Goal: Transaction & Acquisition: Obtain resource

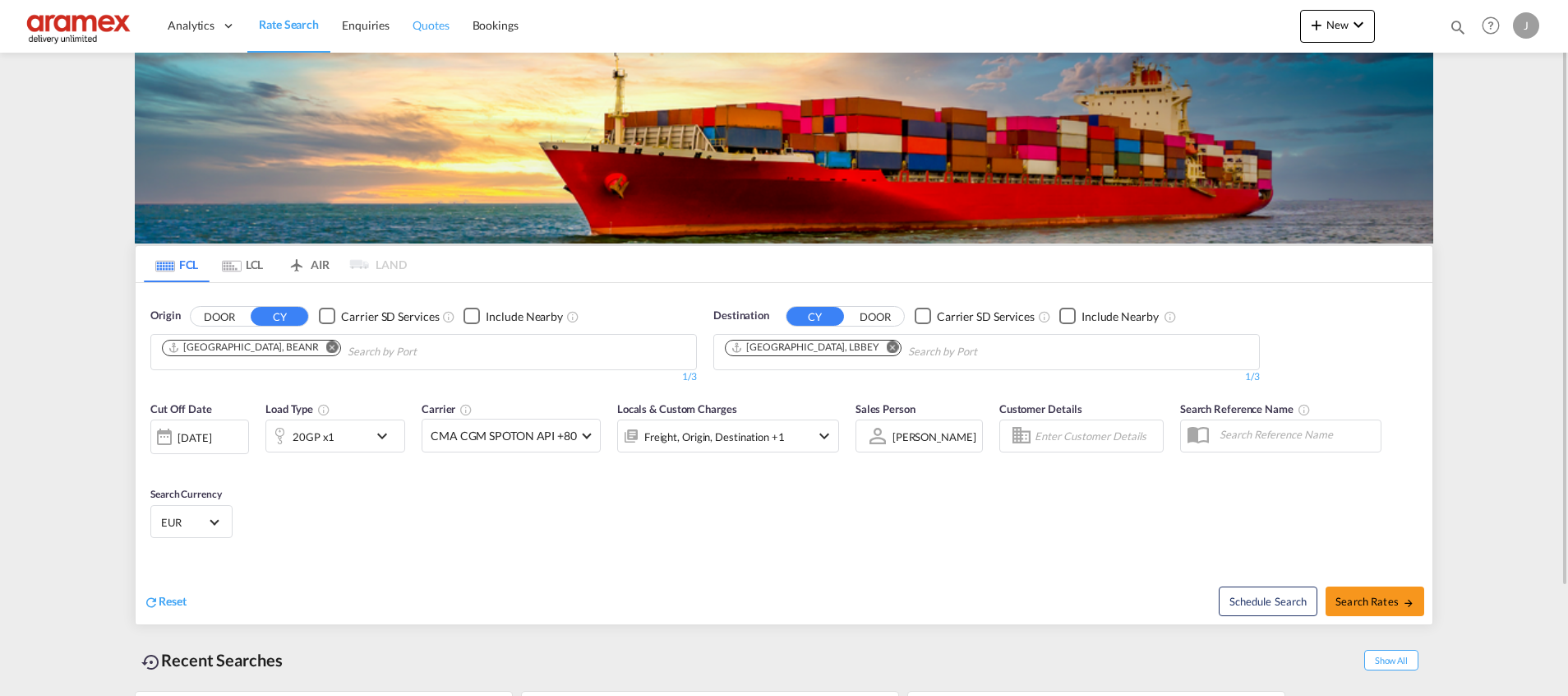
click at [443, 18] on span "Quotes" at bounding box center [431, 25] width 36 height 14
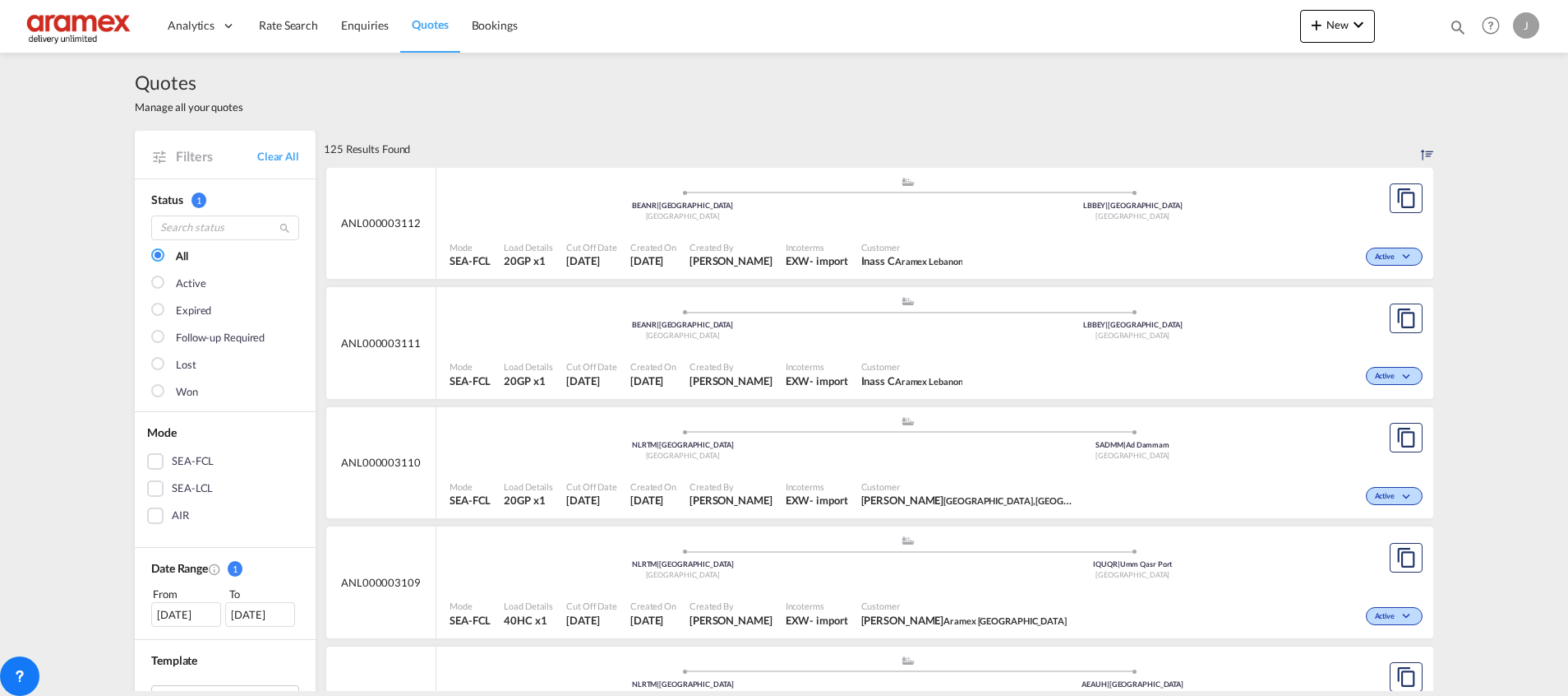
click at [147, 466] on div "SEA-FCL" at bounding box center [155, 461] width 16 height 16
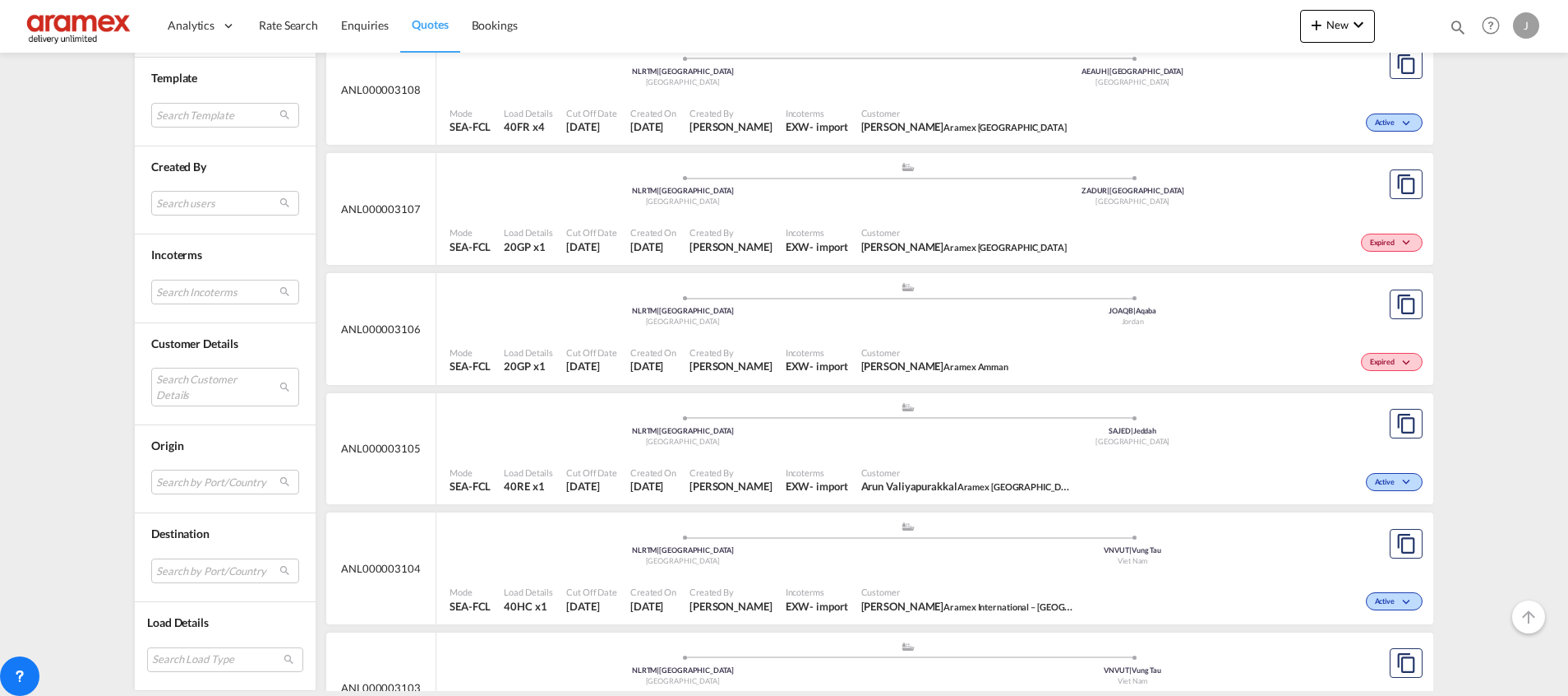
scroll to position [616, 0]
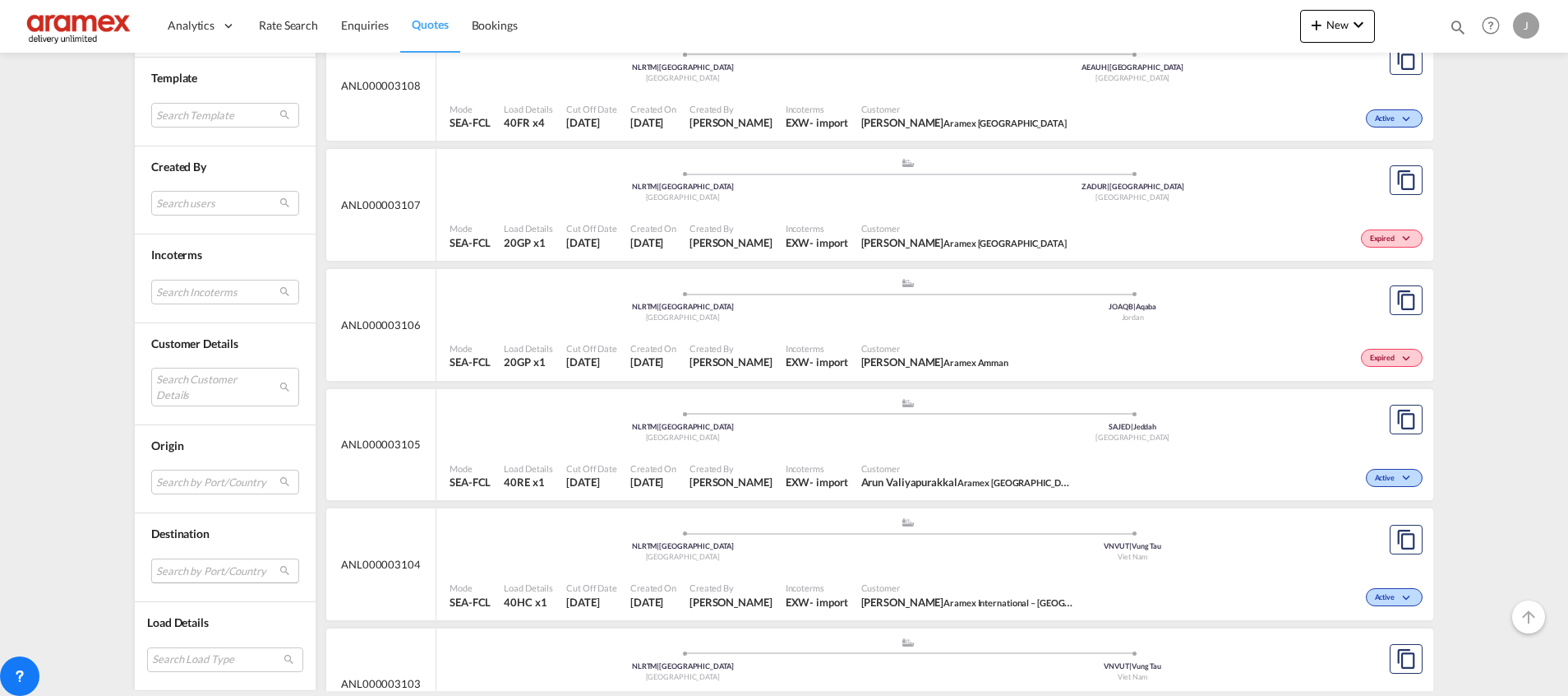
click at [172, 572] on md-select "Search by Port/Country JPNIC nichinan [GEOGRAPHIC_DATA] AEAMF mussafah [GEOGRAP…" at bounding box center [225, 570] width 148 height 25
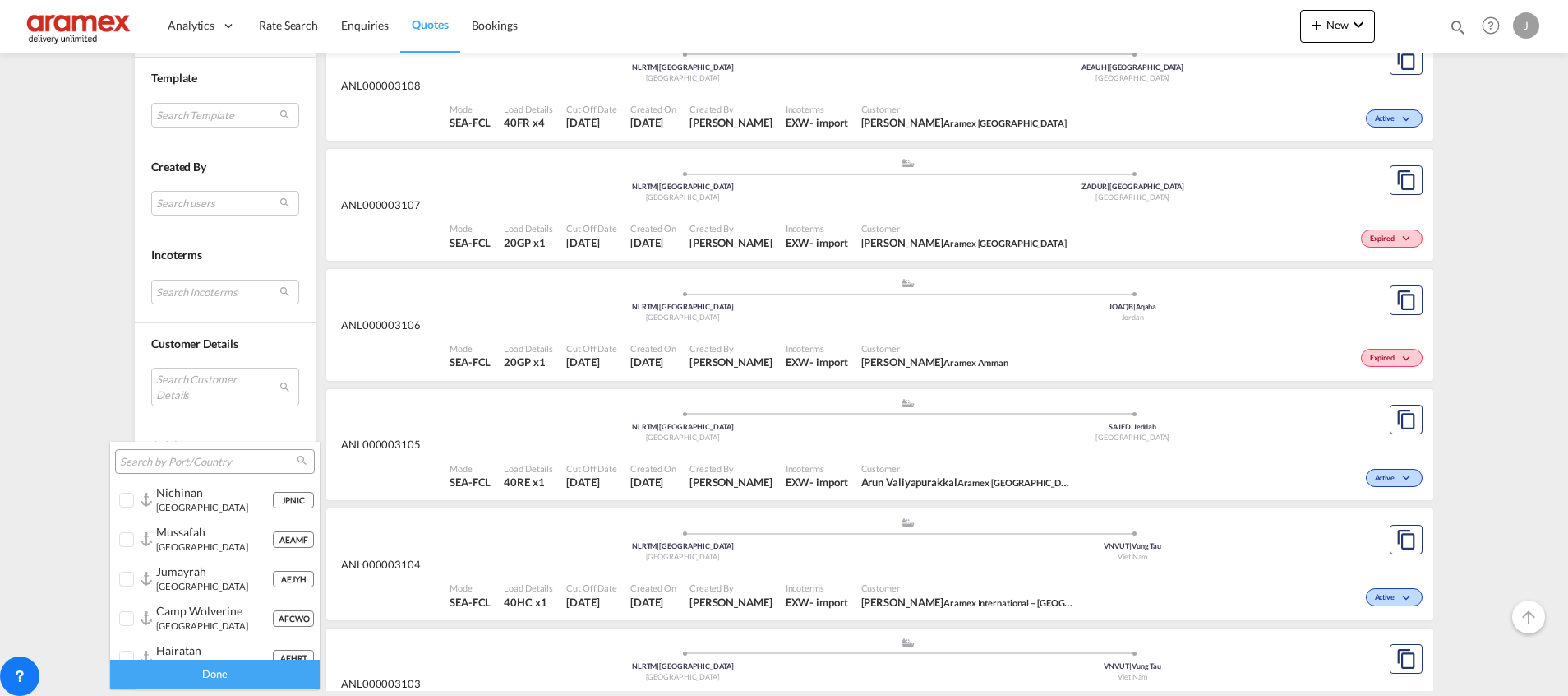
click at [178, 457] on input "search" at bounding box center [208, 461] width 177 height 15
paste input "Umm Qasr"
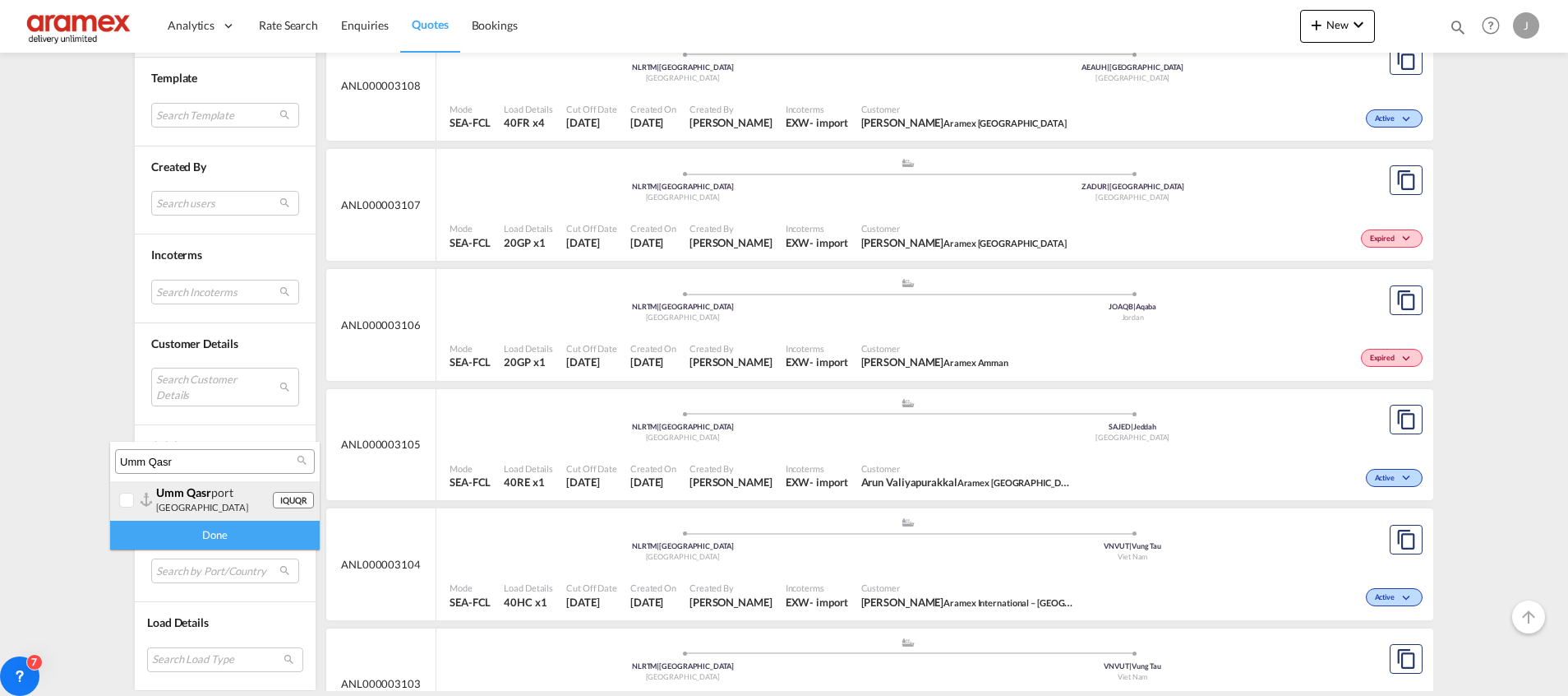
type input "Umm Qasr"
click at [132, 497] on div at bounding box center [127, 501] width 16 height 16
click at [186, 538] on div "Done" at bounding box center [215, 535] width 210 height 29
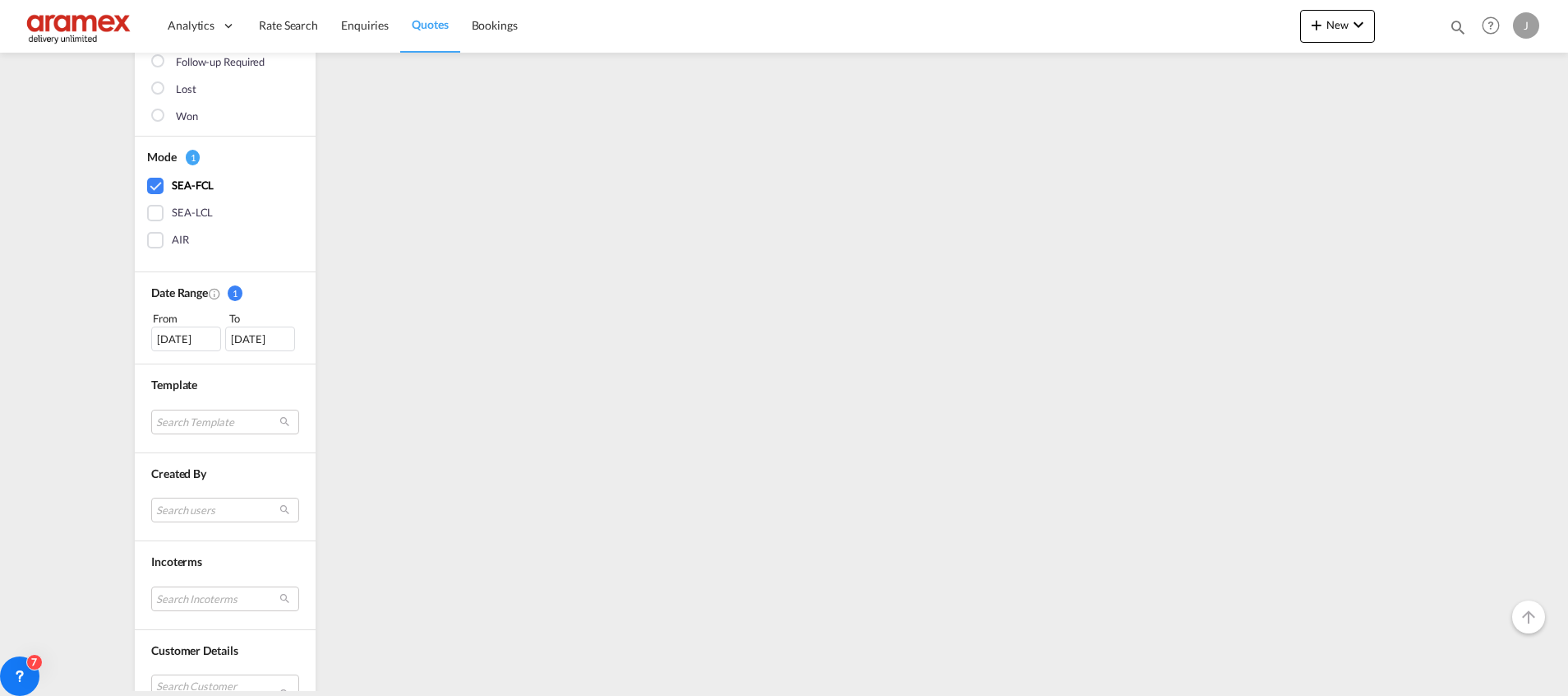
scroll to position [370, 0]
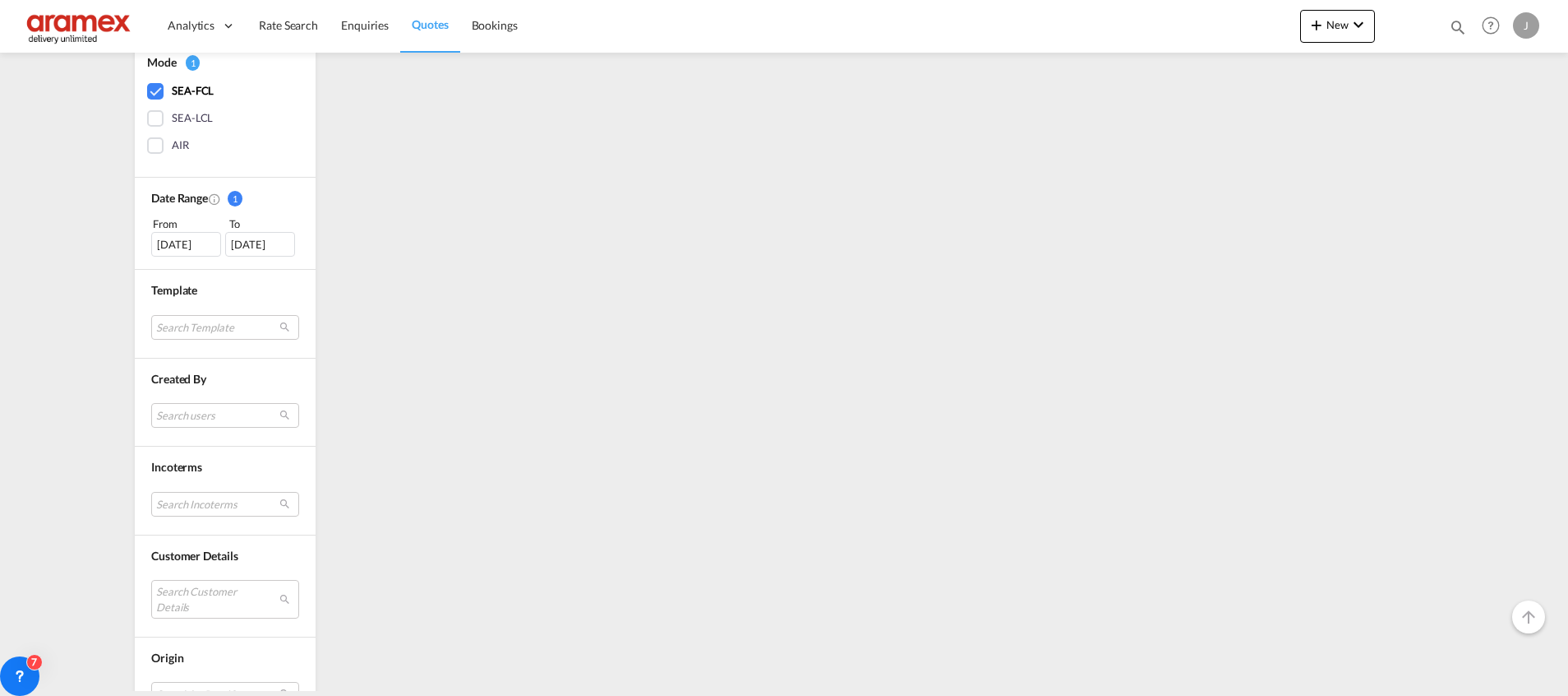
click at [176, 245] on div "[DATE]" at bounding box center [187, 244] width 70 height 25
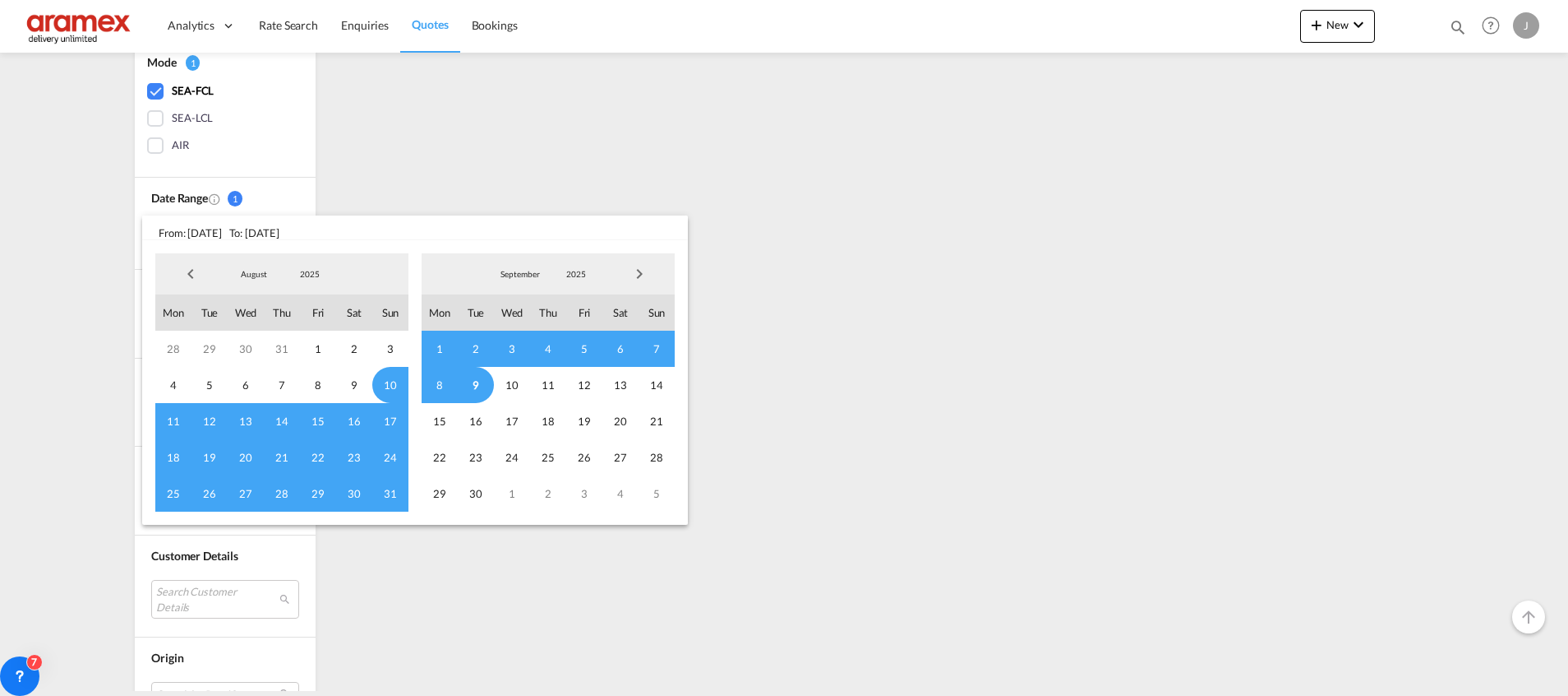
click at [195, 277] on span "Previous Month" at bounding box center [190, 273] width 33 height 33
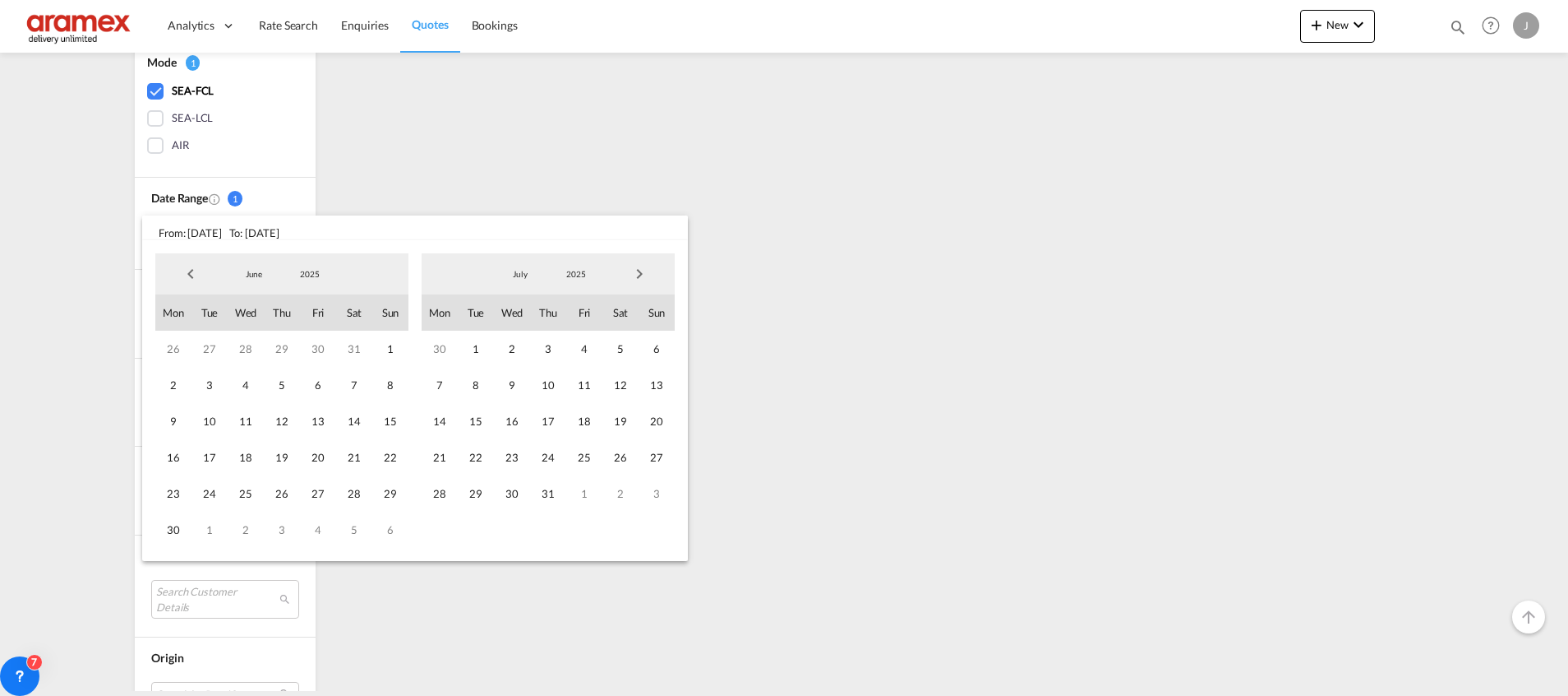
click at [195, 277] on span "Previous Month" at bounding box center [190, 273] width 33 height 33
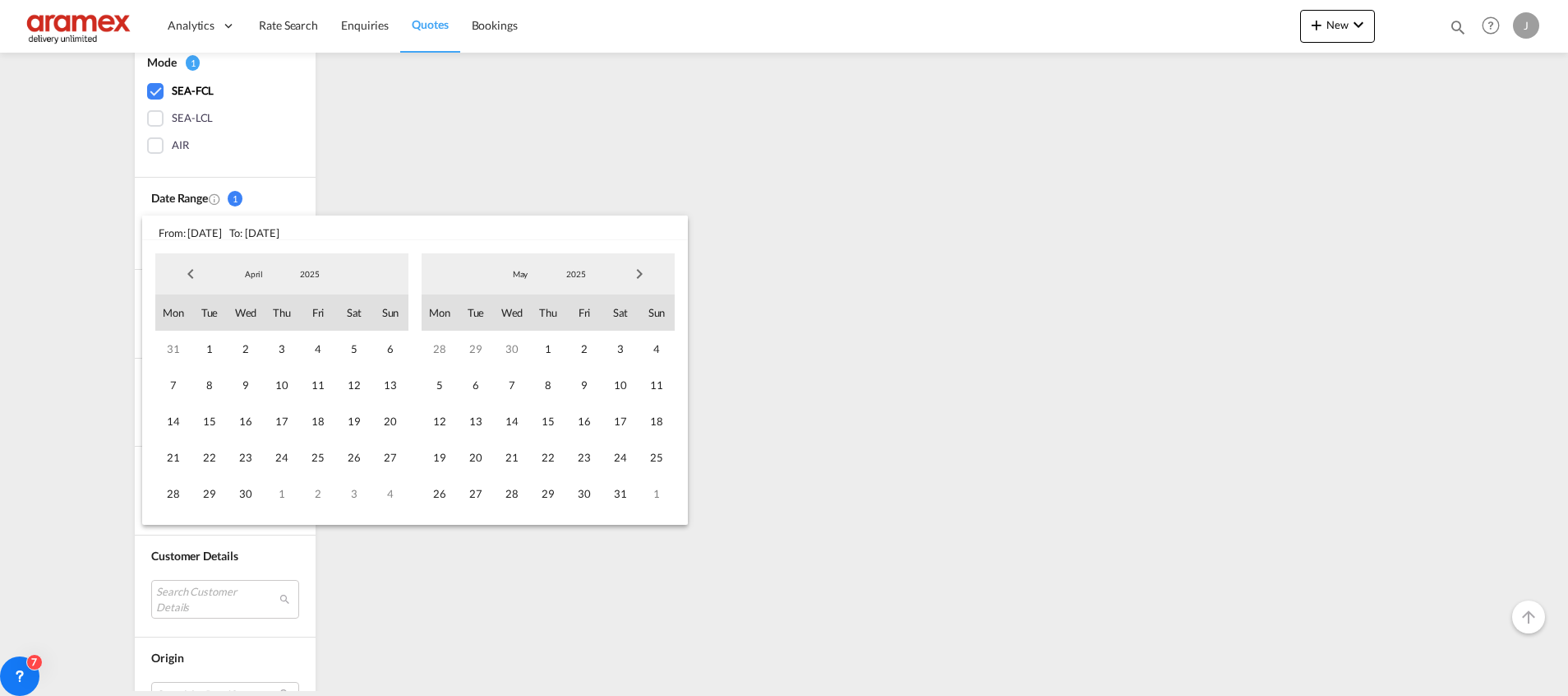
click at [195, 277] on span "Previous Month" at bounding box center [190, 273] width 33 height 33
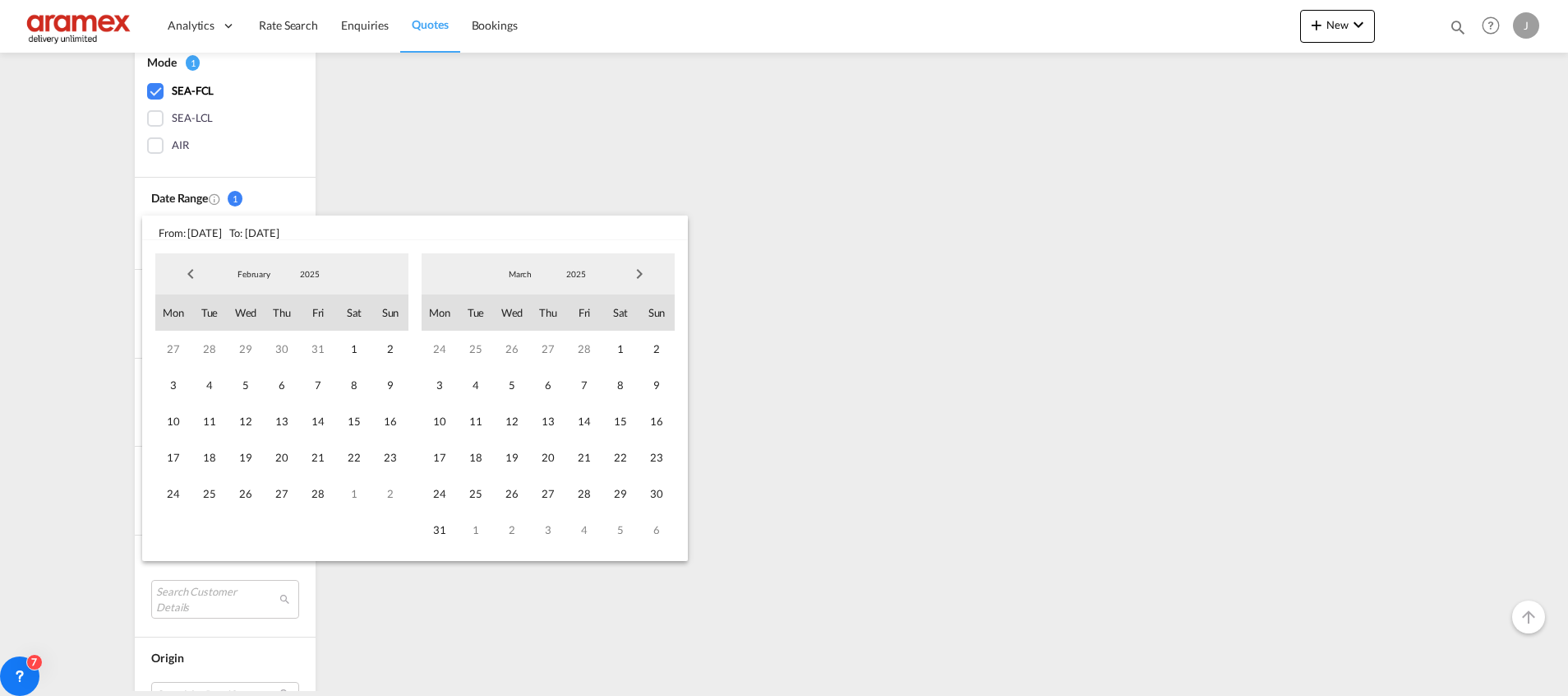
click at [195, 277] on span "Previous Month" at bounding box center [190, 273] width 33 height 33
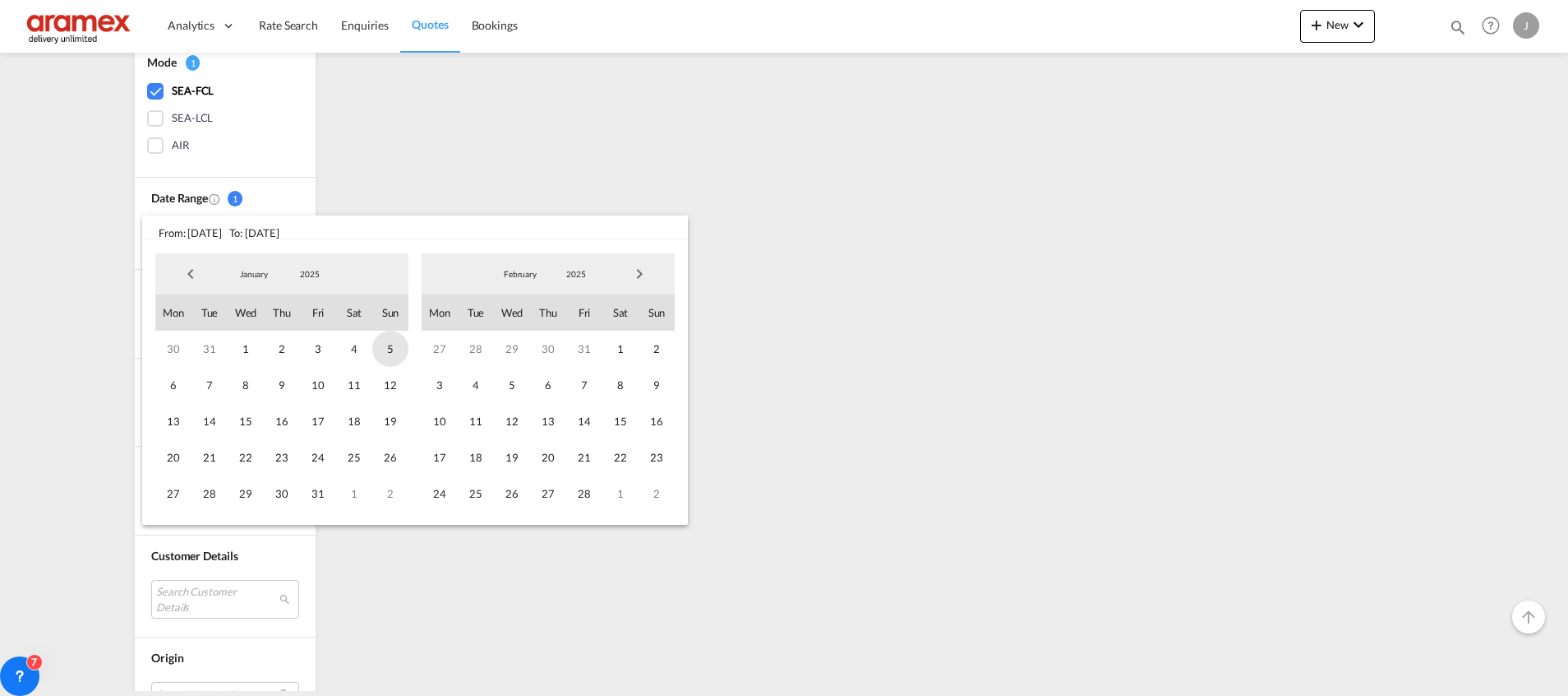
click at [381, 347] on span "5" at bounding box center [391, 349] width 36 height 36
click at [633, 279] on span "Next Month" at bounding box center [639, 273] width 33 height 33
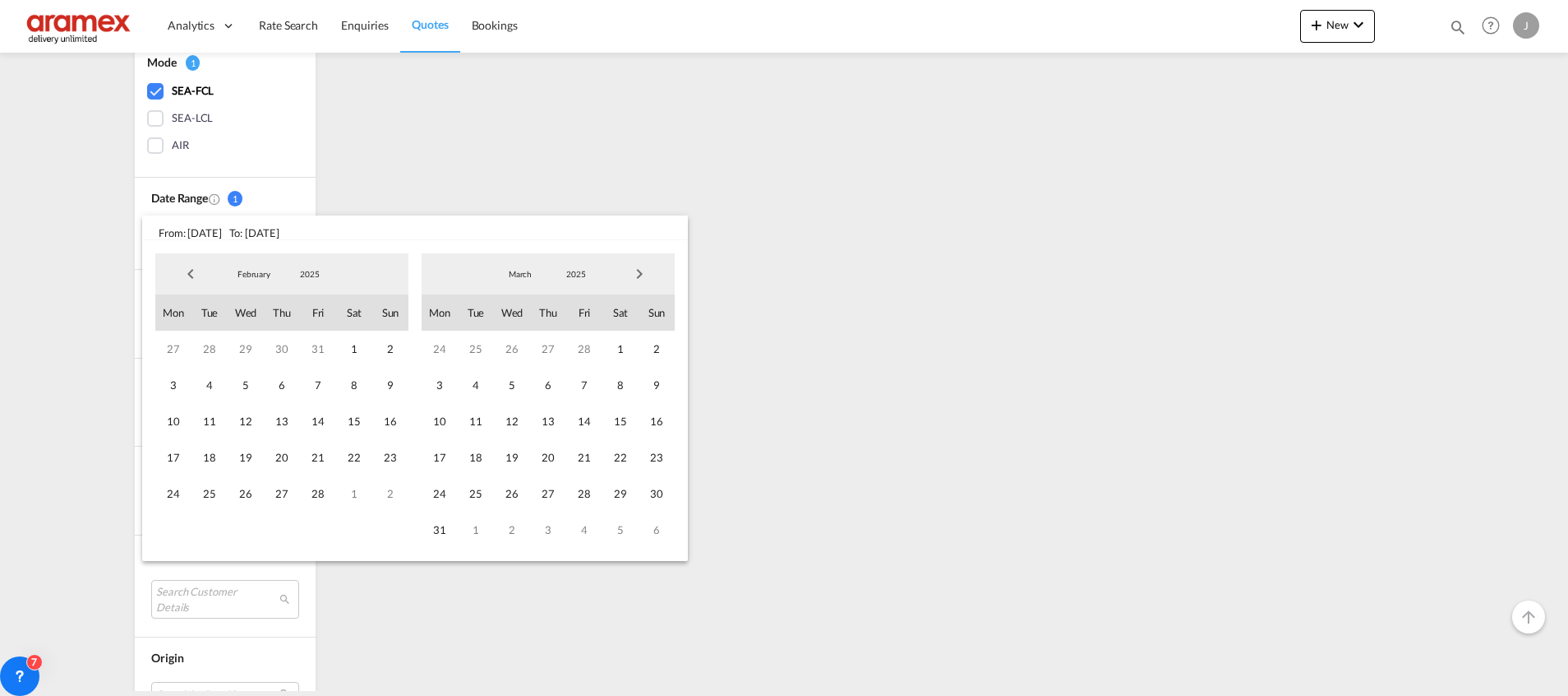
click at [633, 279] on span "Next Month" at bounding box center [639, 273] width 33 height 33
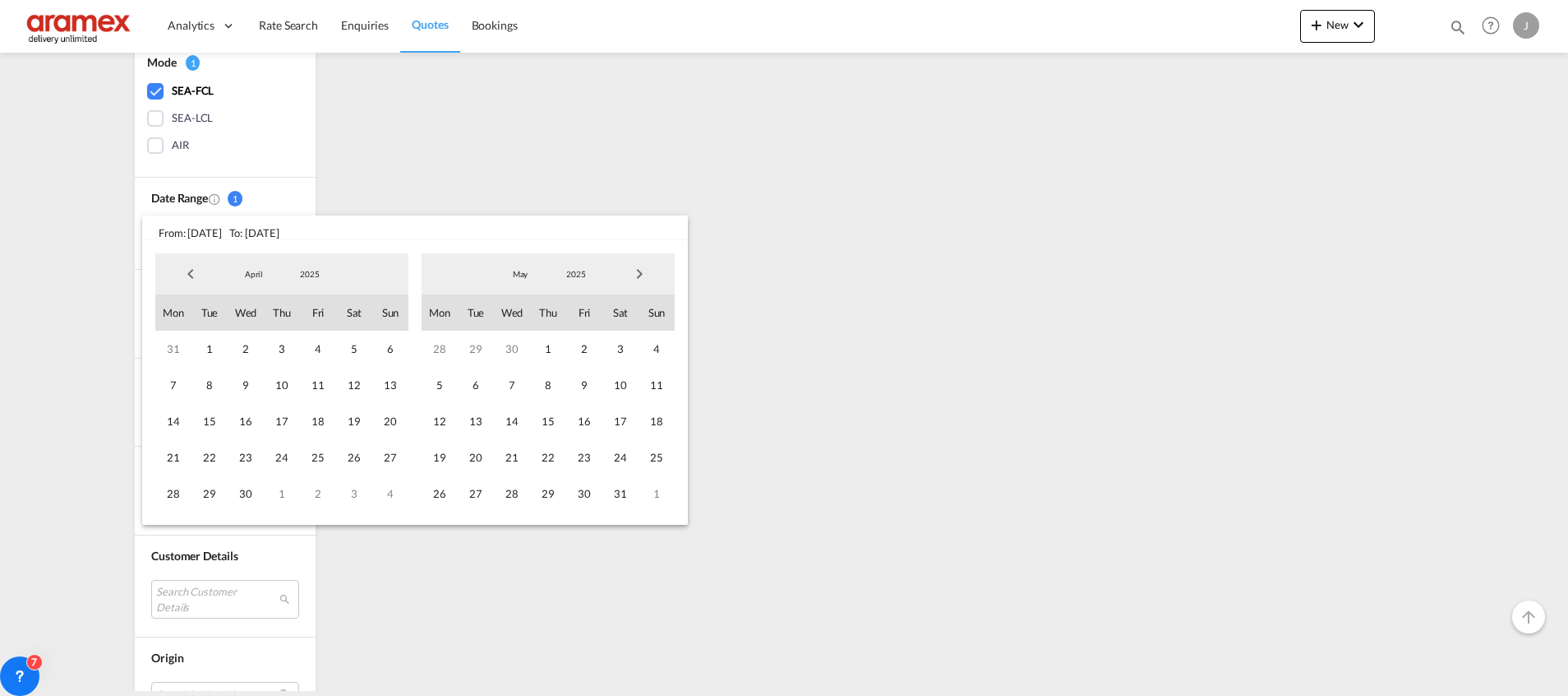
click at [633, 279] on span "Next Month" at bounding box center [639, 273] width 33 height 33
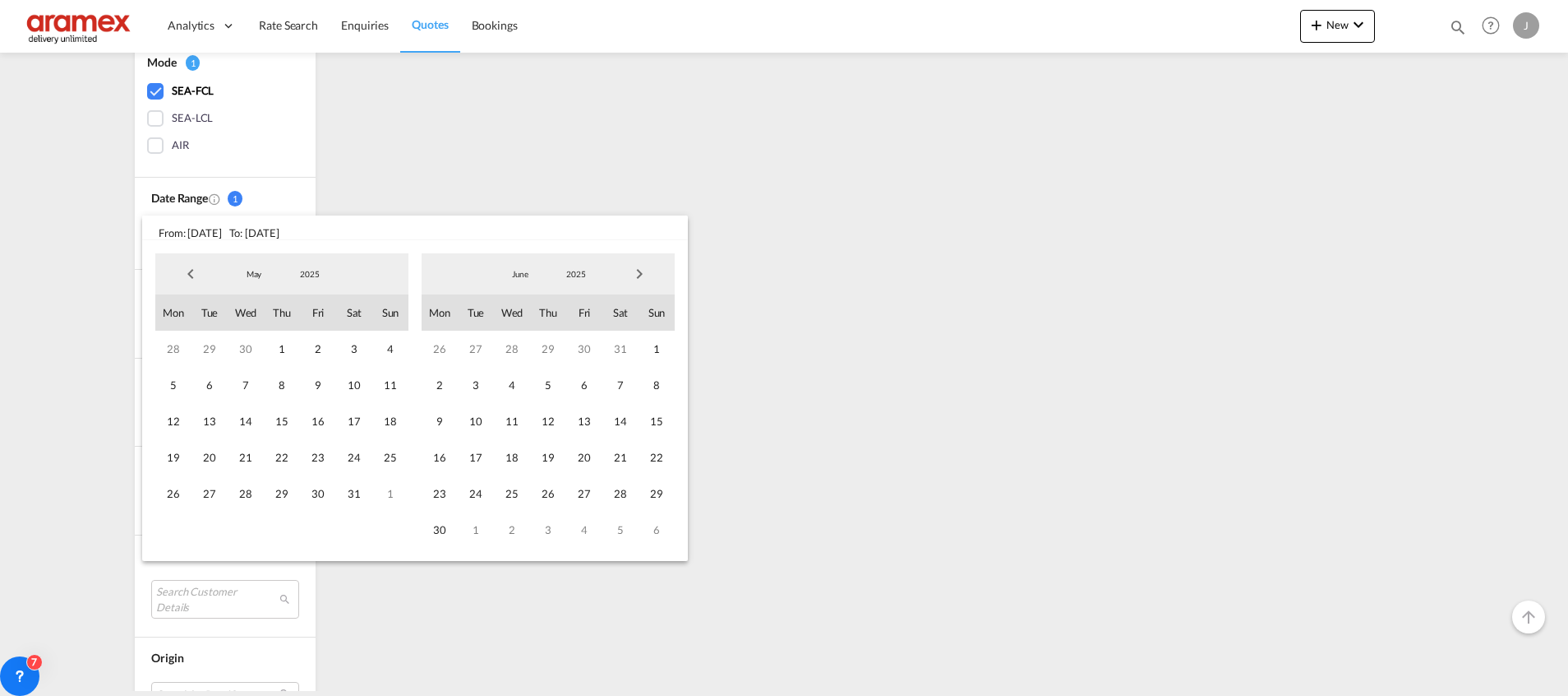
click at [633, 279] on span "Next Month" at bounding box center [639, 273] width 33 height 33
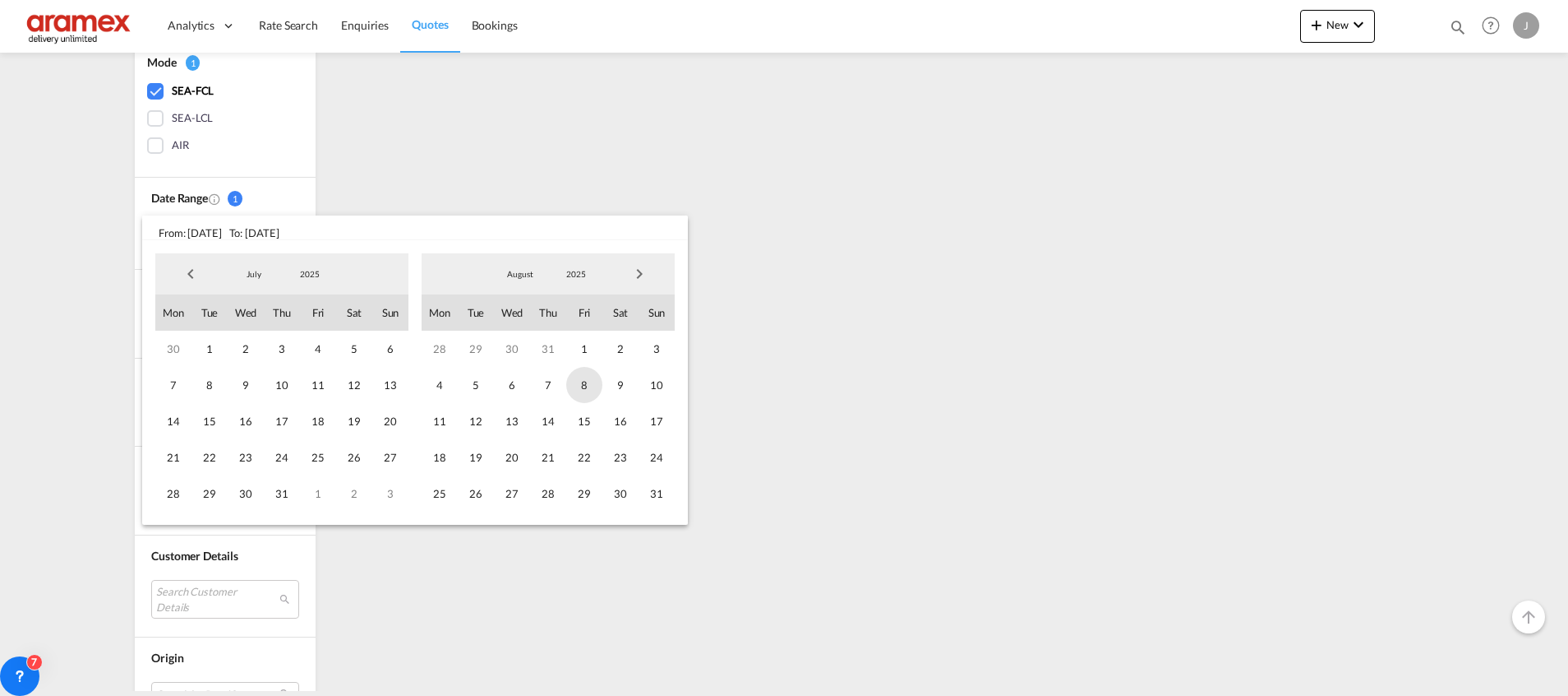
click at [589, 384] on span "8" at bounding box center [584, 385] width 36 height 36
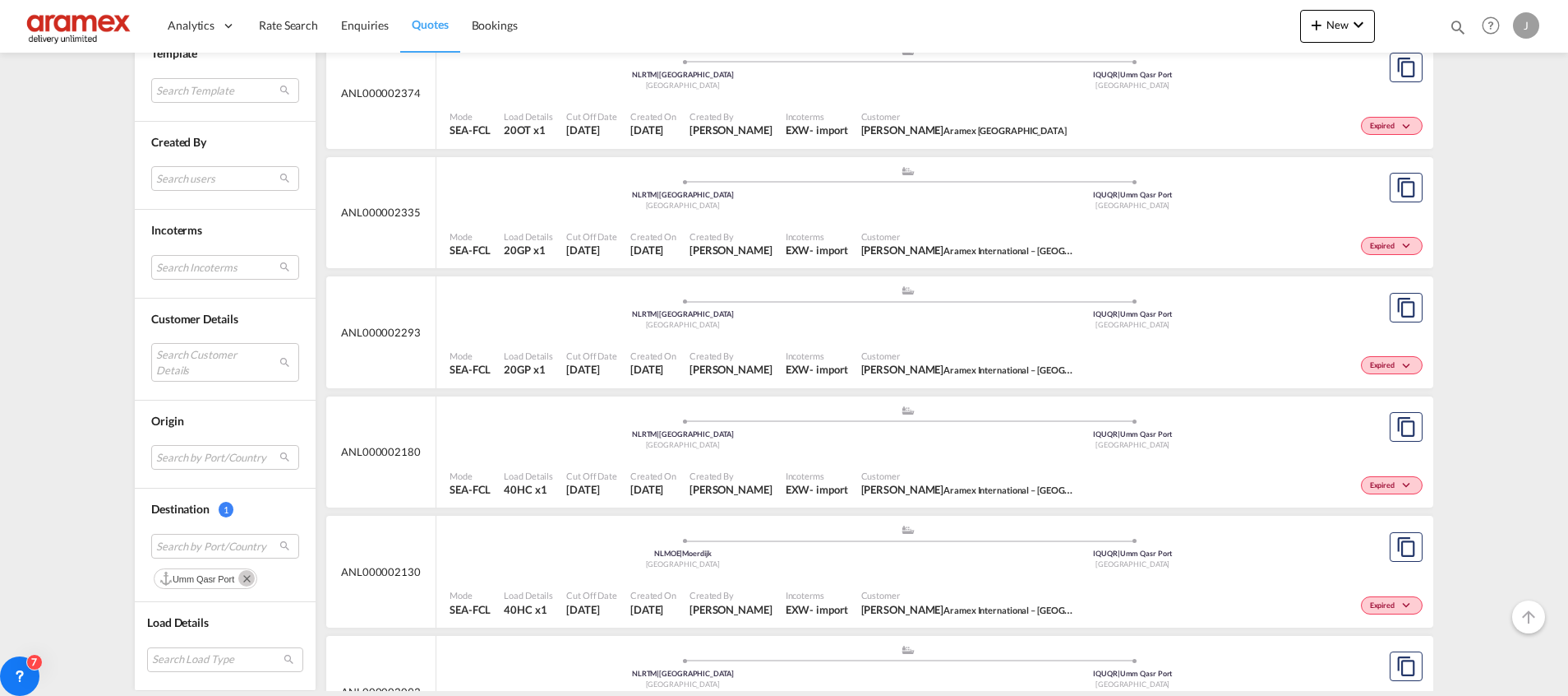
scroll to position [1515, 0]
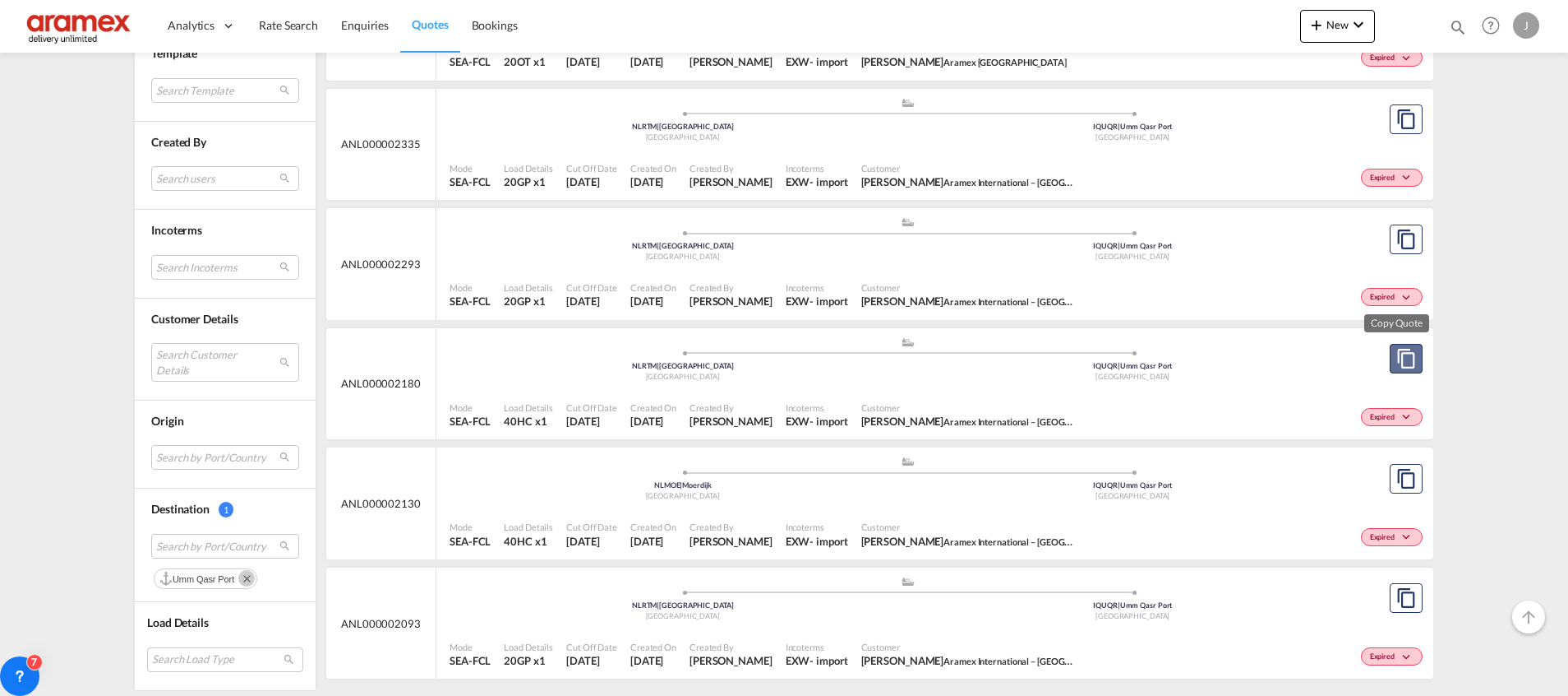
click at [1397, 356] on md-icon "assets/icons/custom/copyQuote.svg" at bounding box center [1406, 358] width 20 height 20
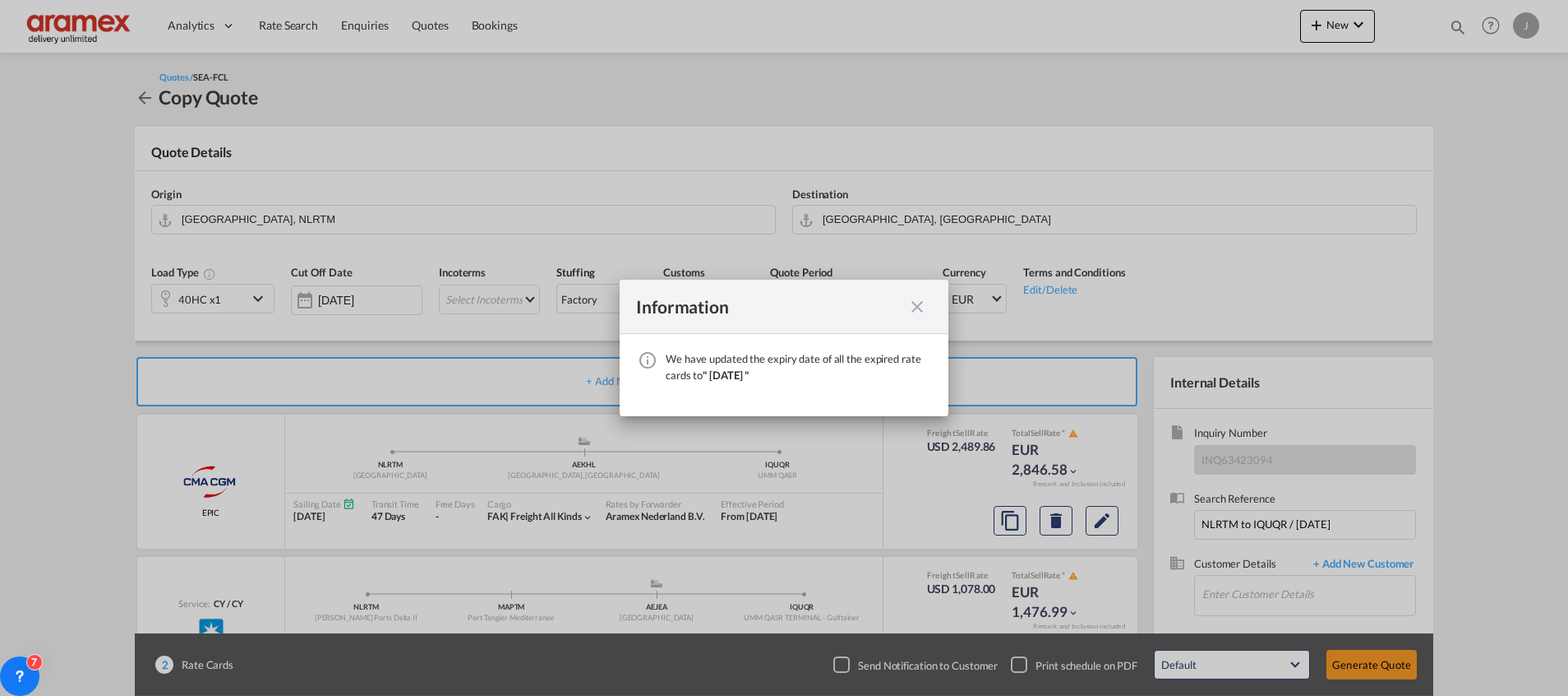
click at [915, 308] on md-icon "icon-close fg-AAA8AD cursor" at bounding box center [917, 306] width 20 height 20
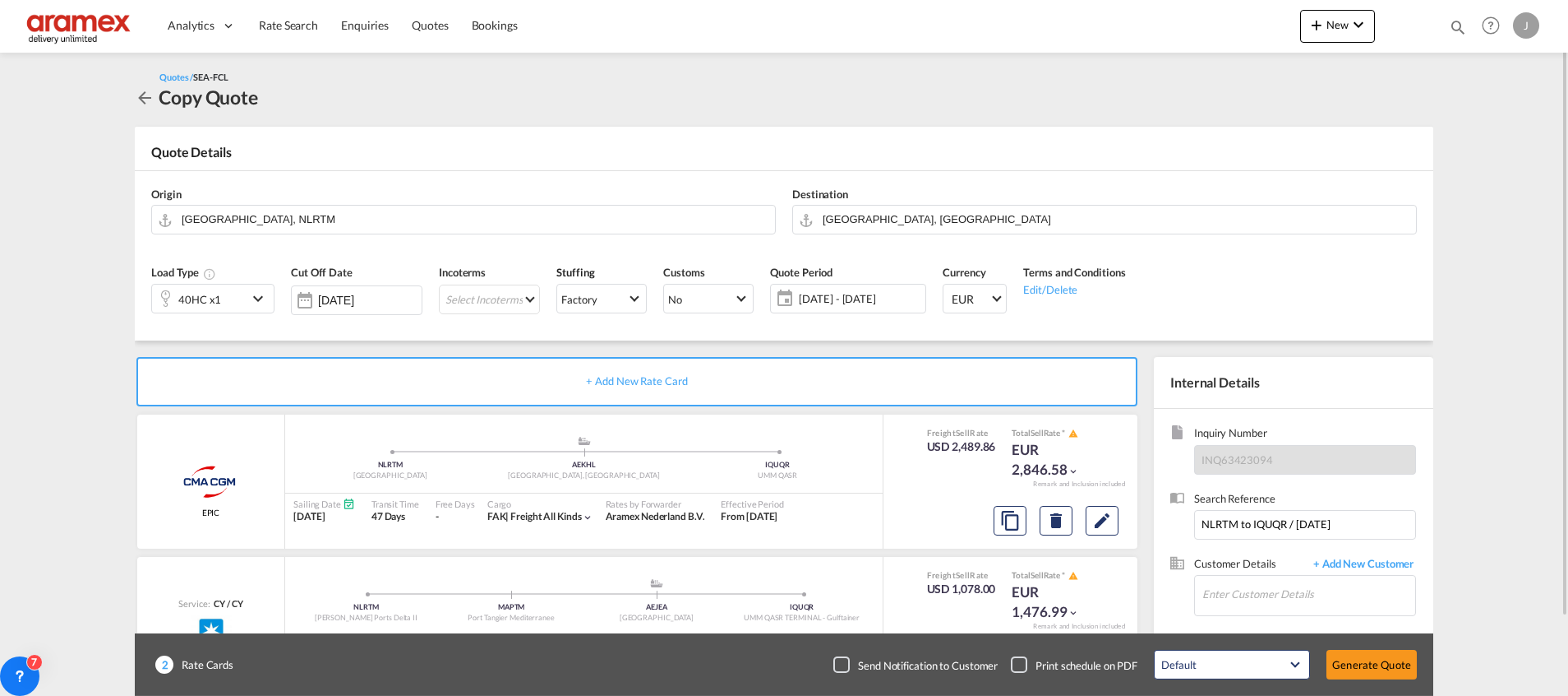
scroll to position [88, 0]
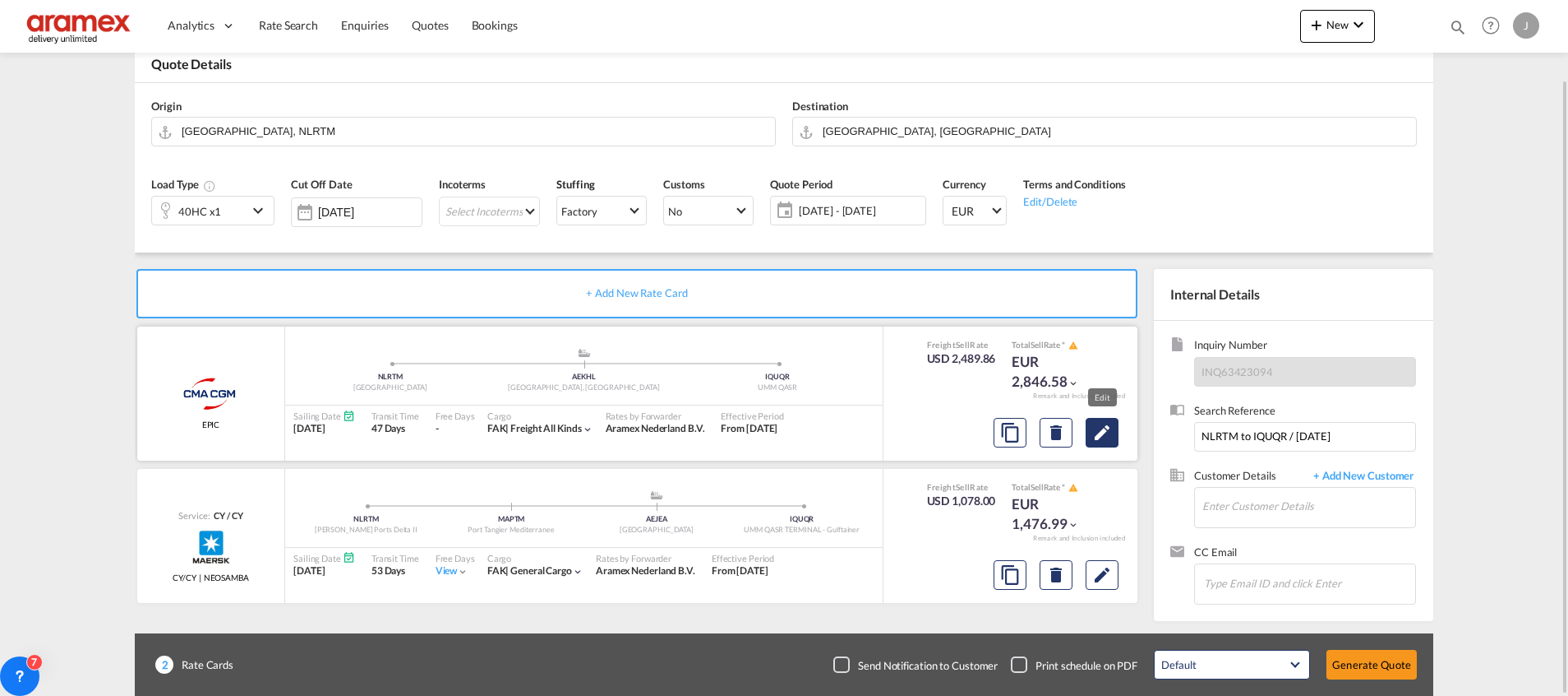
click at [1096, 429] on md-icon "Edit" at bounding box center [1102, 432] width 20 height 20
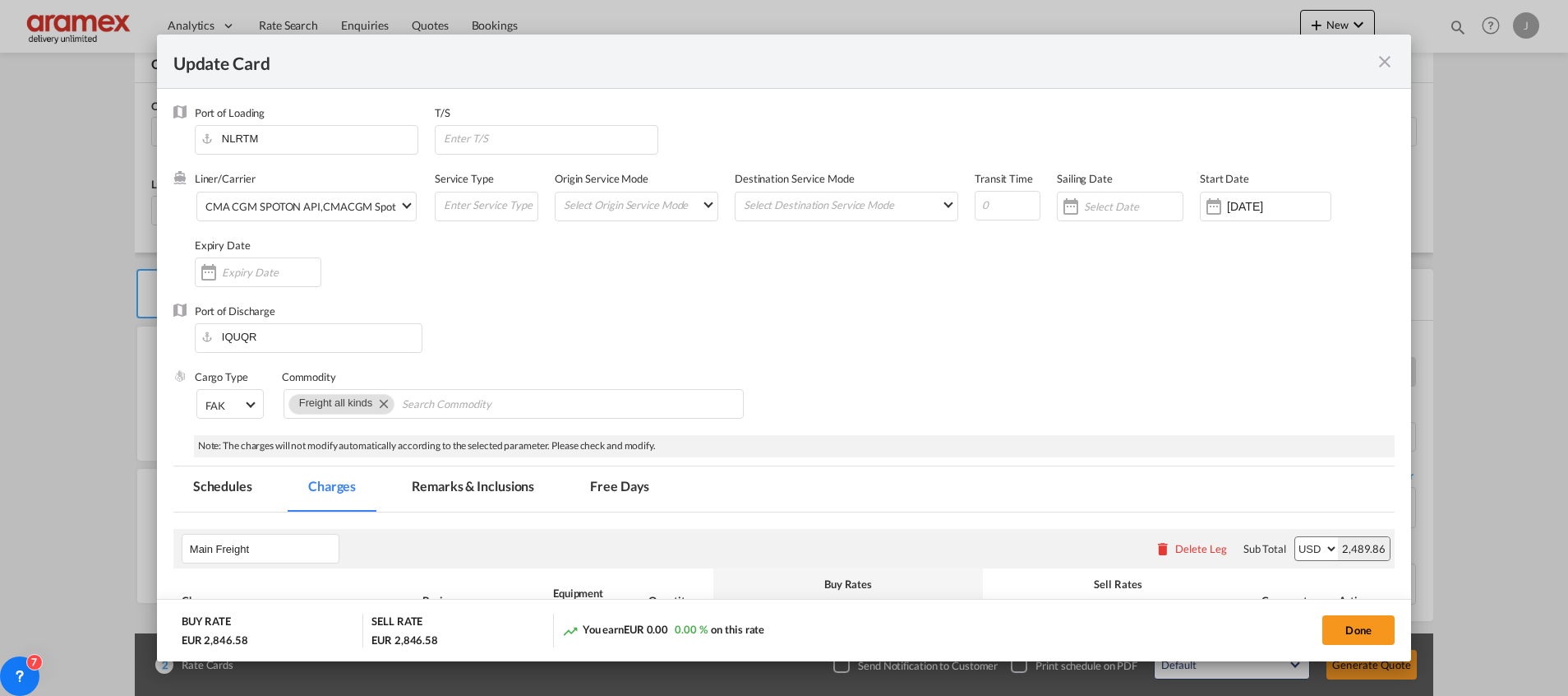
select select "per equipment"
select select "per container"
select select "per shipment"
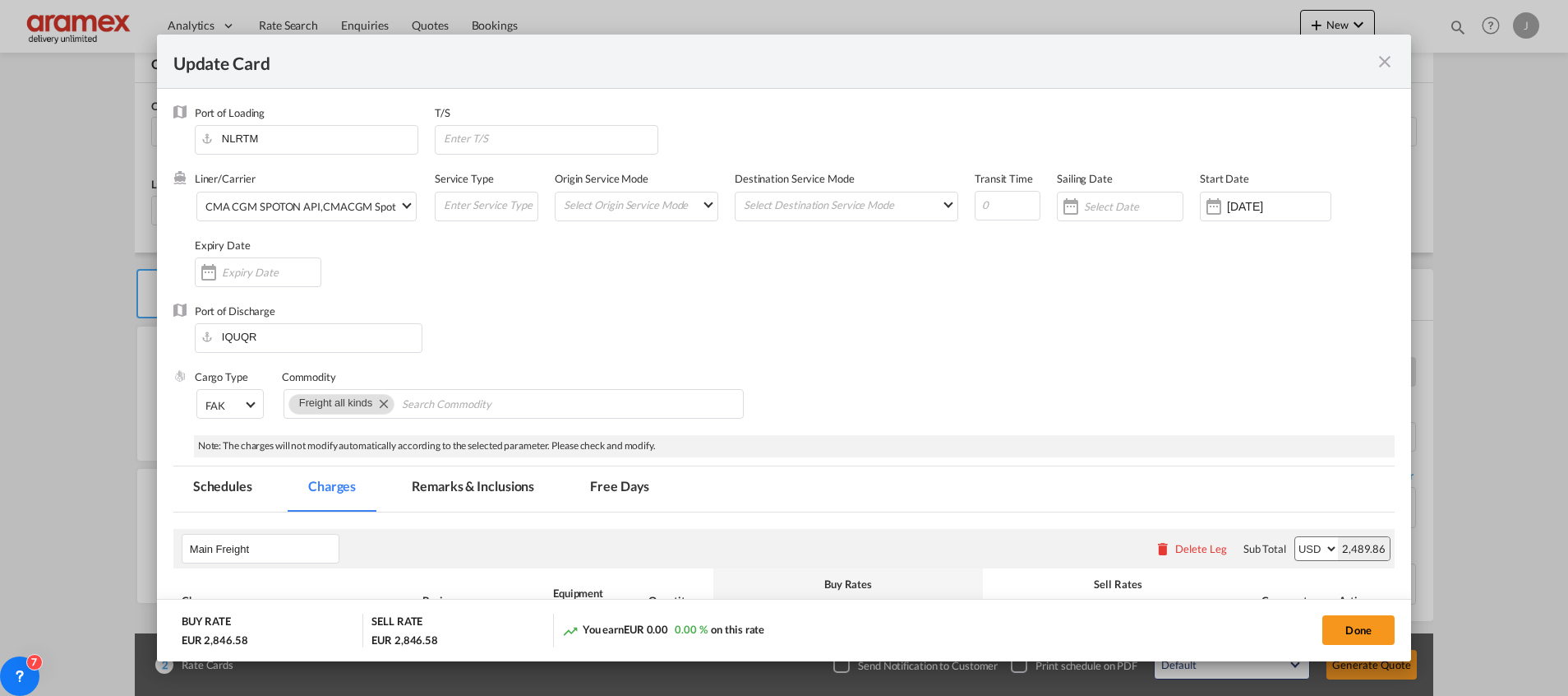
select select "per B/L"
click at [1384, 56] on md-icon "icon-close fg-AAA8AD m-0 pointer" at bounding box center [1385, 61] width 20 height 20
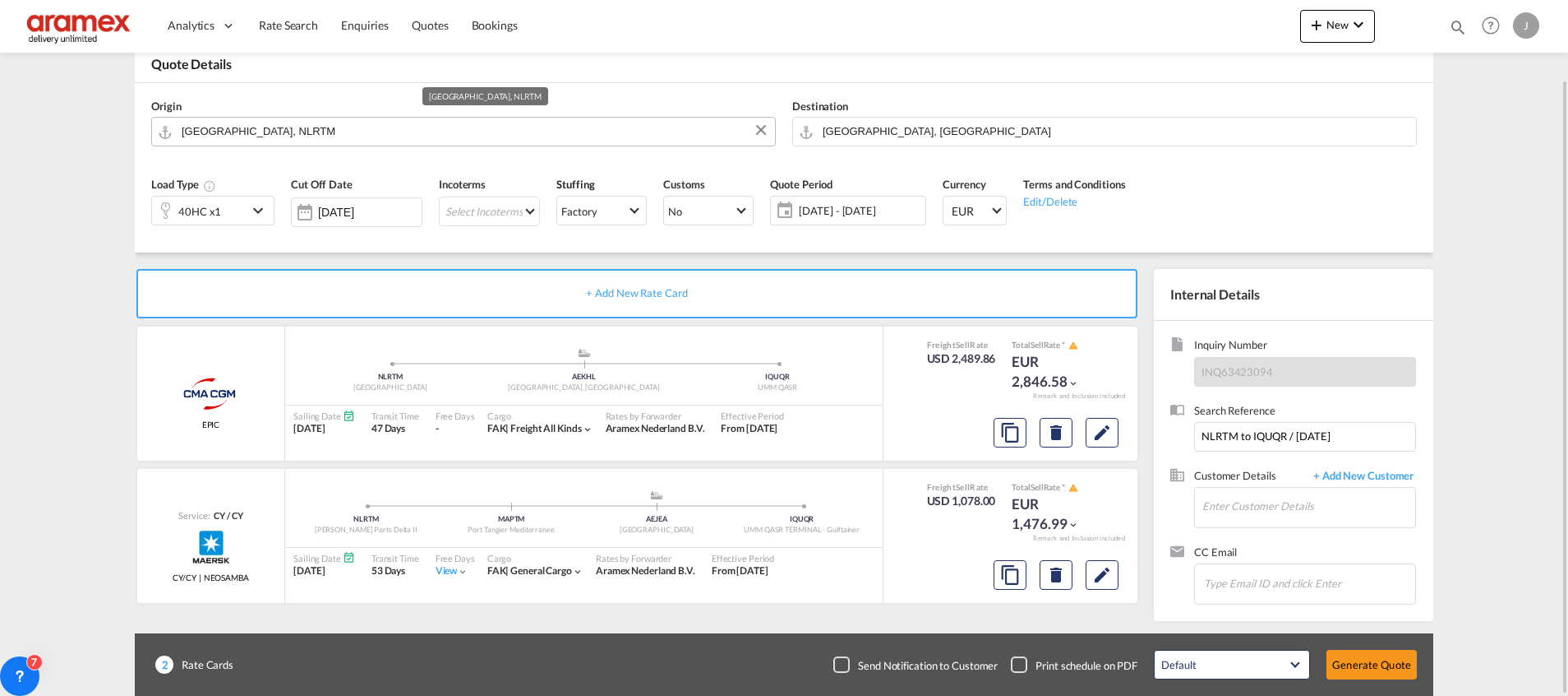
click at [309, 123] on input "[GEOGRAPHIC_DATA], NLRTM" at bounding box center [474, 131] width 585 height 29
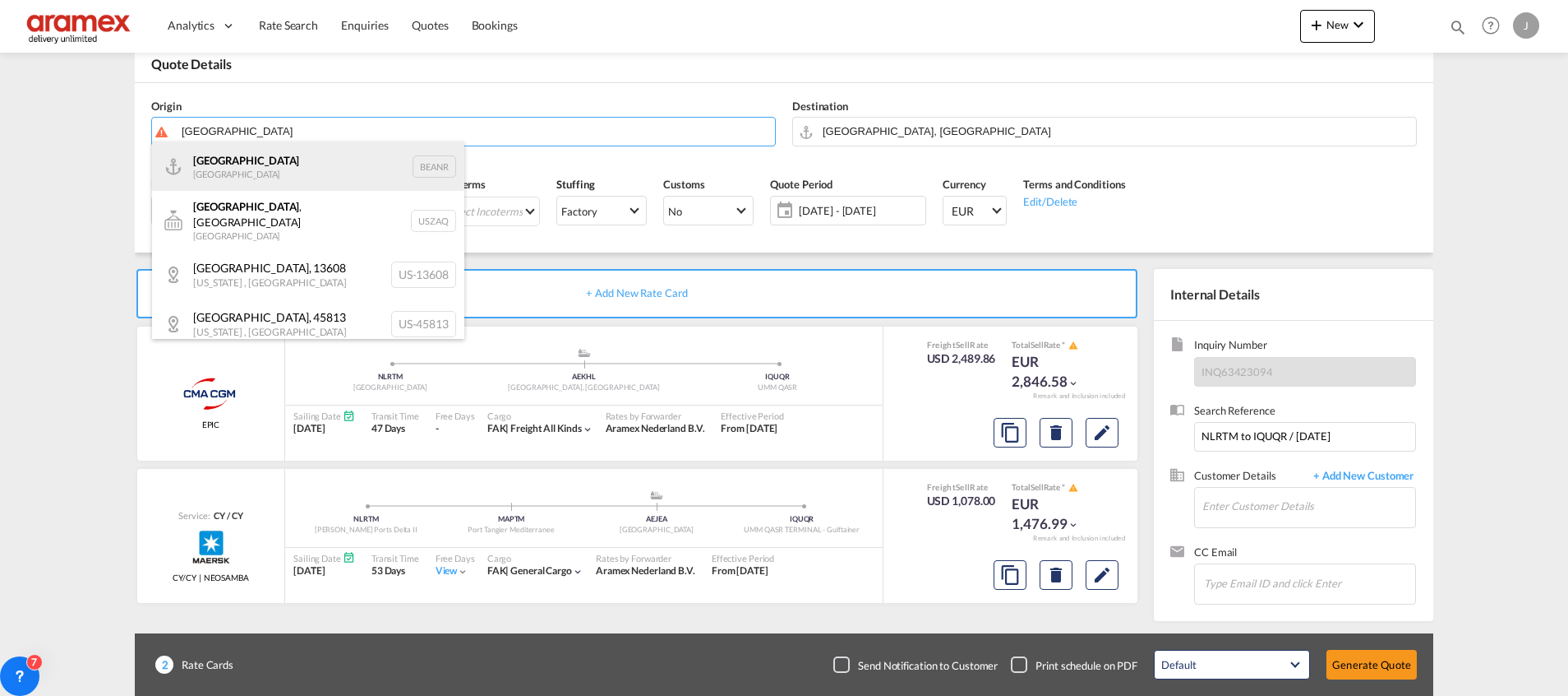
click at [311, 166] on div "Antwerp [GEOGRAPHIC_DATA] BEANR" at bounding box center [308, 166] width 313 height 50
type input "[GEOGRAPHIC_DATA], BEANR"
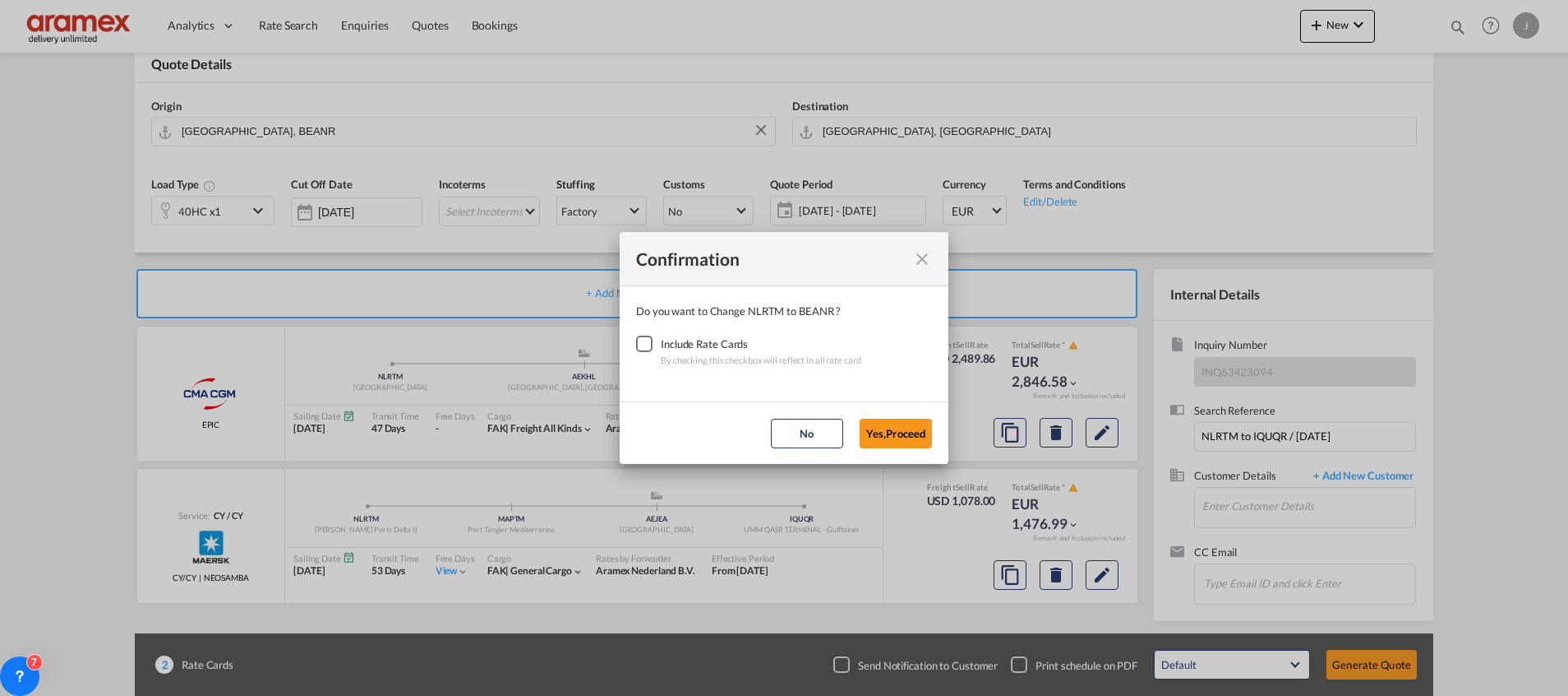
click at [645, 340] on div "Checkbox No Ink" at bounding box center [643, 343] width 16 height 16
click at [890, 429] on button "Yes,Proceed" at bounding box center [895, 433] width 72 height 30
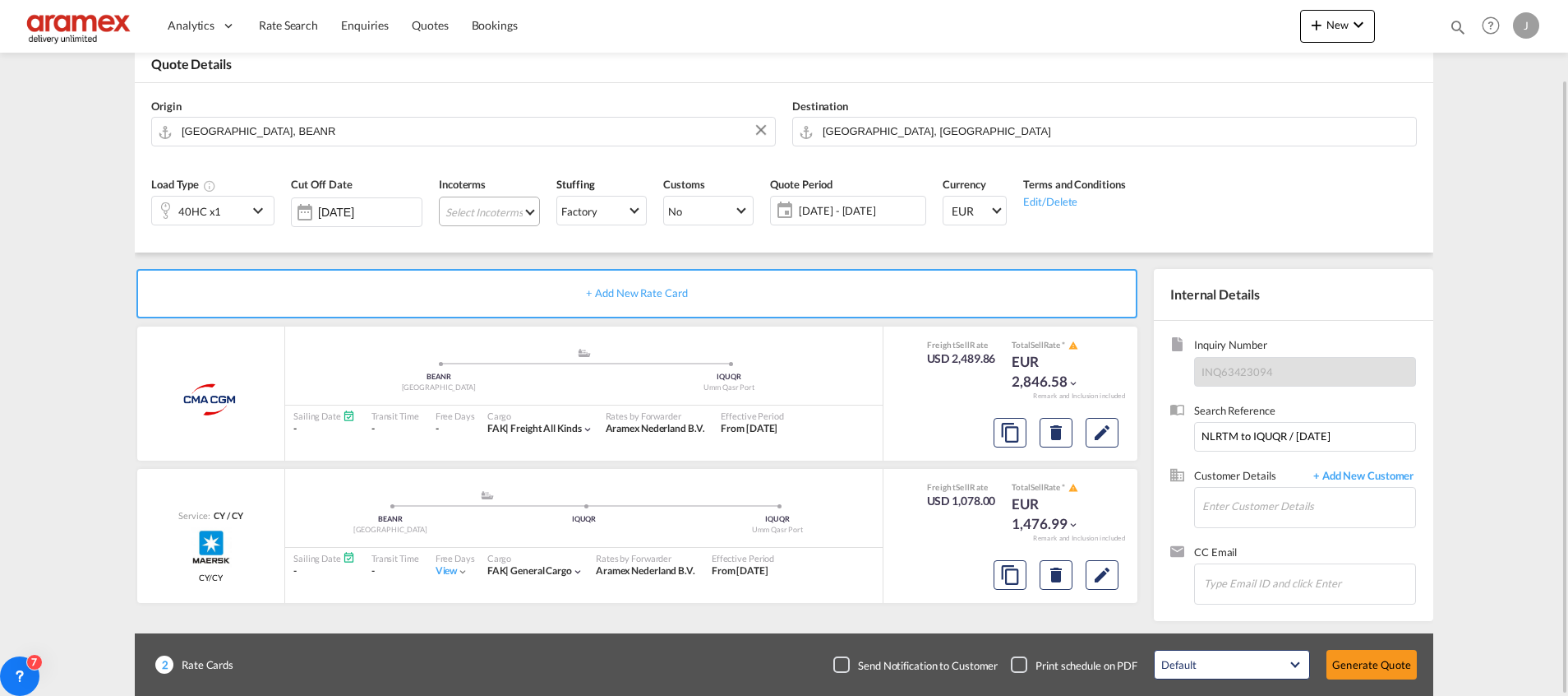
click at [478, 203] on md-select "Select Incoterms FAS - export Free Alongside Ship FCA - export Free Carrier FOB…" at bounding box center [489, 211] width 101 height 30
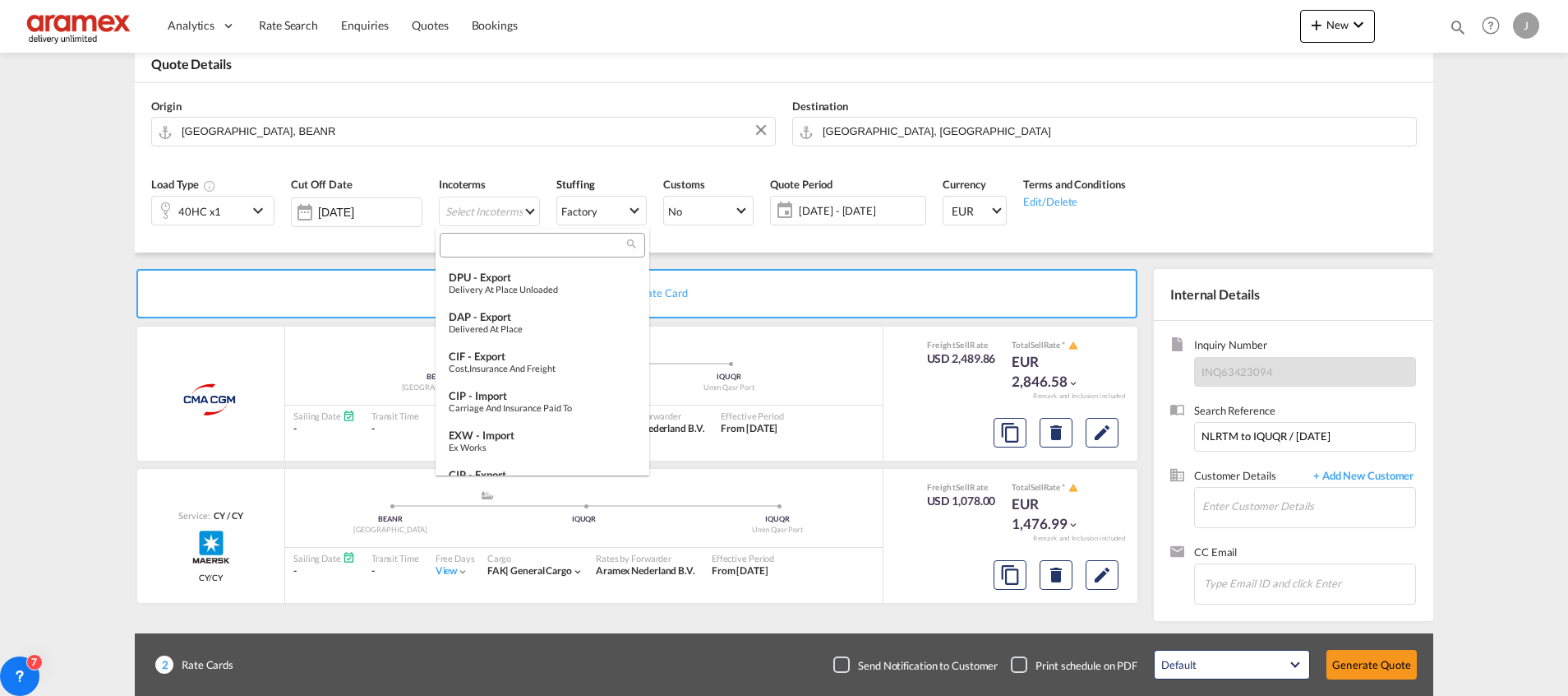
scroll to position [494, 0]
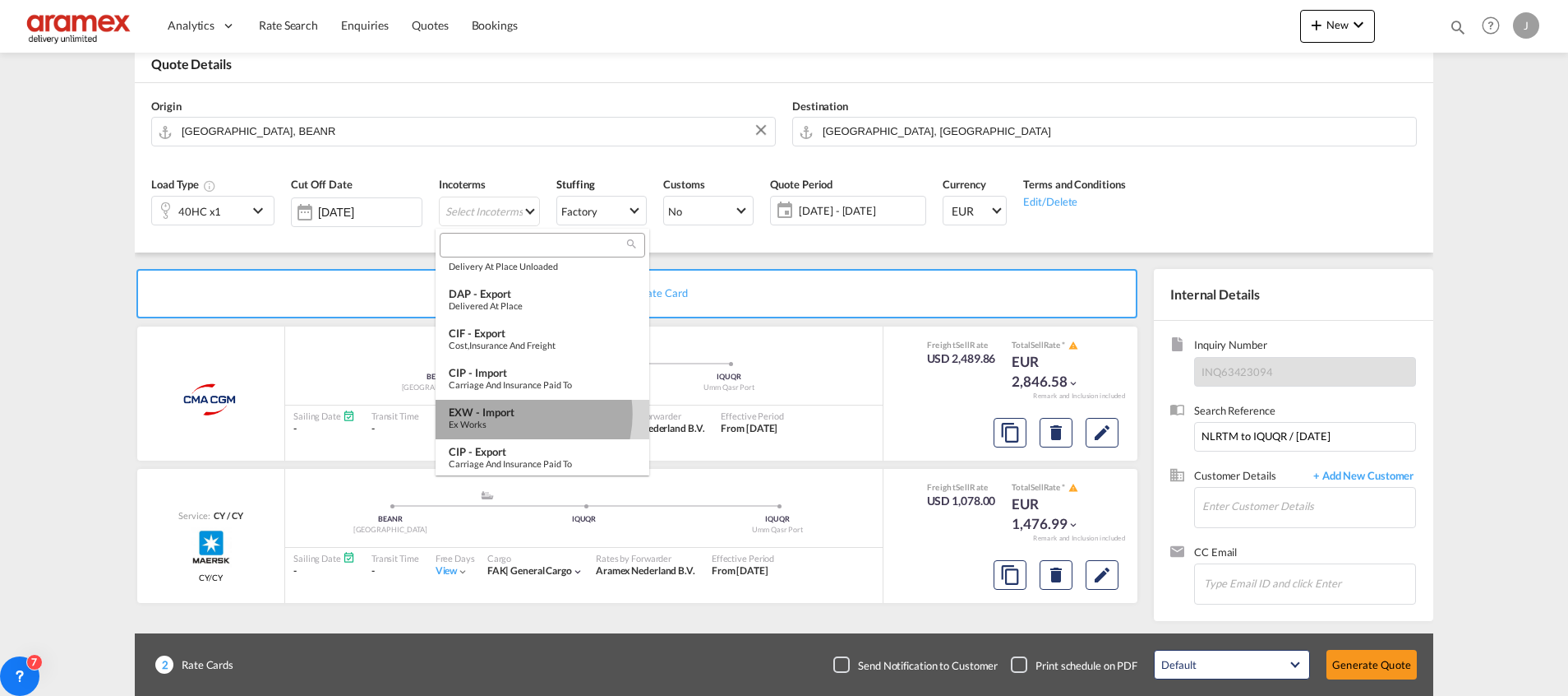
click at [518, 414] on div "EXW - import" at bounding box center [542, 411] width 188 height 13
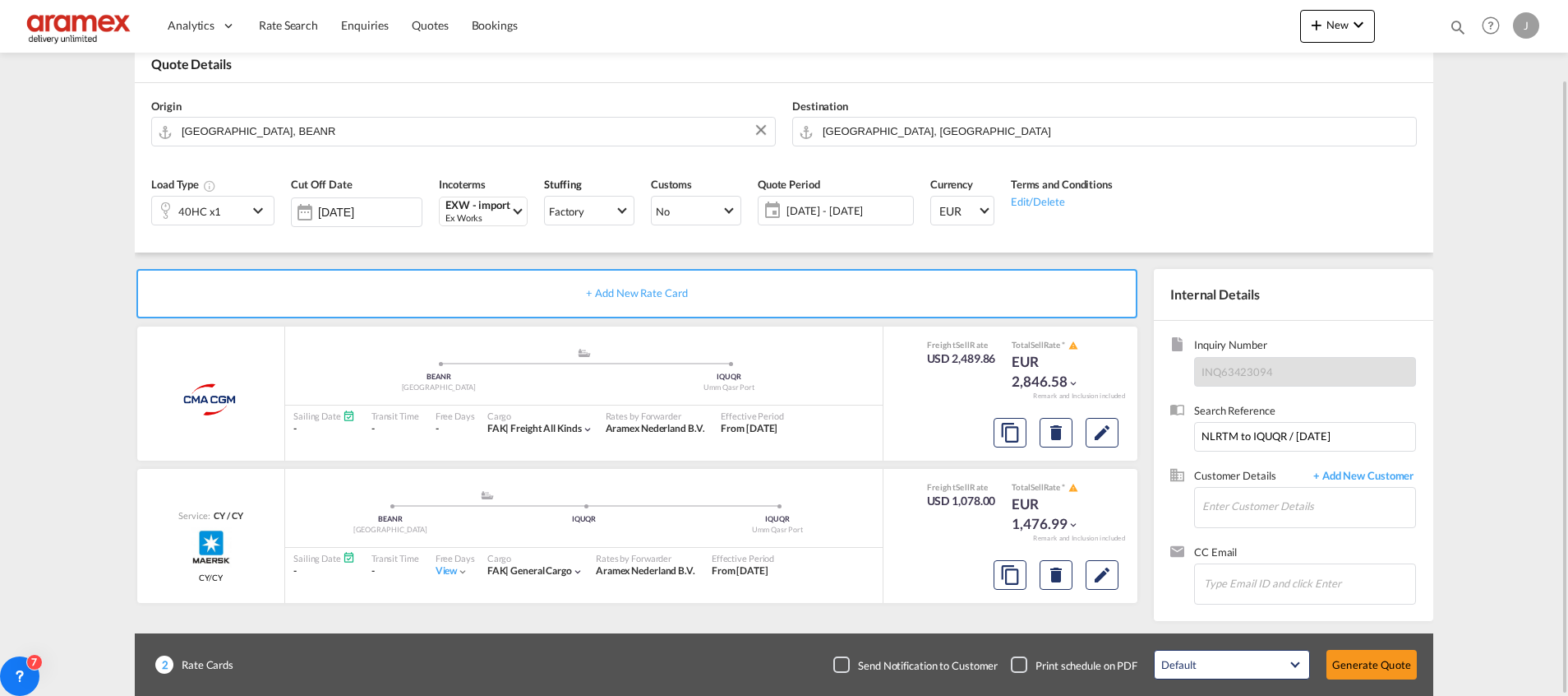
click at [853, 210] on span "[DATE] - [DATE]" at bounding box center [847, 210] width 123 height 15
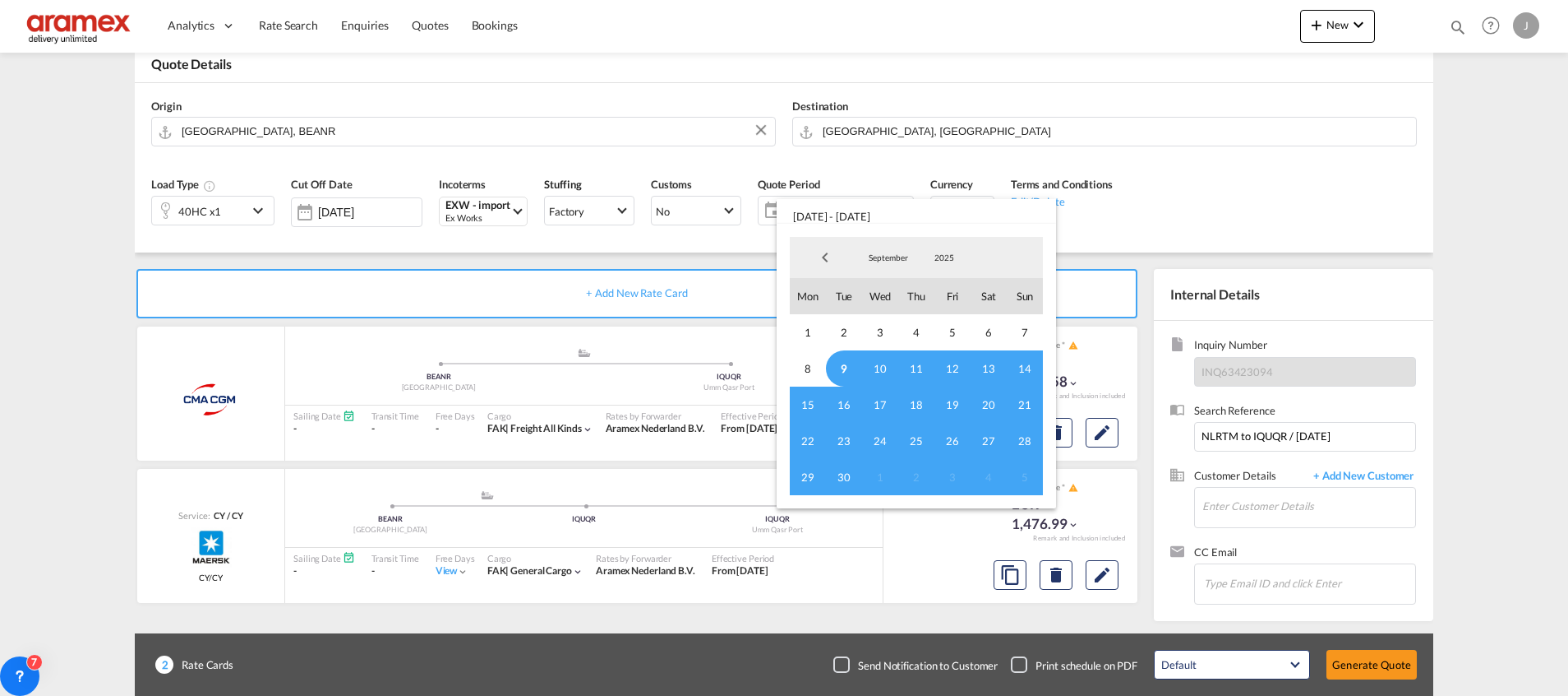
click at [850, 374] on span "9" at bounding box center [844, 369] width 36 height 36
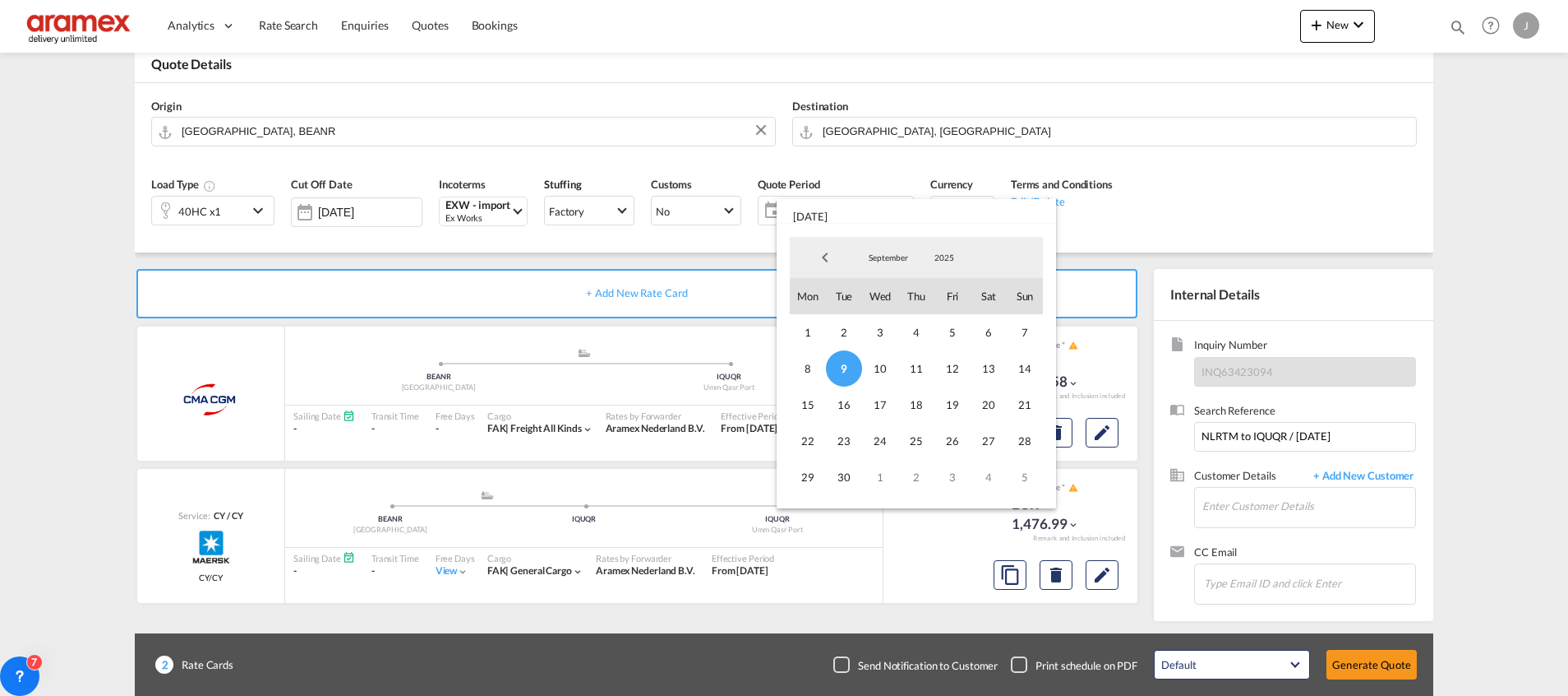
click at [846, 372] on span "9" at bounding box center [844, 369] width 36 height 36
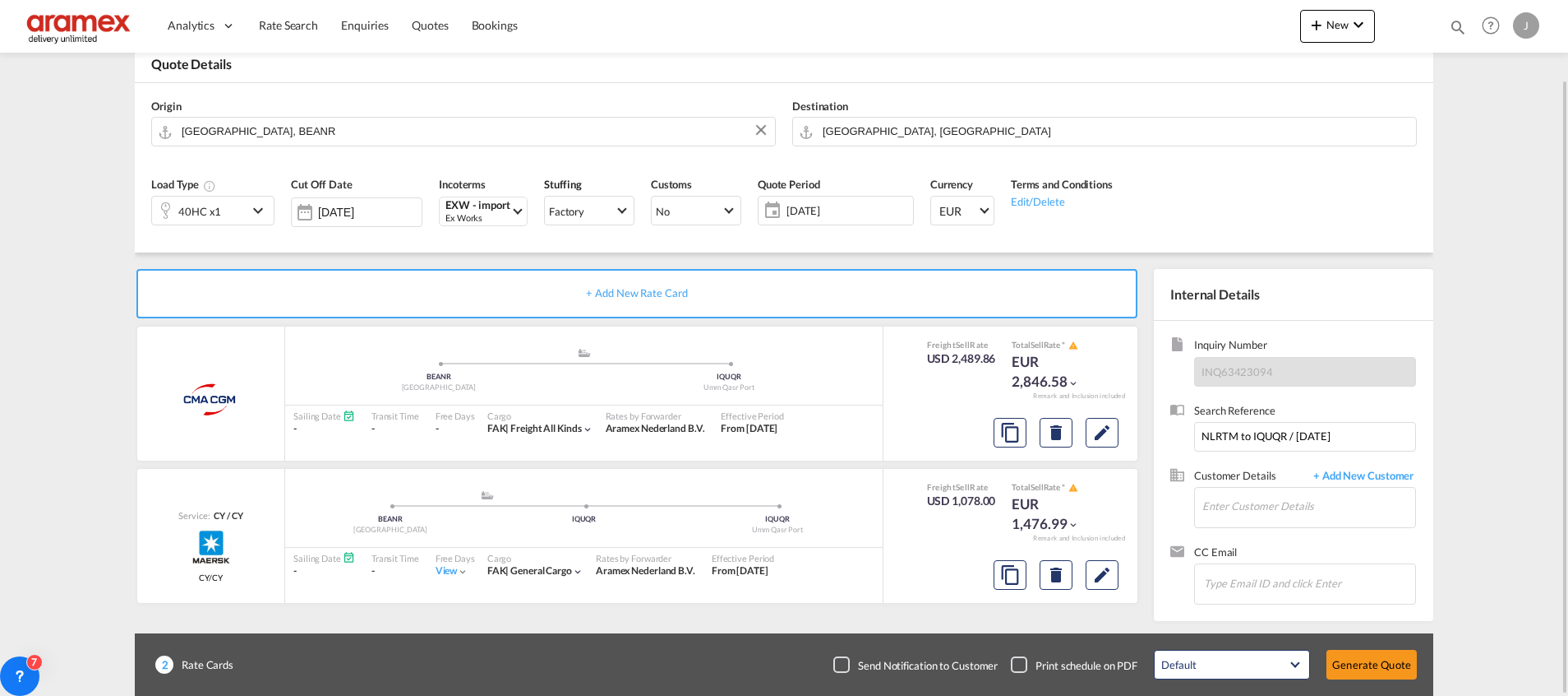
click at [1124, 194] on div "Load Type 40HC x1 Cut Off Date [DATE] Incoterms EXW - import Ex Works - Stuffin…" at bounding box center [784, 207] width 1282 height 91
click at [1061, 576] on md-icon "Delete" at bounding box center [1056, 574] width 20 height 20
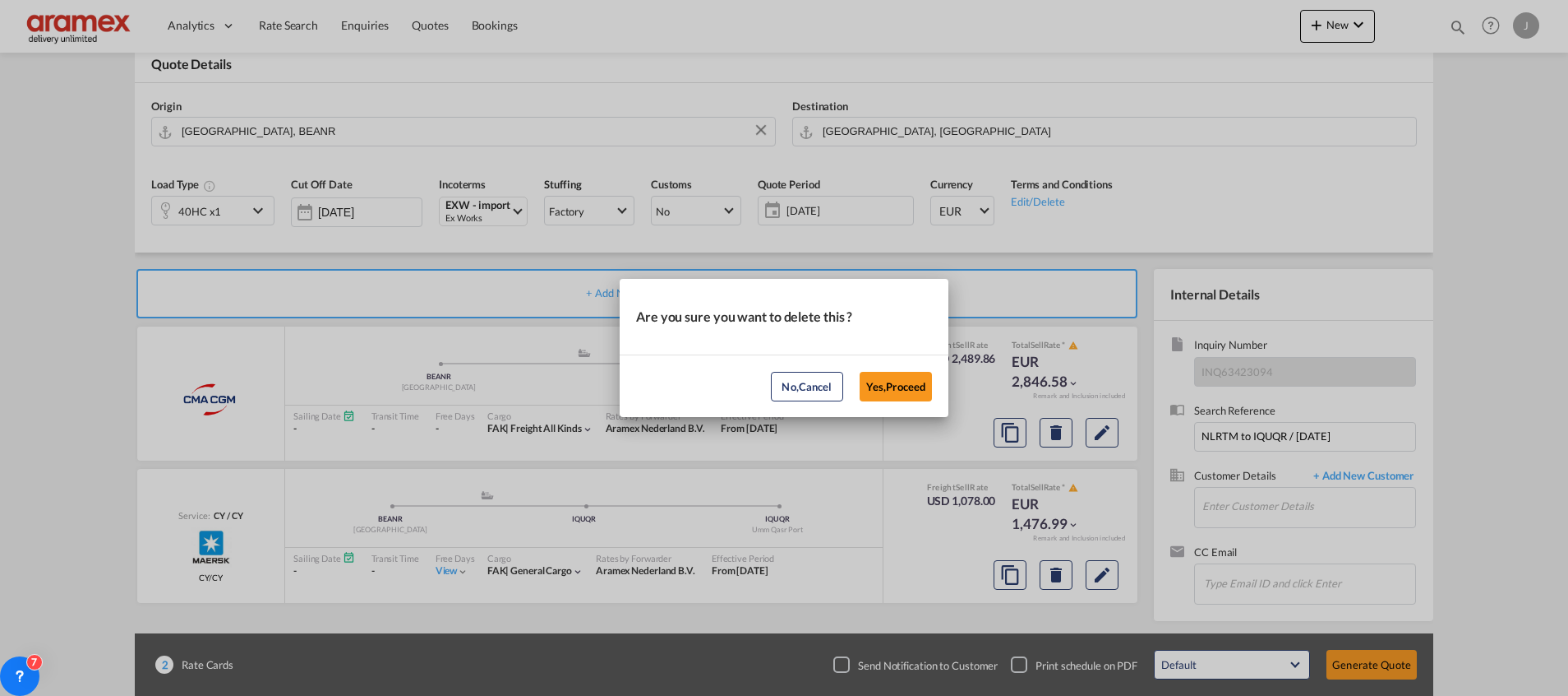
click at [905, 401] on md-dialog-actions "No,Cancel Yes,Proceed" at bounding box center [784, 385] width 329 height 63
click at [905, 387] on button "Yes,Proceed" at bounding box center [895, 387] width 72 height 30
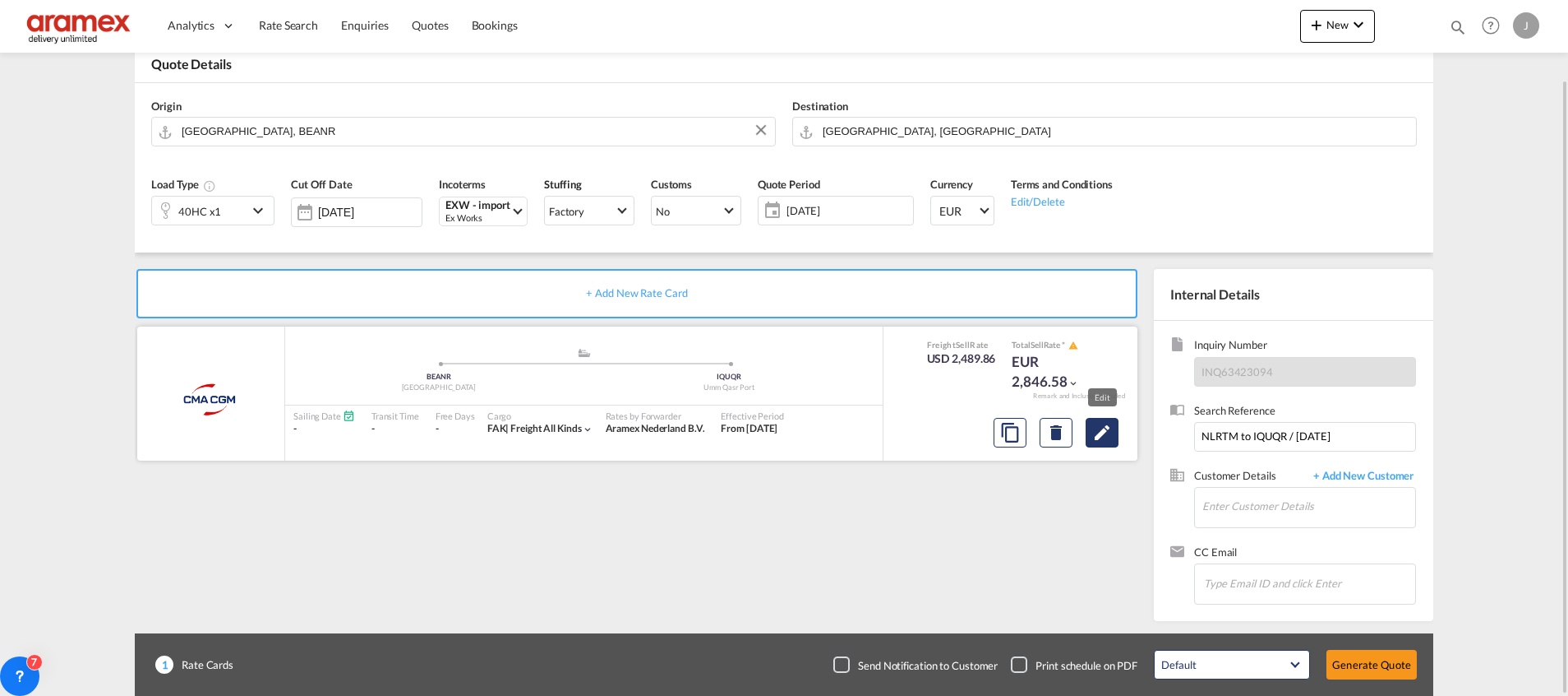
click at [1098, 429] on md-icon "Edit" at bounding box center [1102, 432] width 20 height 20
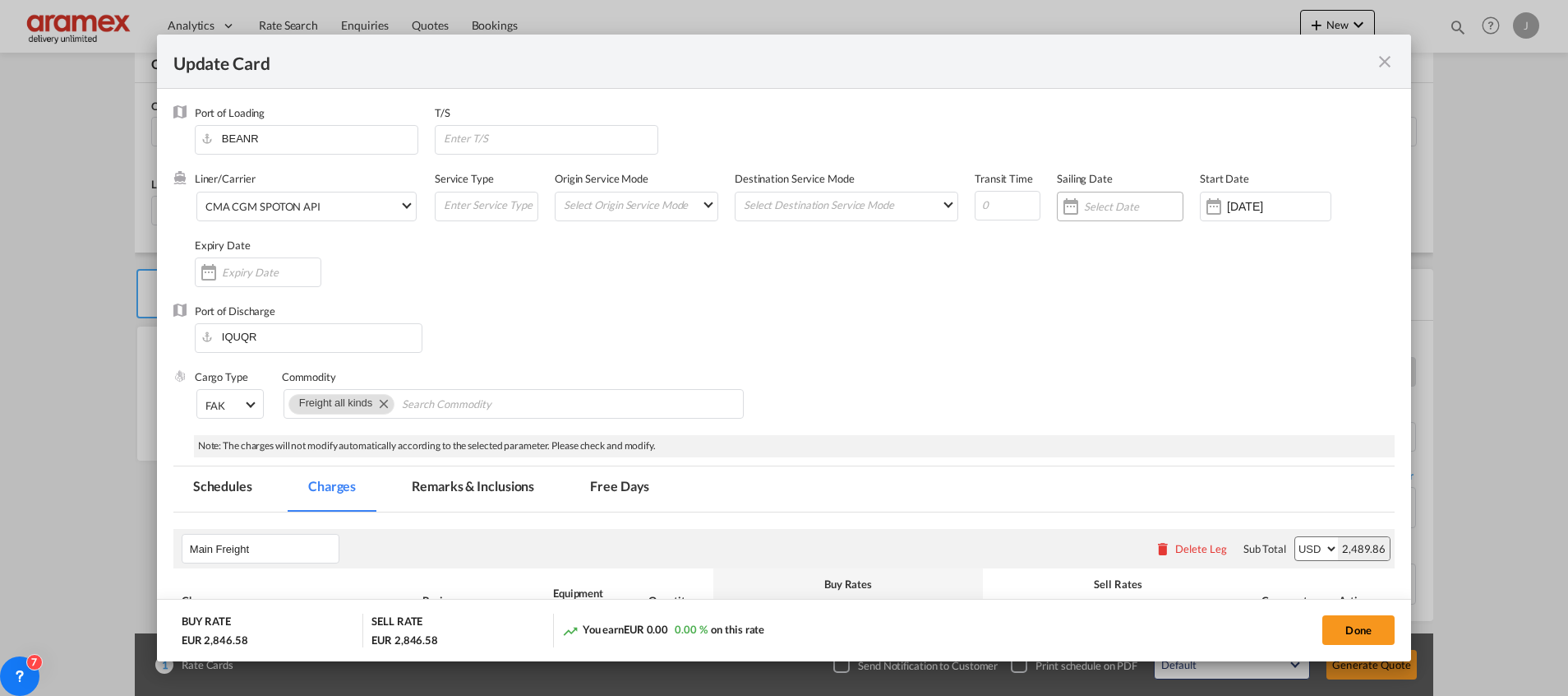
click at [1084, 211] on input "Update Card Port ..." at bounding box center [1133, 206] width 99 height 13
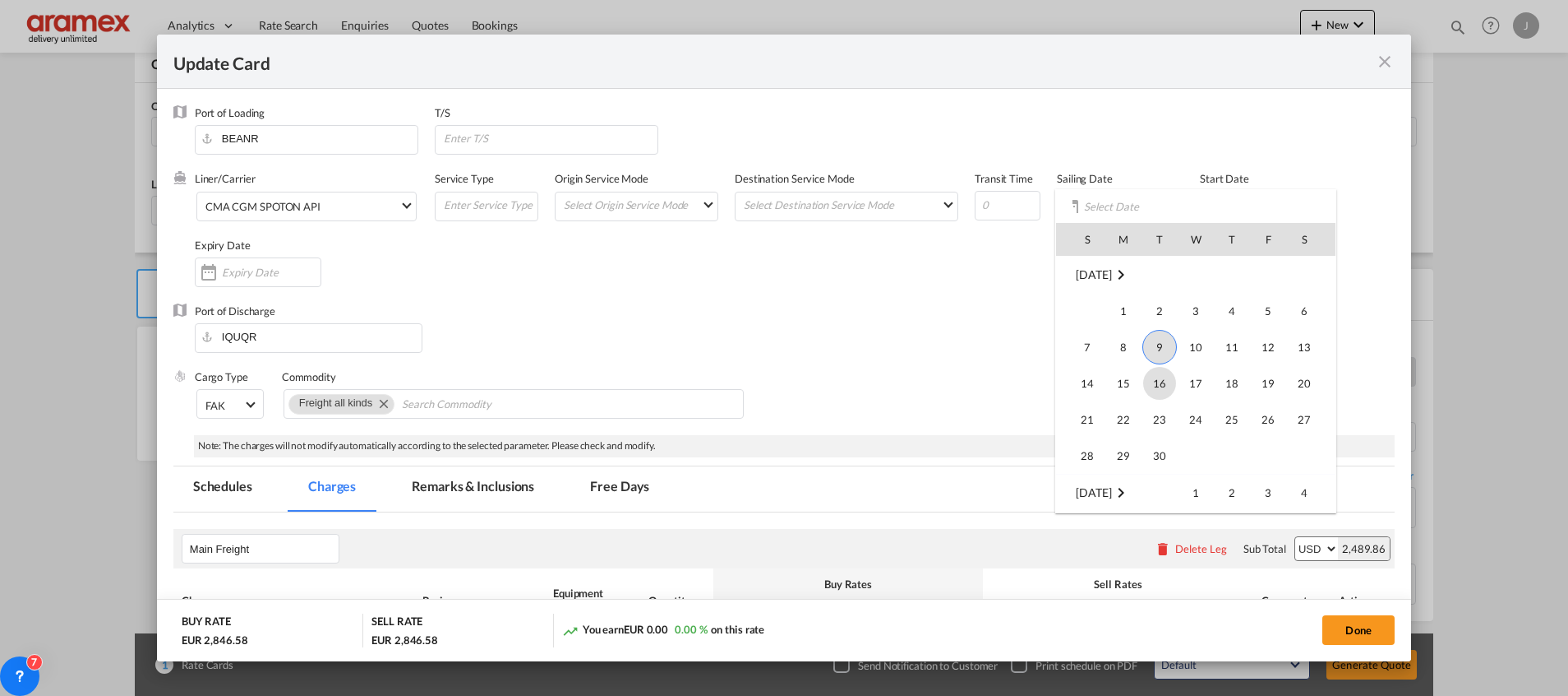
click at [1161, 386] on span "16" at bounding box center [1159, 383] width 33 height 33
type input "[DATE]"
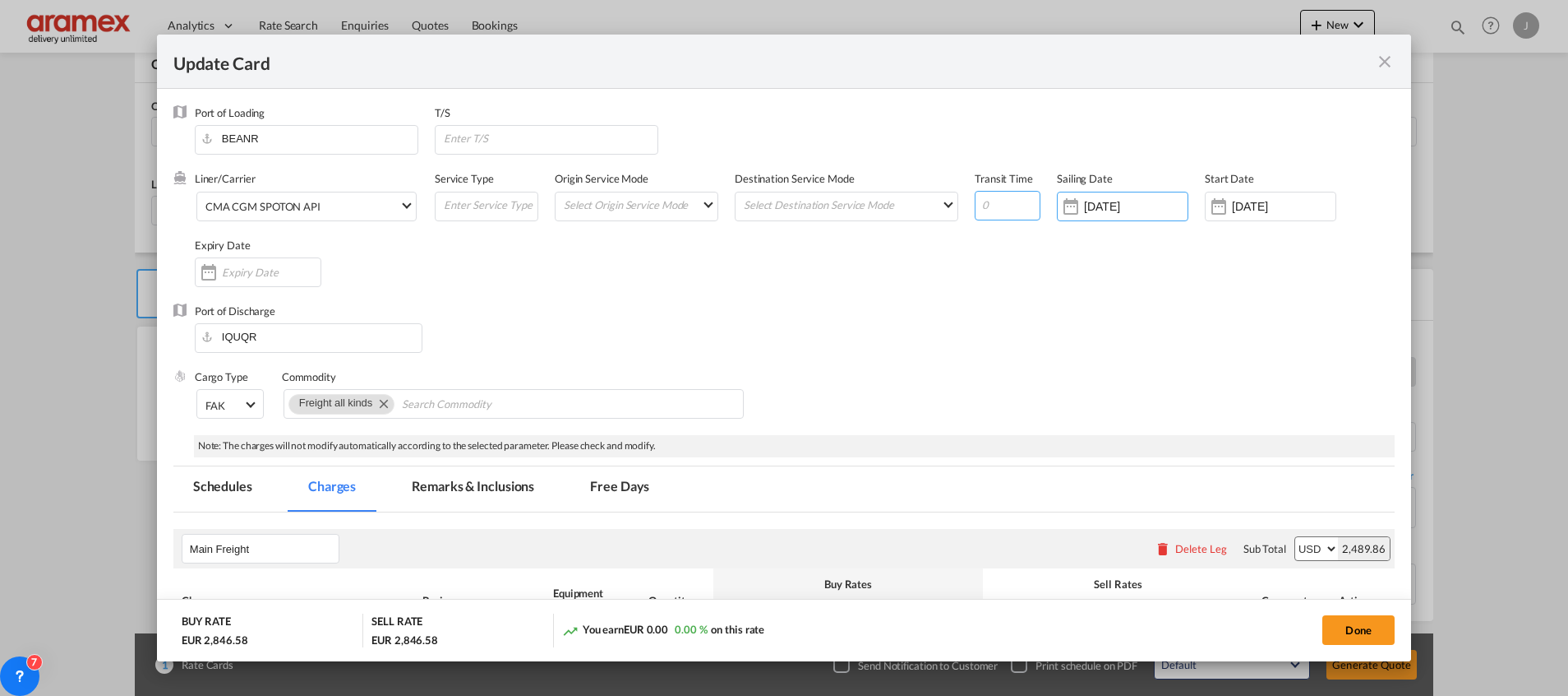
click at [992, 202] on input "Update Card Port ..." at bounding box center [1008, 206] width 66 height 30
type input "42"
click at [989, 320] on div "Port of Discharge [GEOGRAPHIC_DATA]" at bounding box center [784, 336] width 1222 height 66
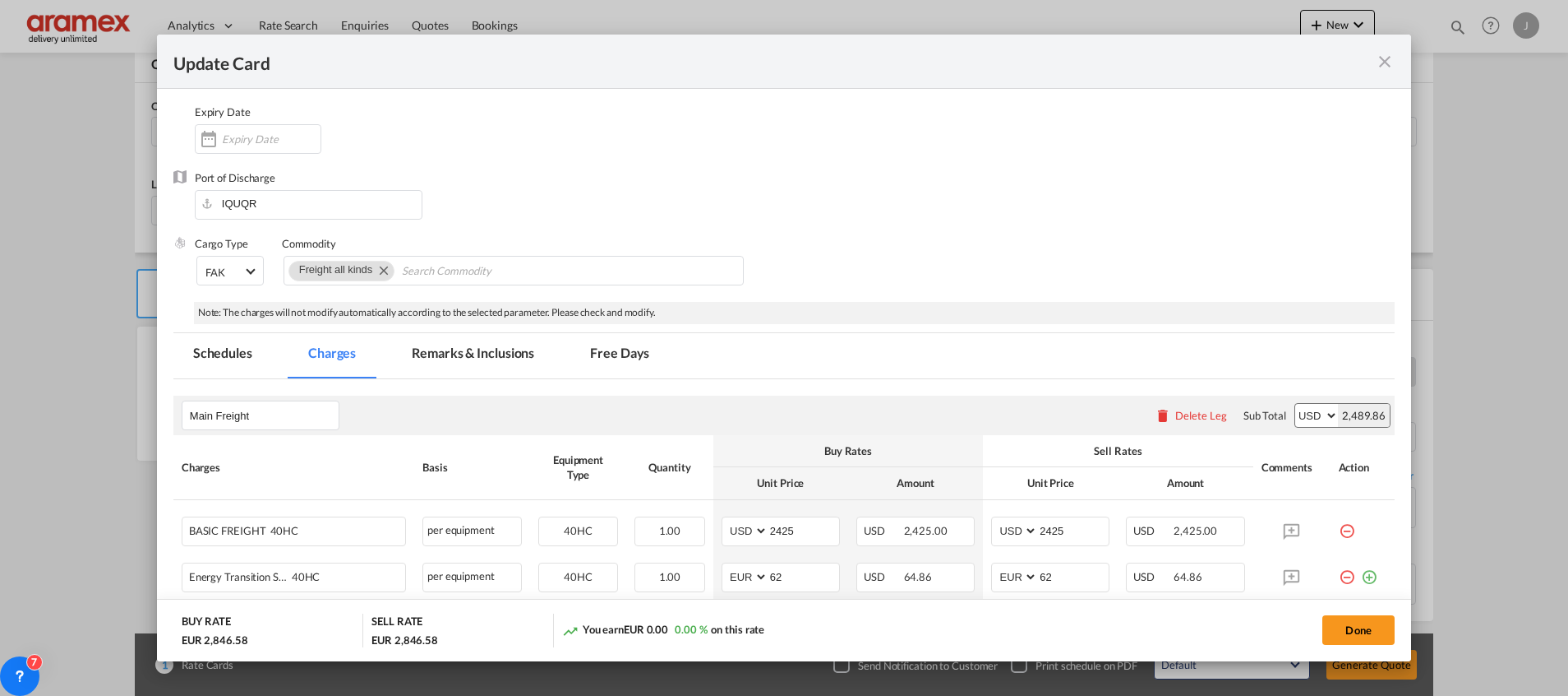
scroll to position [370, 0]
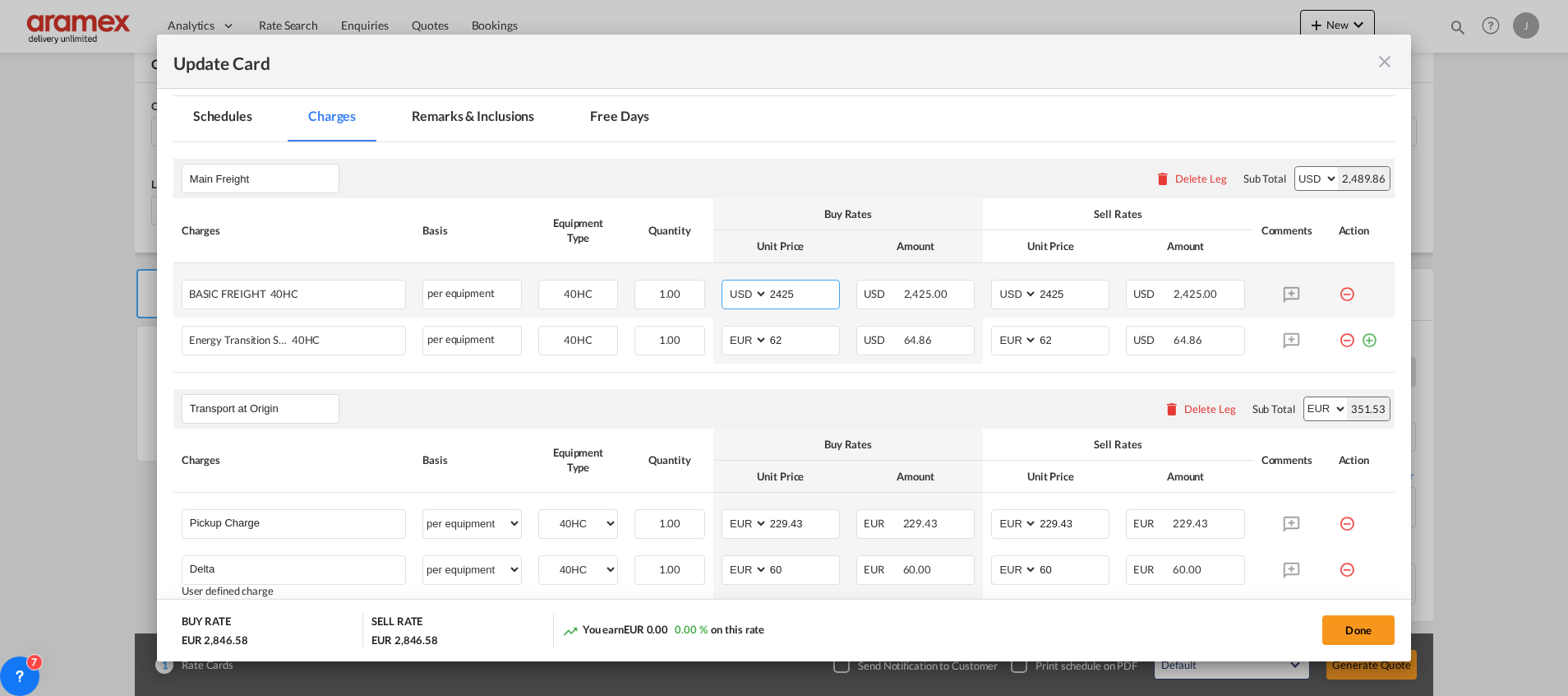
click at [803, 295] on input "2425" at bounding box center [804, 292] width 70 height 25
paste input "1650"
type input "1650"
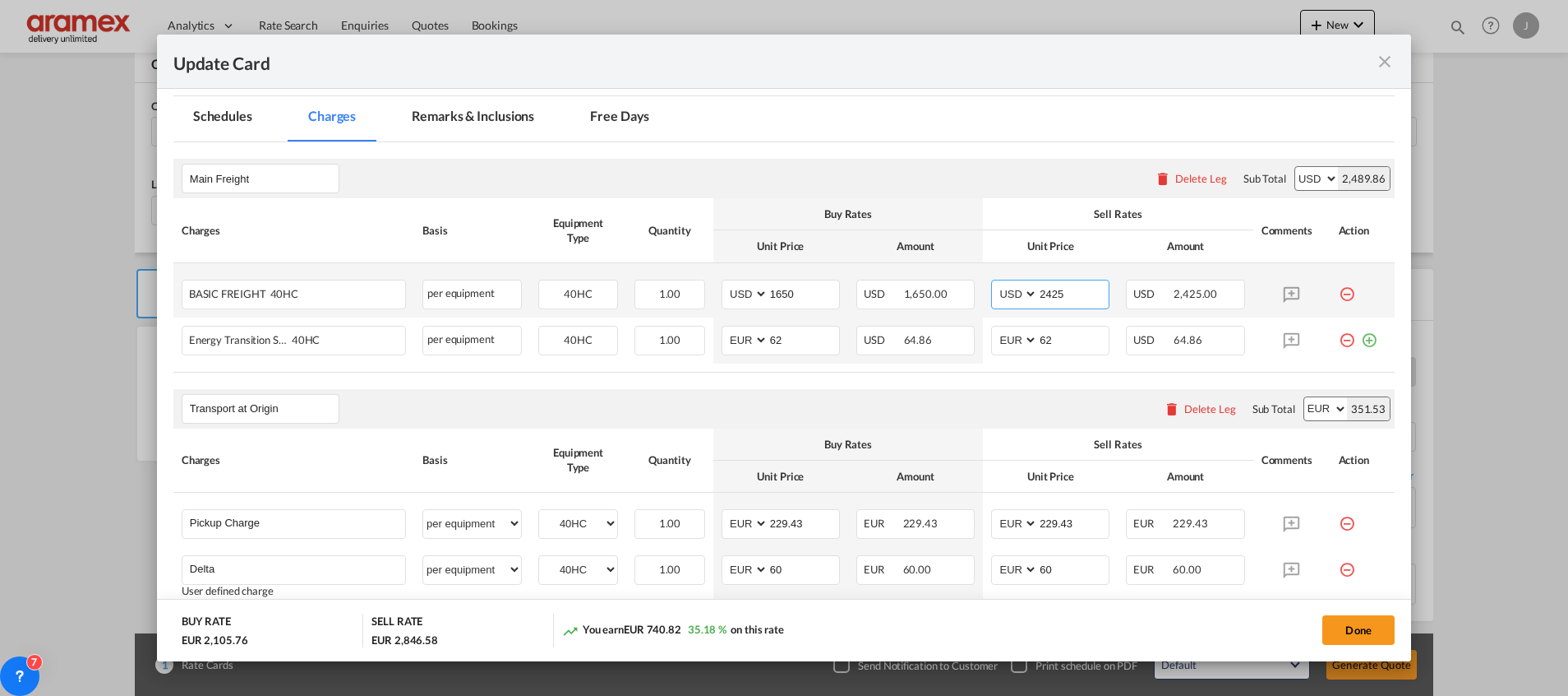
click at [1052, 291] on input "2425" at bounding box center [1074, 292] width 70 height 25
paste input "1650"
type input "1650"
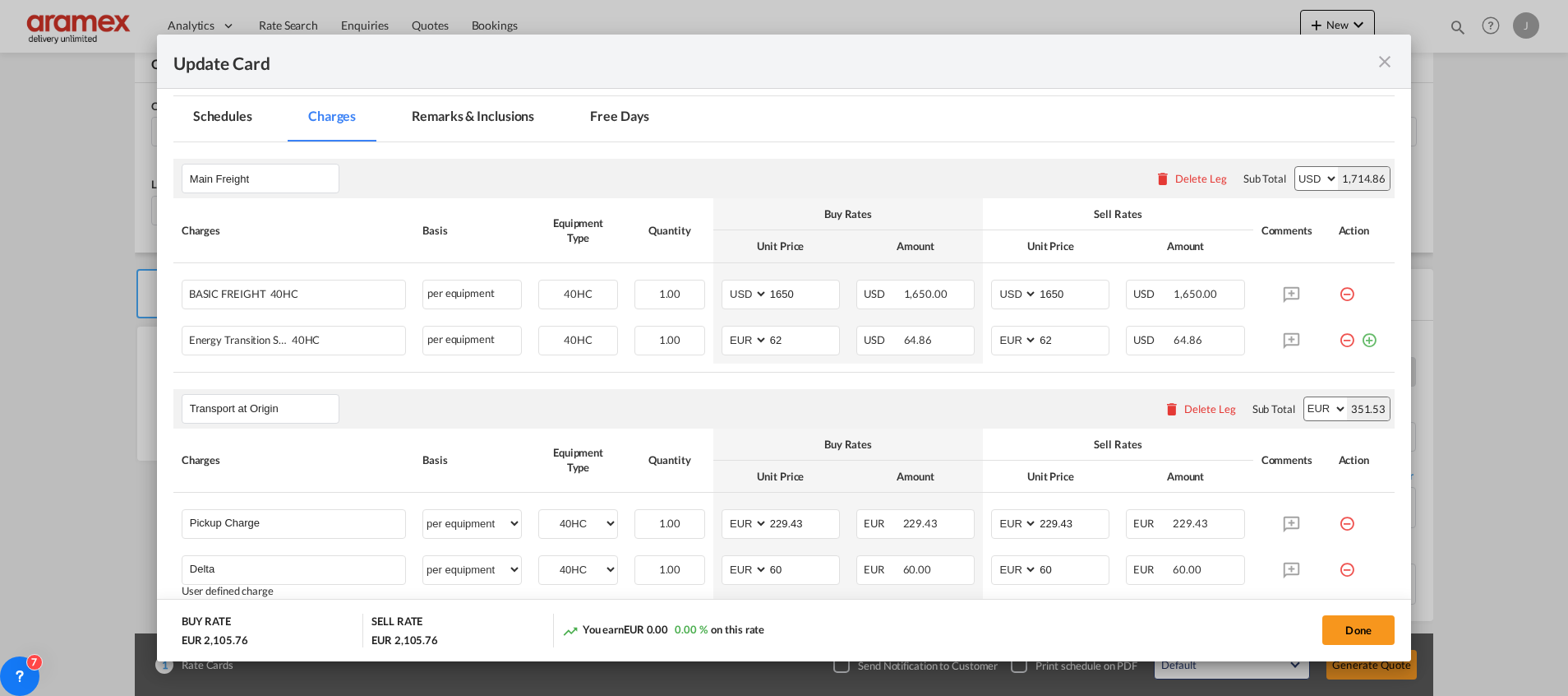
click at [486, 117] on md-tab-item "Remarks & Inclusions" at bounding box center [473, 118] width 162 height 45
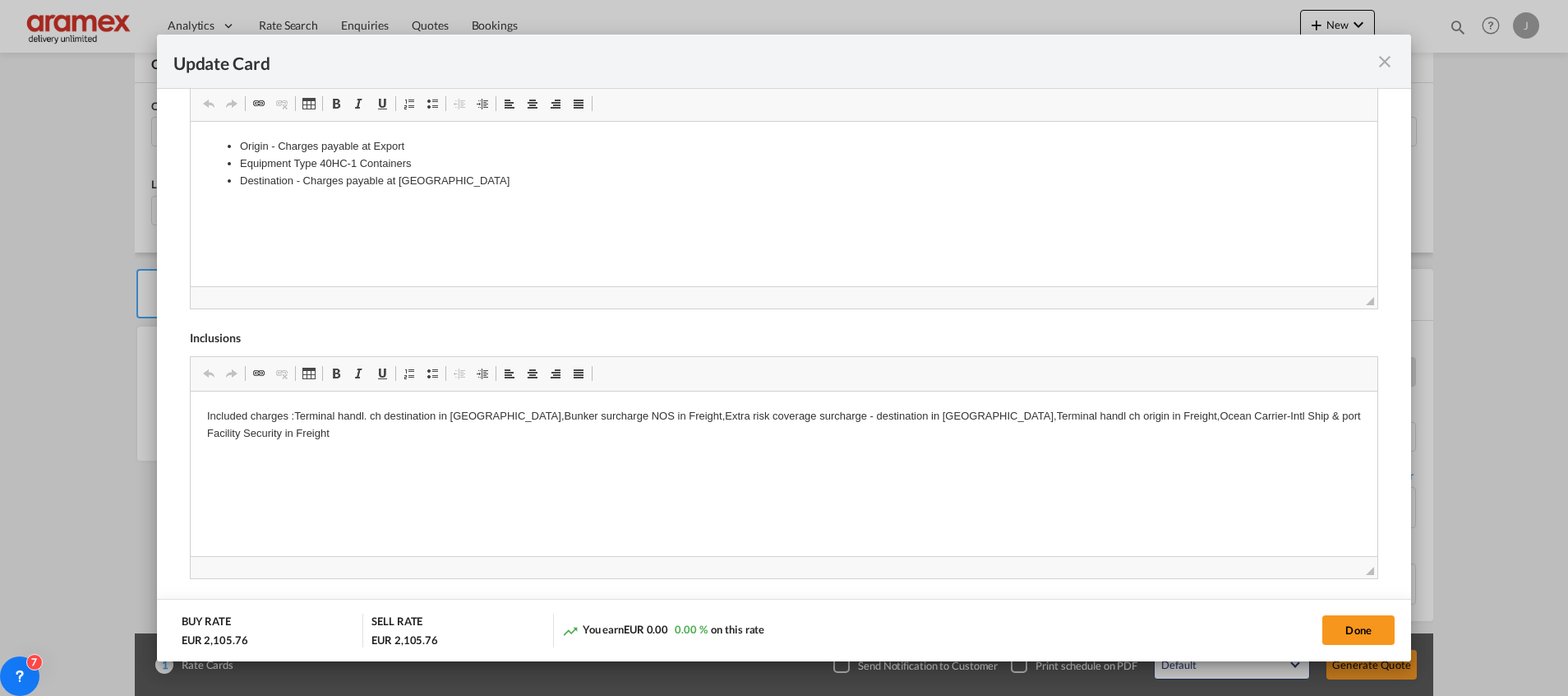
scroll to position [0, 0]
drag, startPoint x: 428, startPoint y: 414, endPoint x: 437, endPoint y: 418, distance: 9.8
click at [443, 424] on html "Included charges :Terminal handl. ch destination in [GEOGRAPHIC_DATA],Bunker su…" at bounding box center [783, 425] width 1187 height 68
click at [452, 424] on html "Included charges :Terminal handl. ch destination in [GEOGRAPHIC_DATA],Bunker su…" at bounding box center [783, 425] width 1187 height 68
click at [454, 423] on p "Included charges :Terminal handl. ch destination in [GEOGRAPHIC_DATA],Bunker su…" at bounding box center [783, 425] width 1154 height 34
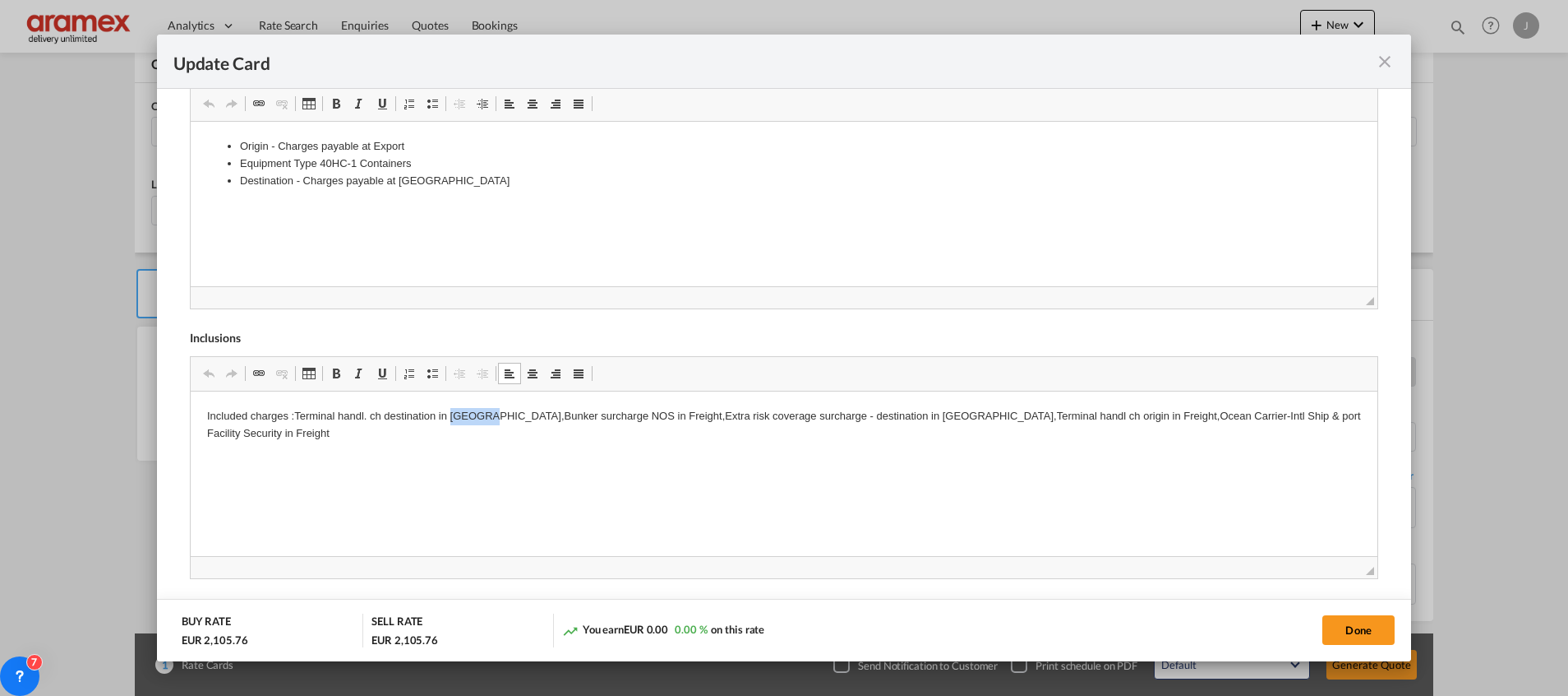
click at [454, 423] on p "Included charges :Terminal handl. ch destination in [GEOGRAPHIC_DATA],Bunker su…" at bounding box center [783, 425] width 1154 height 34
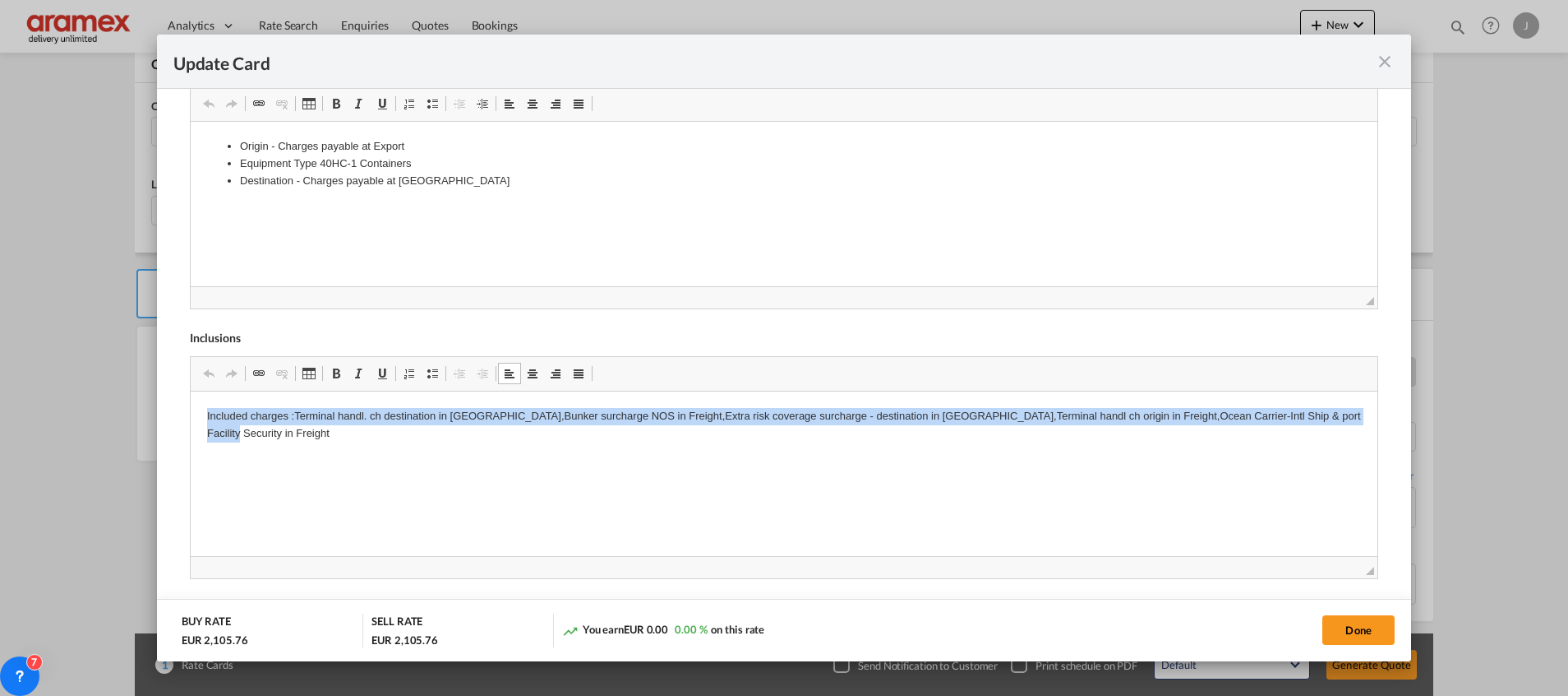
click at [454, 423] on p "Included charges :Terminal handl. ch destination in [GEOGRAPHIC_DATA],Bunker su…" at bounding box center [783, 425] width 1154 height 34
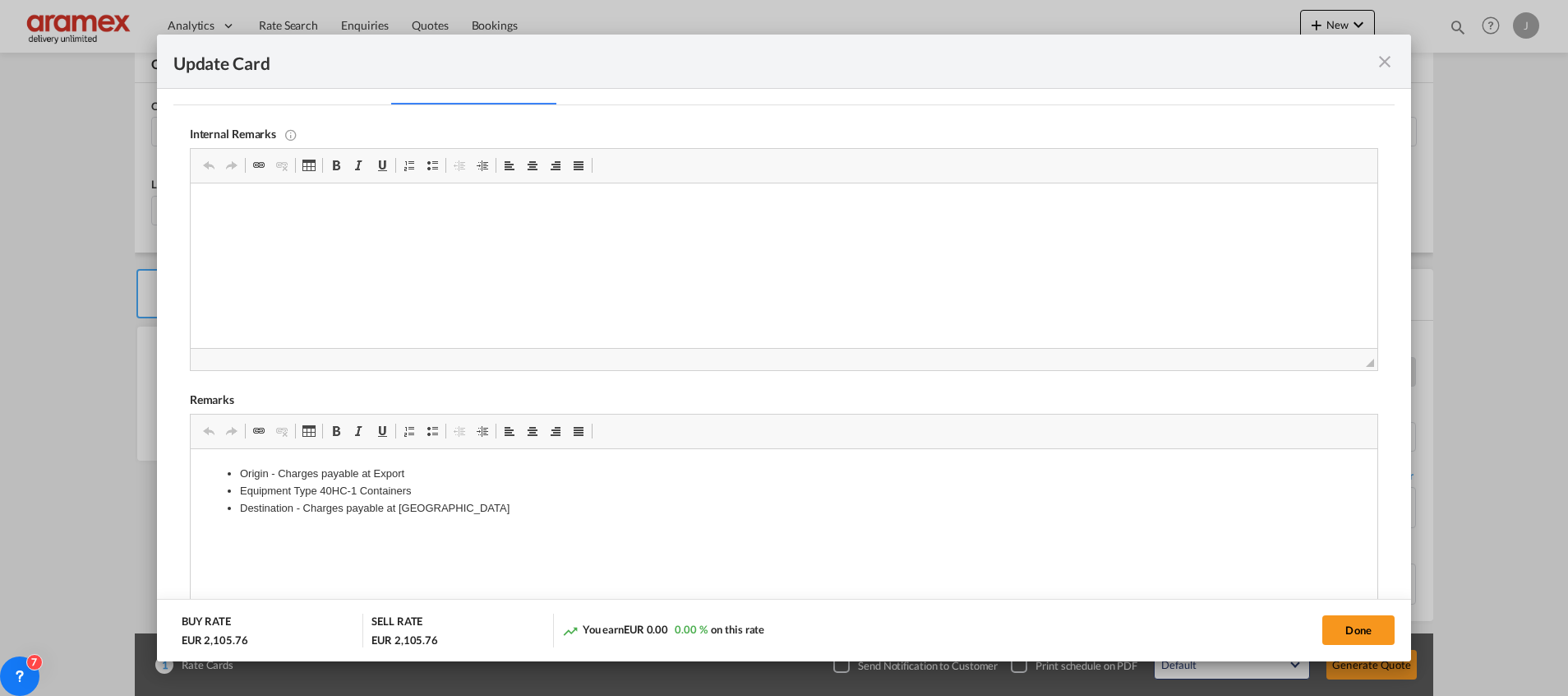
scroll to position [364, 0]
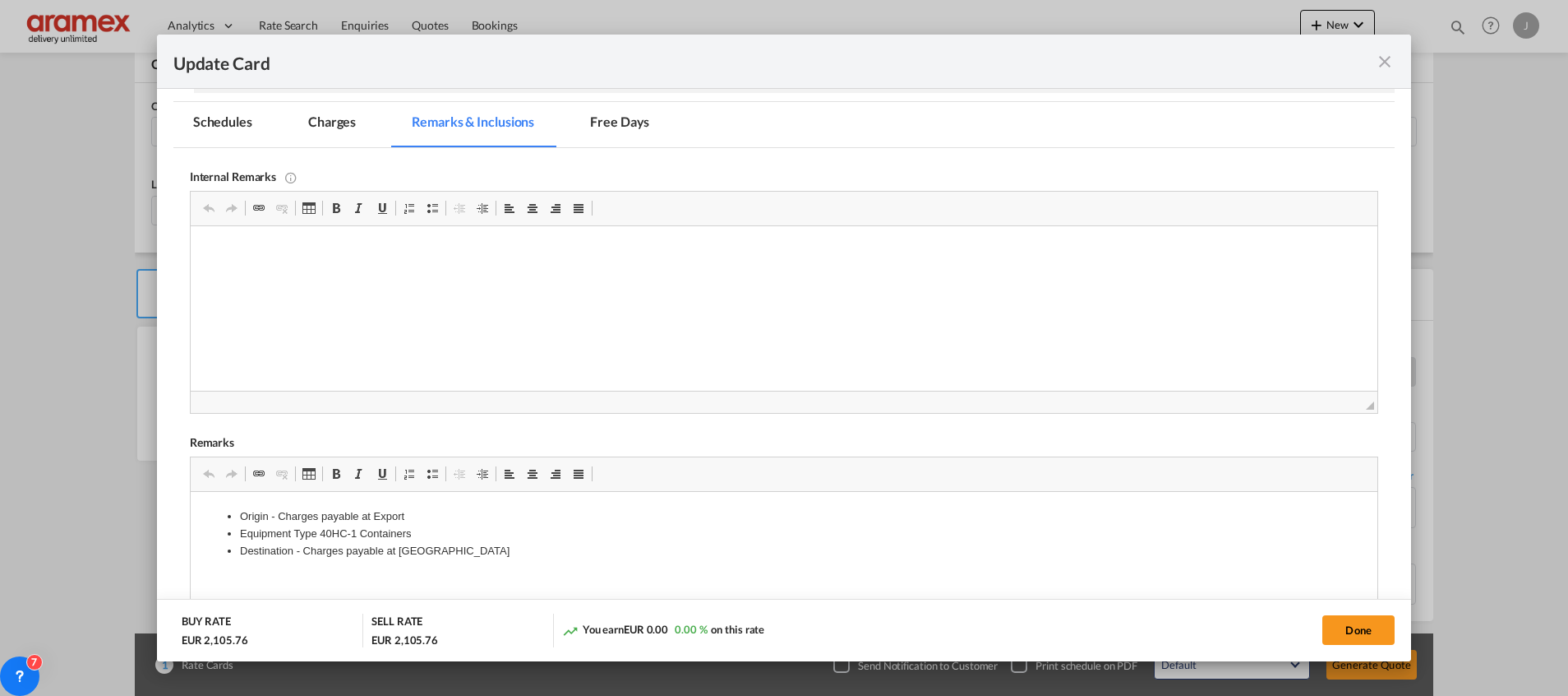
click at [342, 124] on md-tab-item "Charges" at bounding box center [332, 124] width 87 height 45
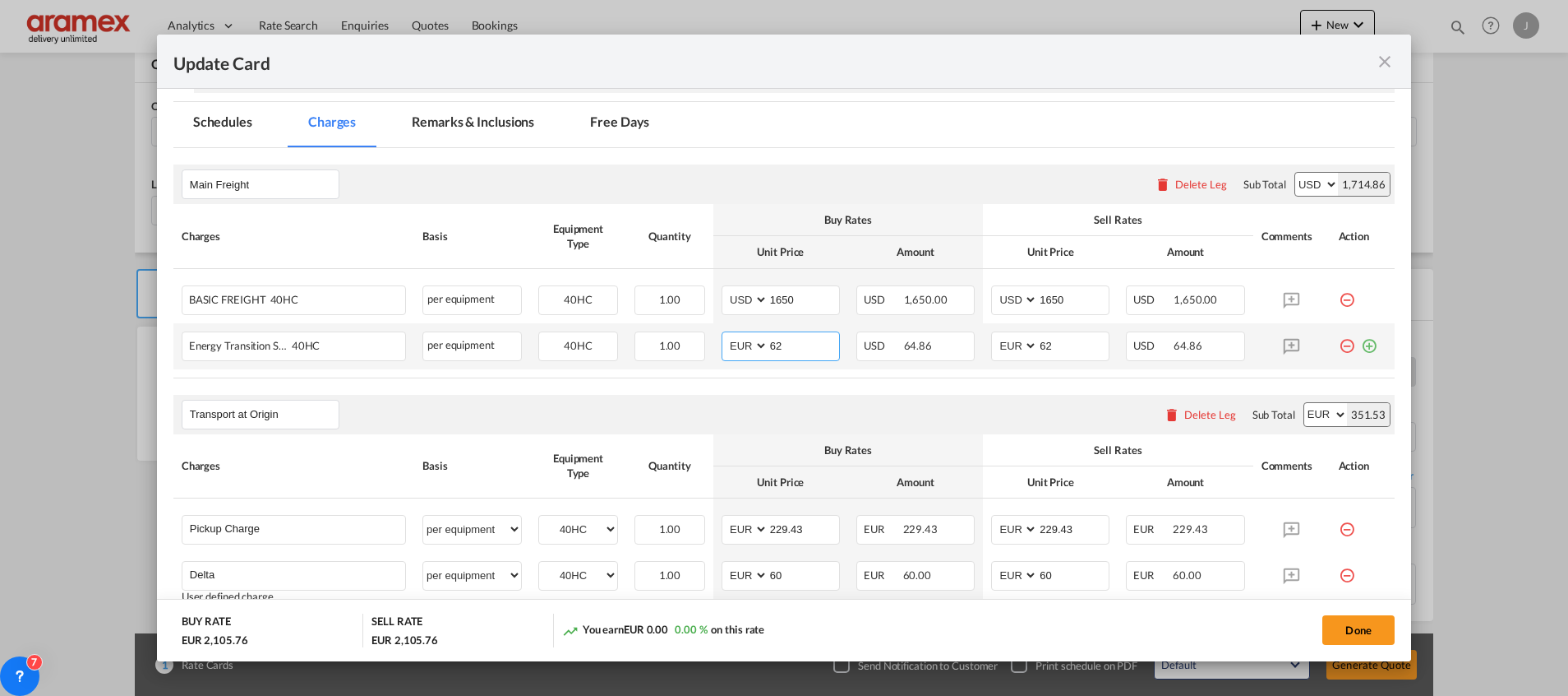
click at [727, 345] on select "AED AFN ALL AMD ANG AOA ARS AUD AWG AZN BAM BBD BDT BGN BHD BIF BMD BND BOB BRL…" at bounding box center [746, 345] width 43 height 22
select select "string:USD"
click at [725, 334] on select "AED AFN ALL AMD ANG AOA ARS AUD AWG AZN BAM BBD BDT BGN BHD BIF BMD BND BOB BRL…" at bounding box center [746, 345] width 43 height 22
drag, startPoint x: 799, startPoint y: 353, endPoint x: 733, endPoint y: 351, distance: 66.0
click at [731, 351] on md-input-container "AED AFN ALL AMD ANG AOA ARS AUD AWG AZN BAM BBD BDT BGN BHD BIF BMD BND [PERSON…" at bounding box center [781, 346] width 118 height 30
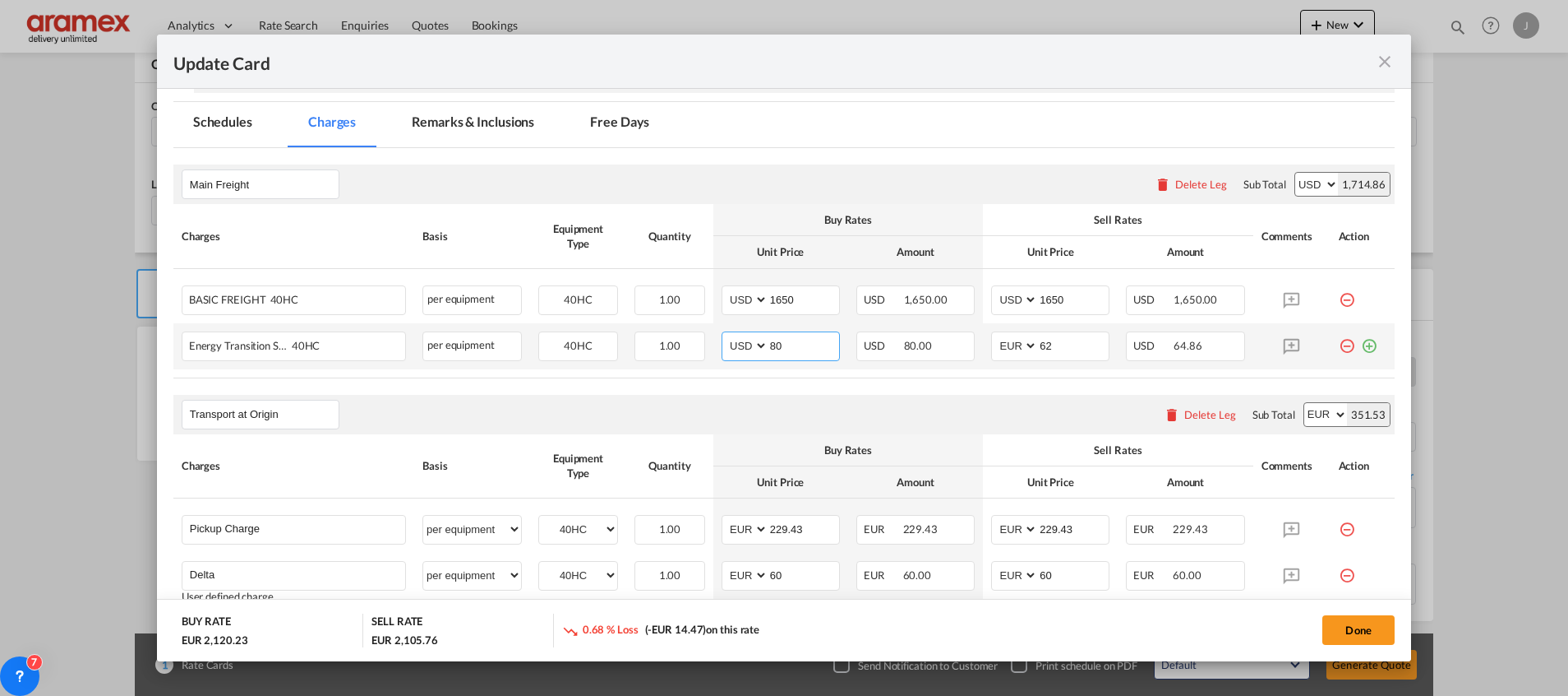
click at [773, 345] on input "80" at bounding box center [804, 345] width 70 height 25
type input "80"
click at [996, 343] on select "AED AFN ALL AMD ANG AOA ARS AUD AWG AZN BAM BBD BDT BGN BHD BIF BMD BND BOB BRL…" at bounding box center [1016, 345] width 43 height 22
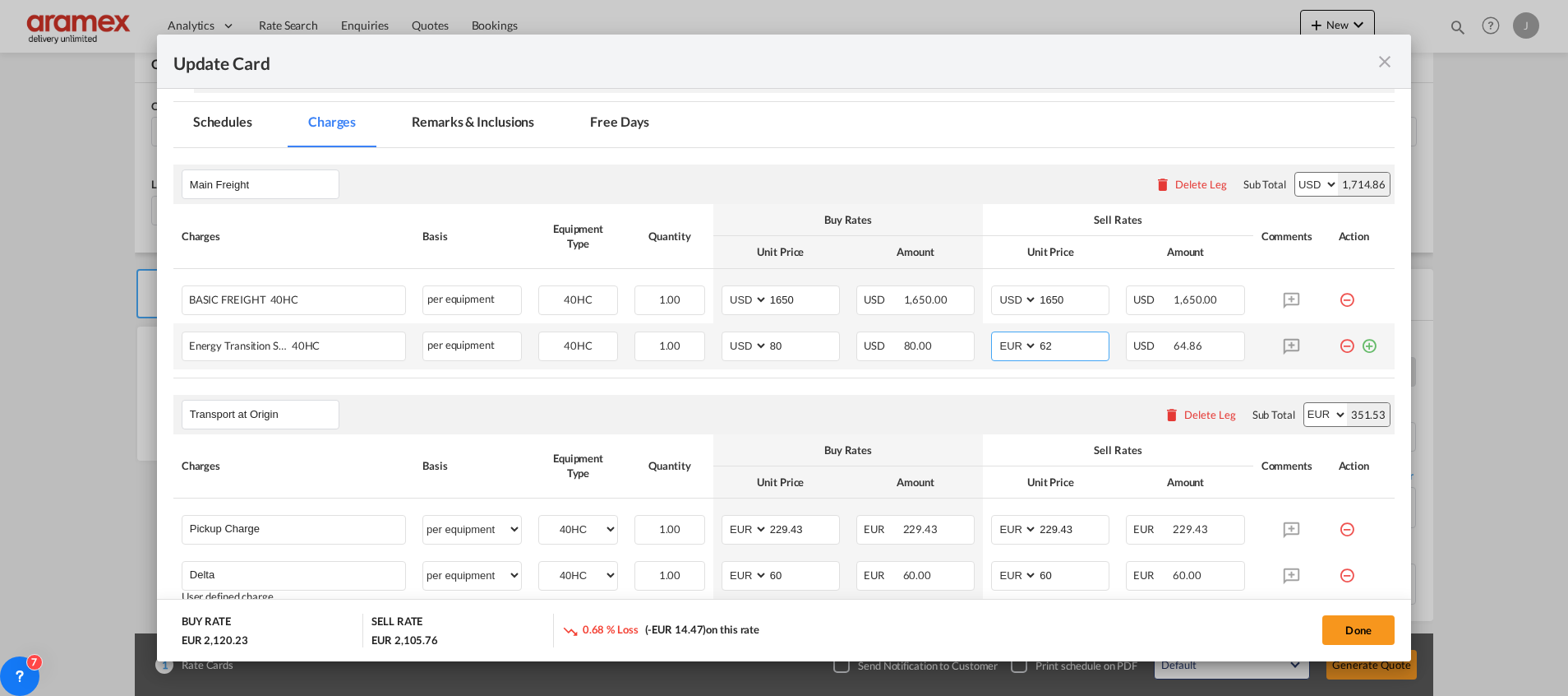
select select "string:USD"
click at [995, 334] on select "AED AFN ALL AMD ANG AOA ARS AUD AWG AZN BAM BBD BDT BGN BHD BIF BMD BND BOB BRL…" at bounding box center [1016, 345] width 43 height 22
drag, startPoint x: 1026, startPoint y: 343, endPoint x: 995, endPoint y: 349, distance: 31.6
click at [999, 343] on md-input-container "AED AFN ALL AMD ANG AOA ARS AUD AWG AZN BAM BBD BDT BGN BHD BIF BMD BND [PERSON…" at bounding box center [1050, 346] width 118 height 30
paste input "80"
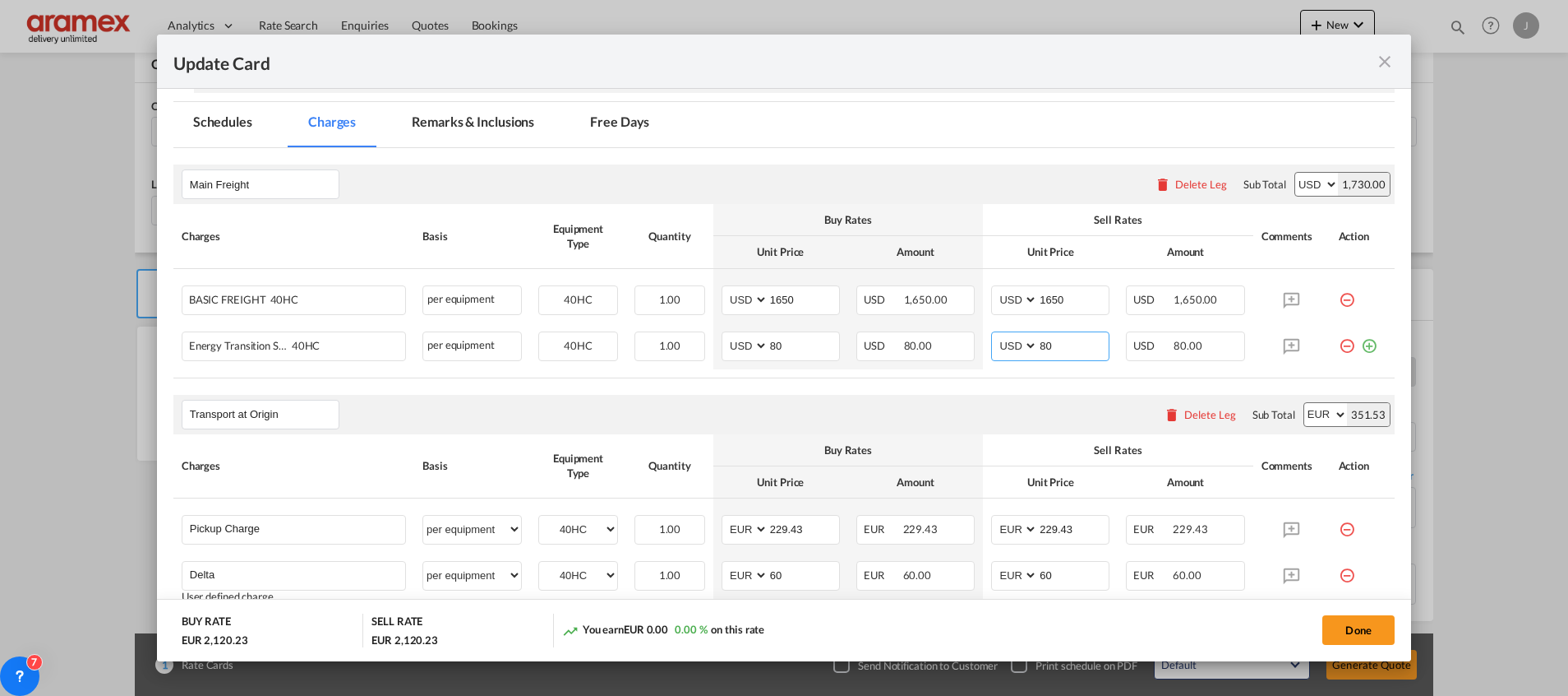
type input "80"
click at [950, 390] on rate-modification "Main Freight Please enter leg name Leg Name Already Exists Delete Leg Sub Total…" at bounding box center [784, 580] width 1222 height 865
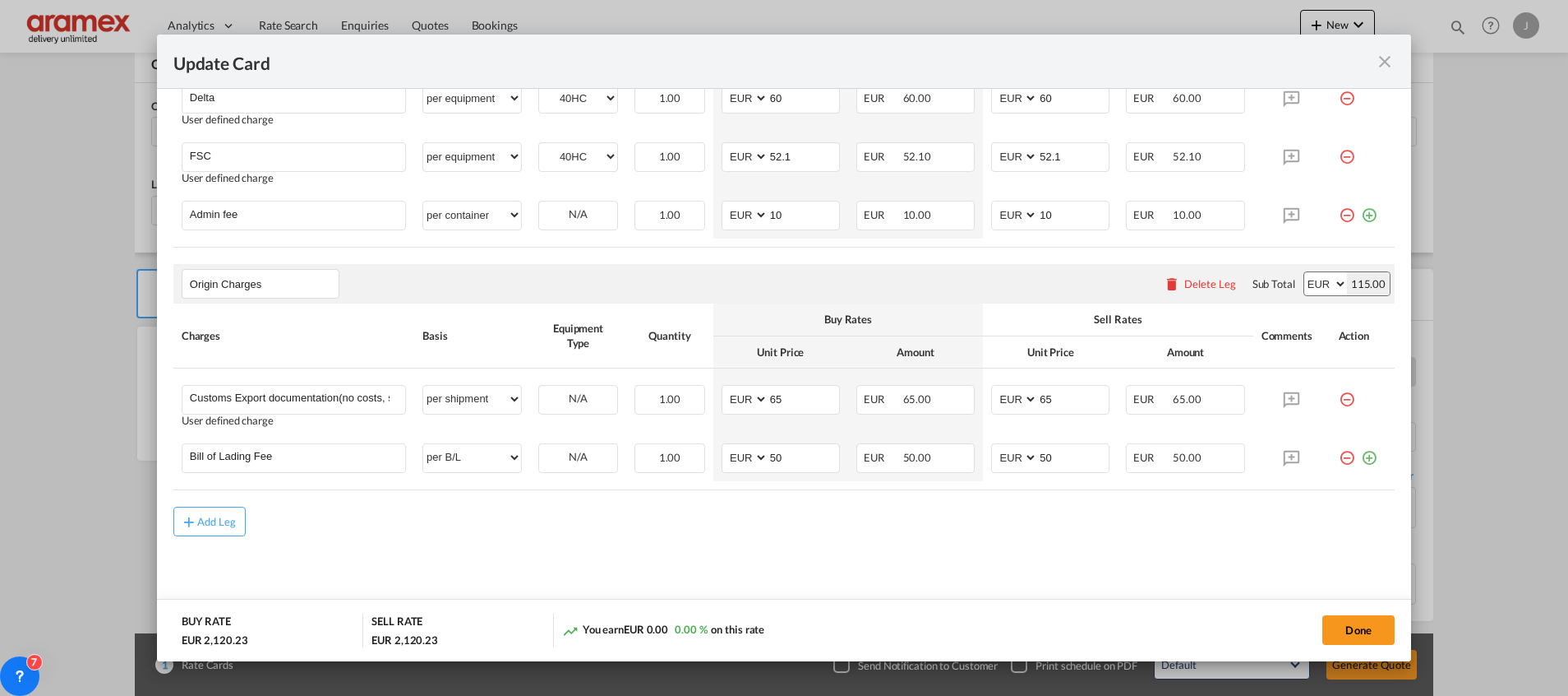
scroll to position [717, 0]
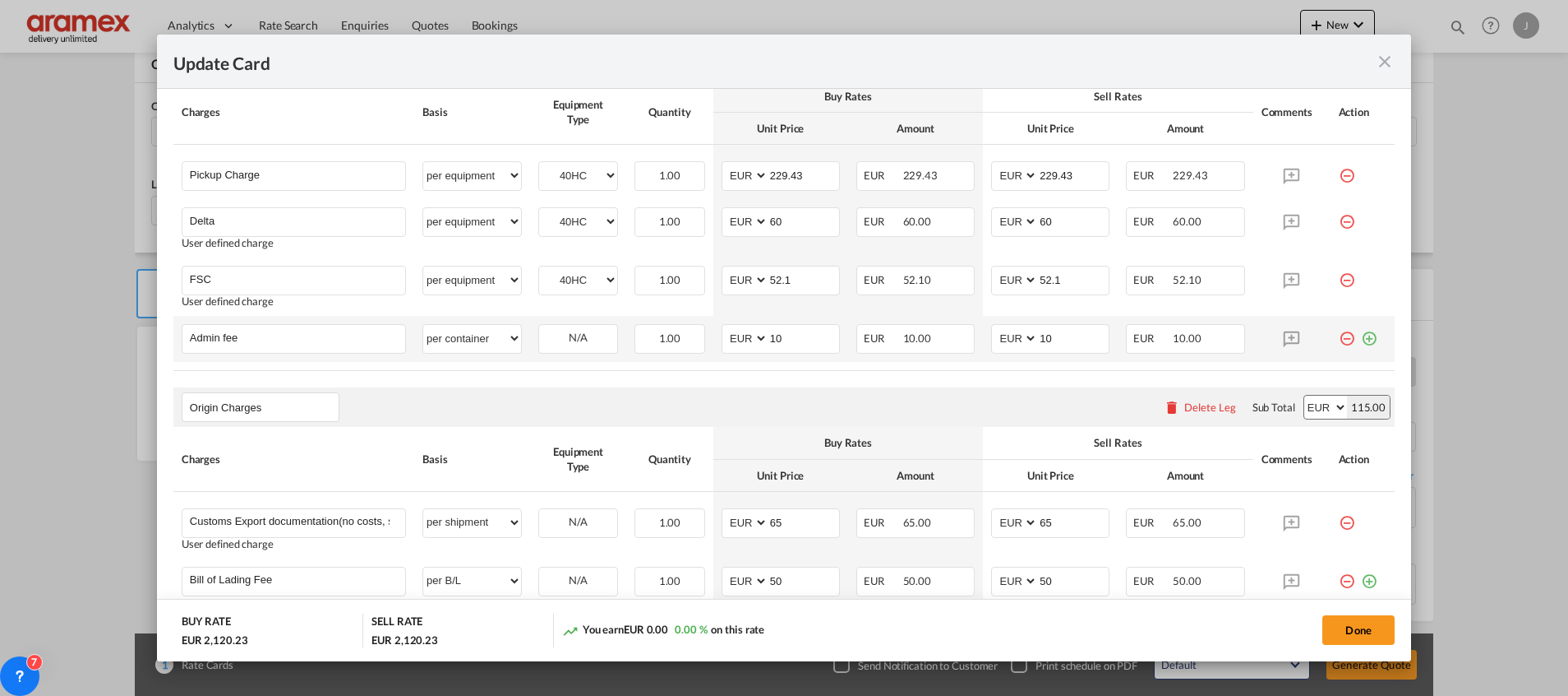
click at [1362, 334] on md-icon "icon-plus-circle-outline green-400-fg" at bounding box center [1369, 332] width 16 height 16
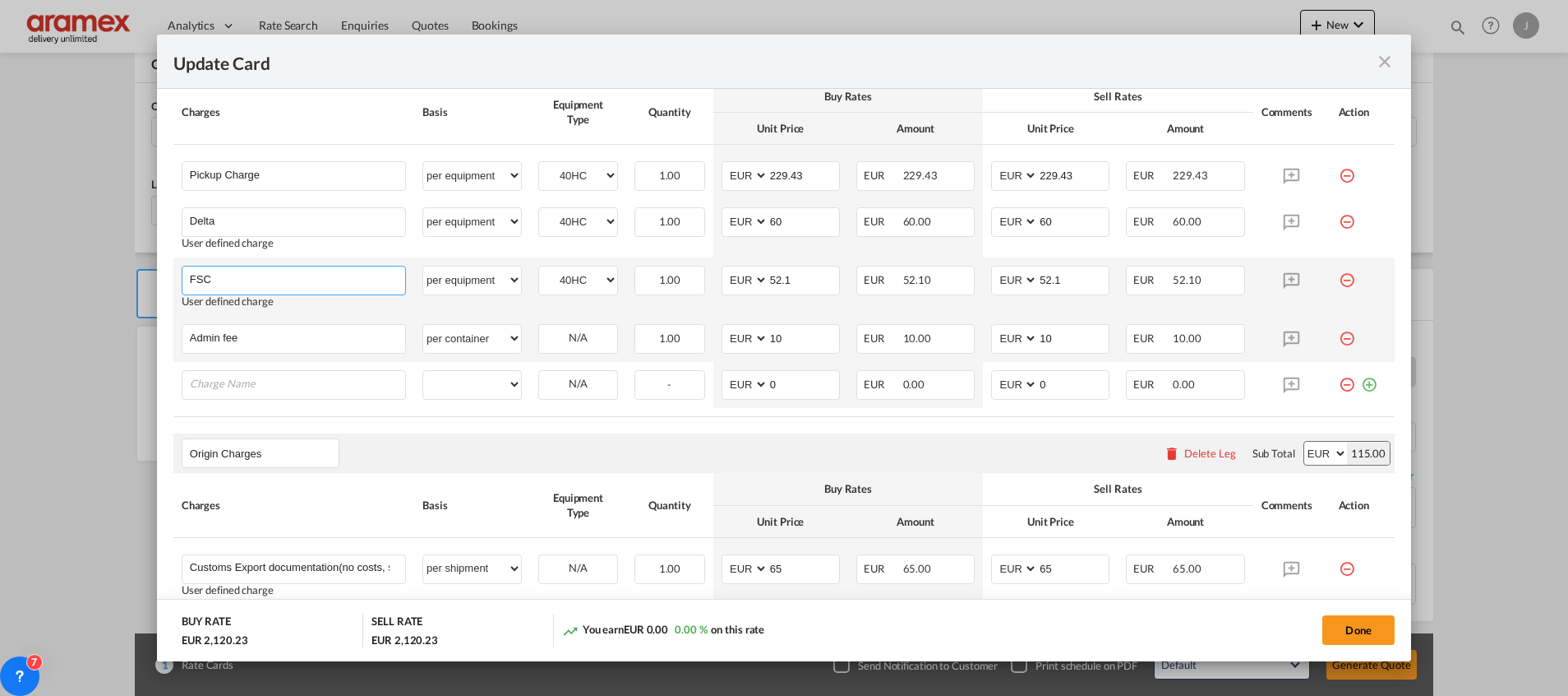
click at [204, 275] on input "FSC" at bounding box center [297, 279] width 215 height 25
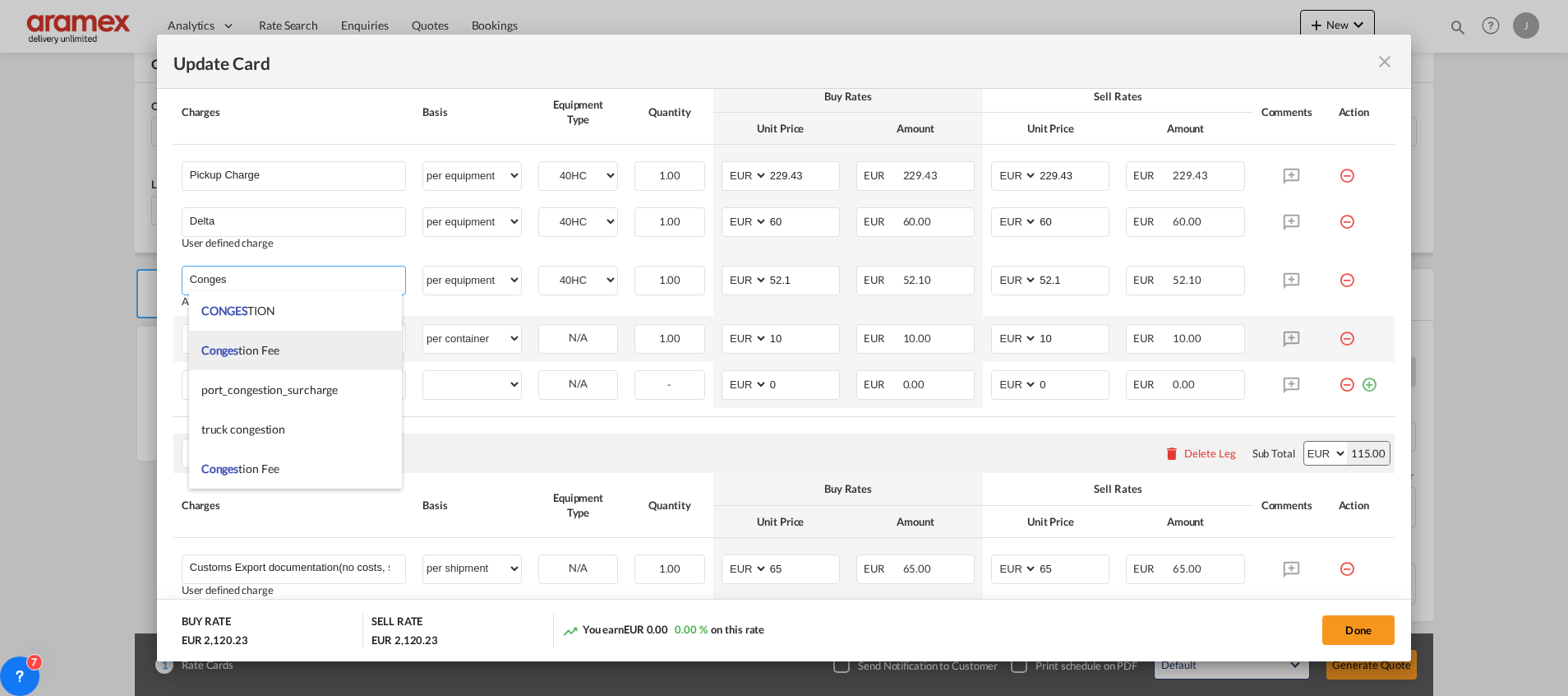
click at [287, 345] on li "Conges tion Fee" at bounding box center [296, 351] width 212 height 39
type input "Congestion Fee"
type input "0"
select select "? string: ?"
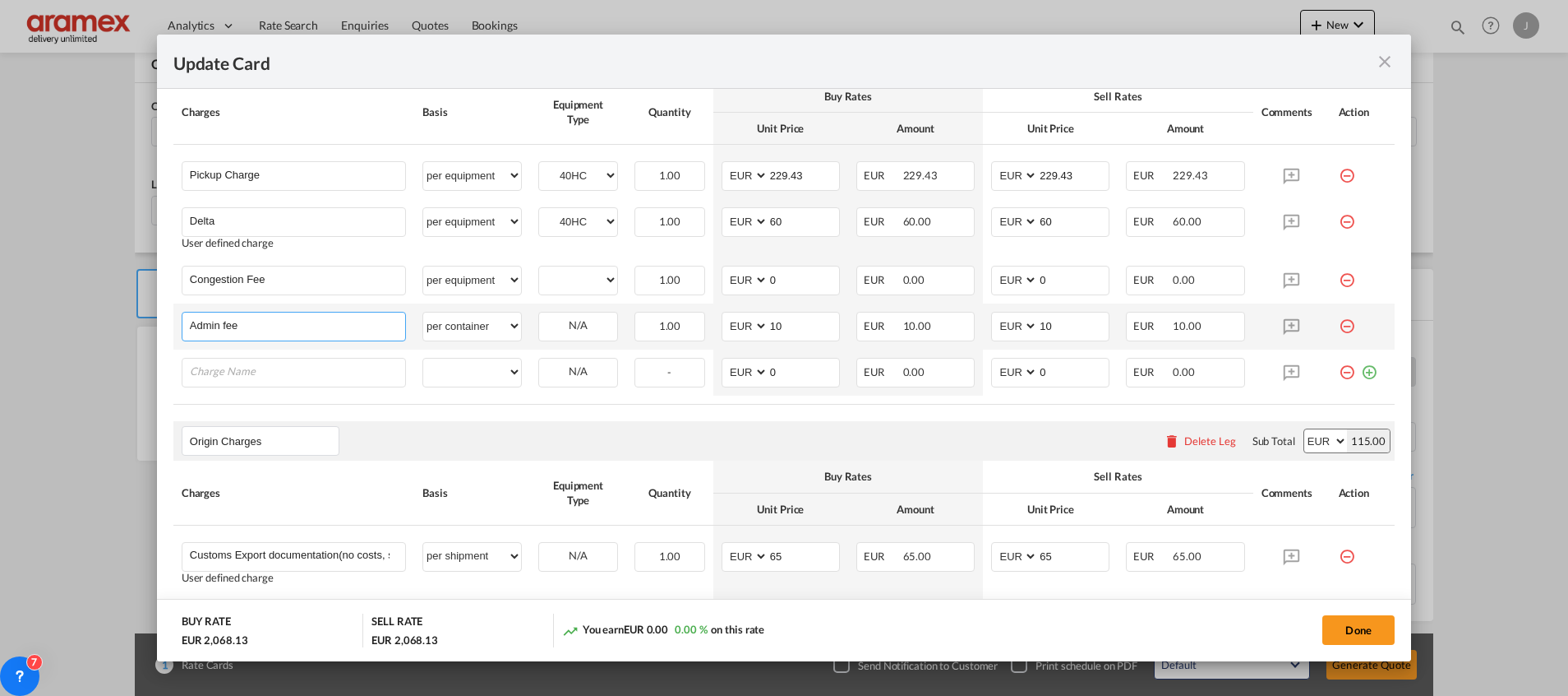
click at [278, 331] on input "Admin fee" at bounding box center [297, 325] width 215 height 25
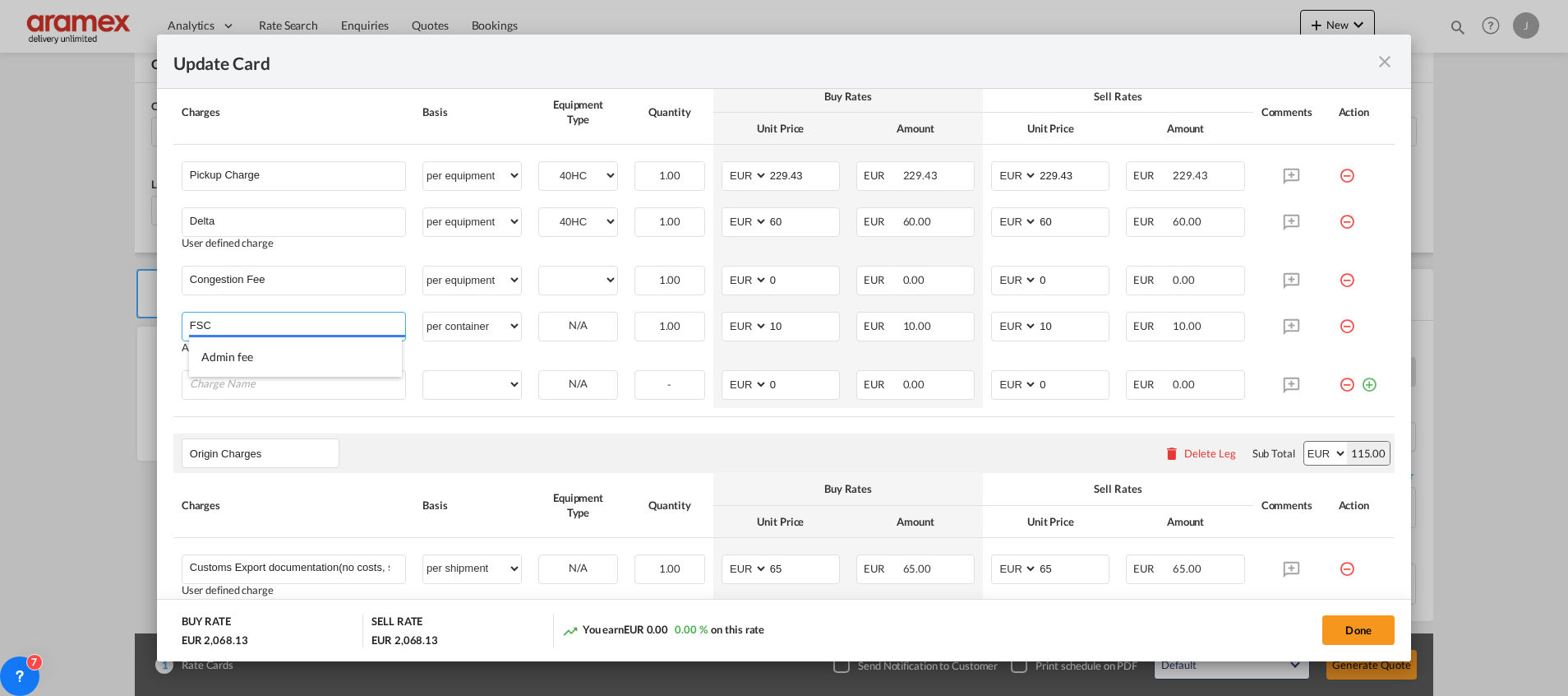
type input "FSC"
click at [416, 504] on th "Basis" at bounding box center [471, 505] width 116 height 64
click at [272, 396] on div "Update Card Port ..." at bounding box center [294, 385] width 224 height 30
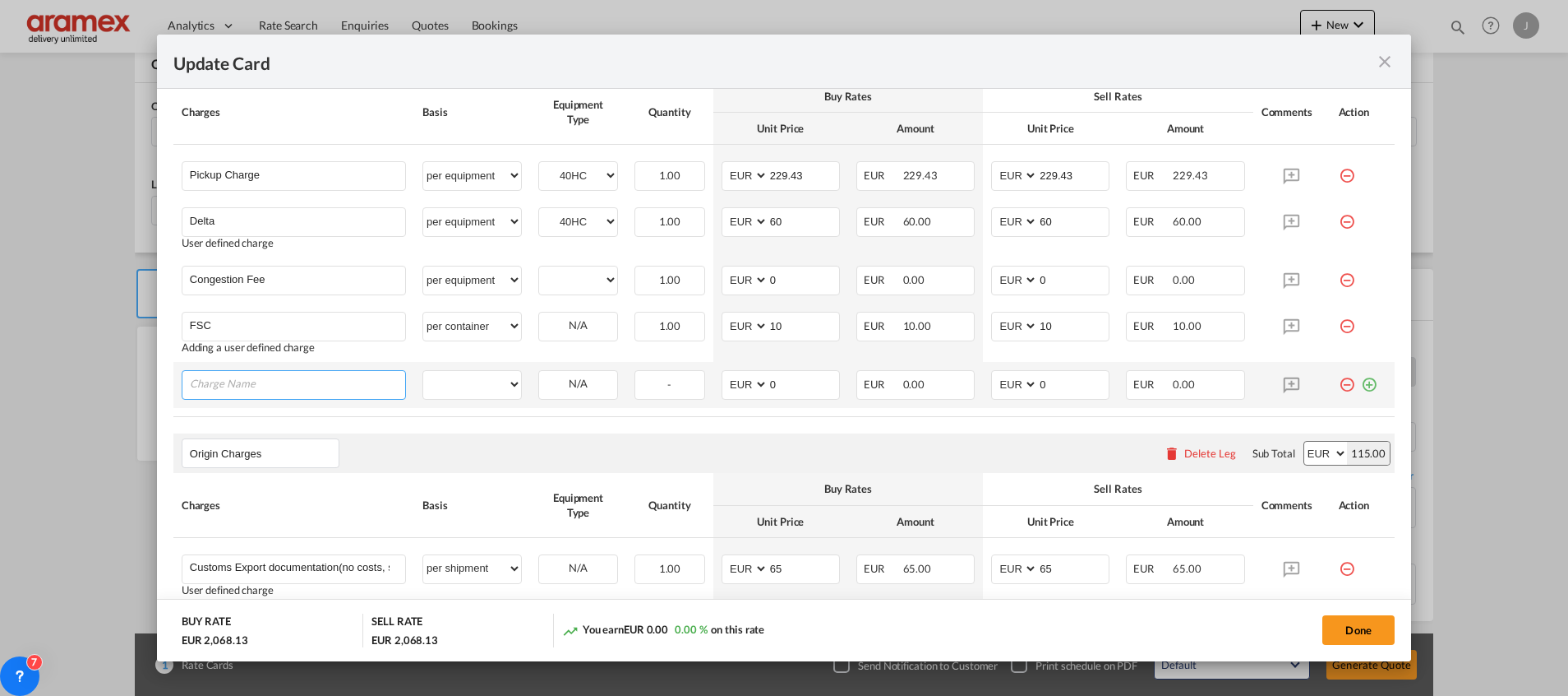
click at [275, 383] on input "Charge Name" at bounding box center [297, 383] width 215 height 25
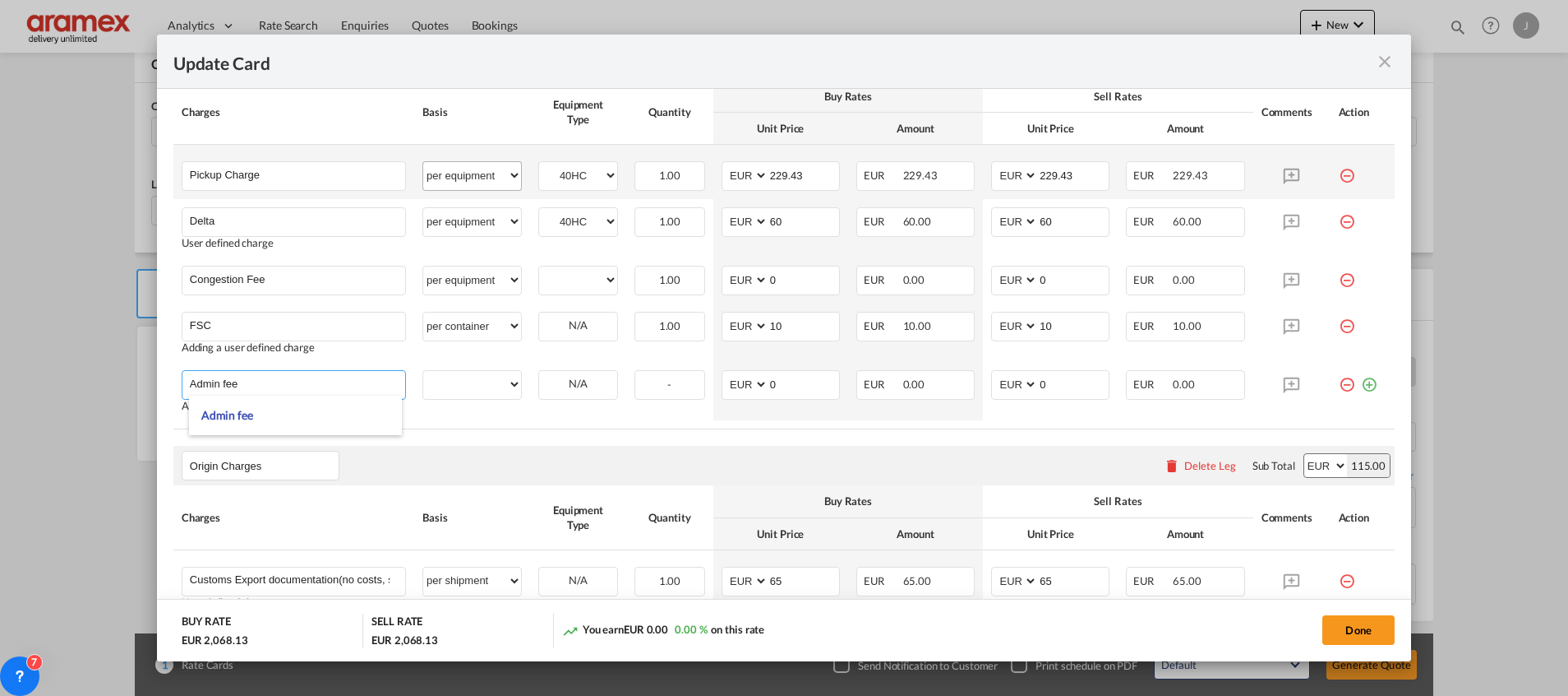
type input "Admin fee"
click at [466, 169] on select "per equipment per container per B/L per shipping bill per shipment % on pickup …" at bounding box center [472, 175] width 98 height 27
click at [423, 162] on select "per equipment per container per B/L per shipping bill per shipment % on pickup …" at bounding box center [472, 175] width 98 height 27
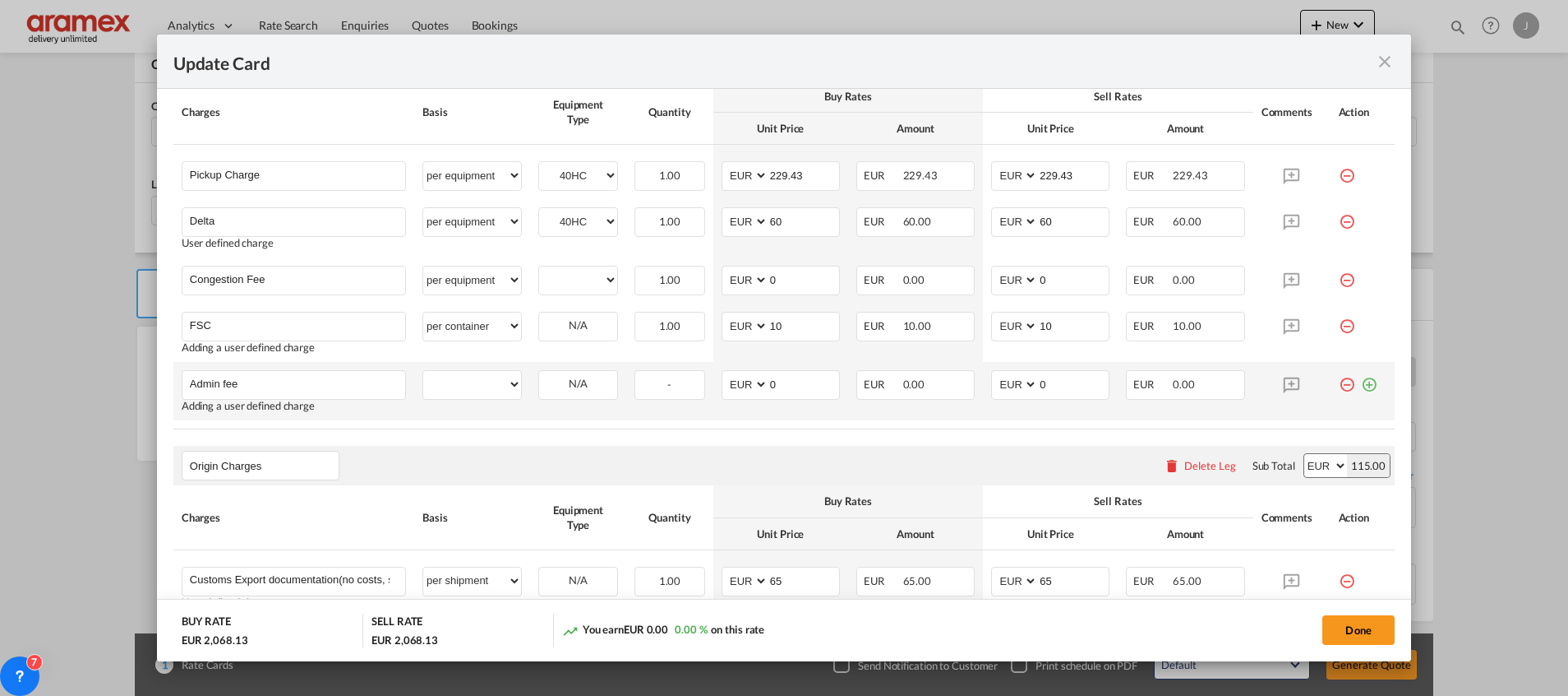
click at [463, 364] on td "per equipment per container per B/L per shipping bill per shipment % on pickup …" at bounding box center [471, 391] width 116 height 58
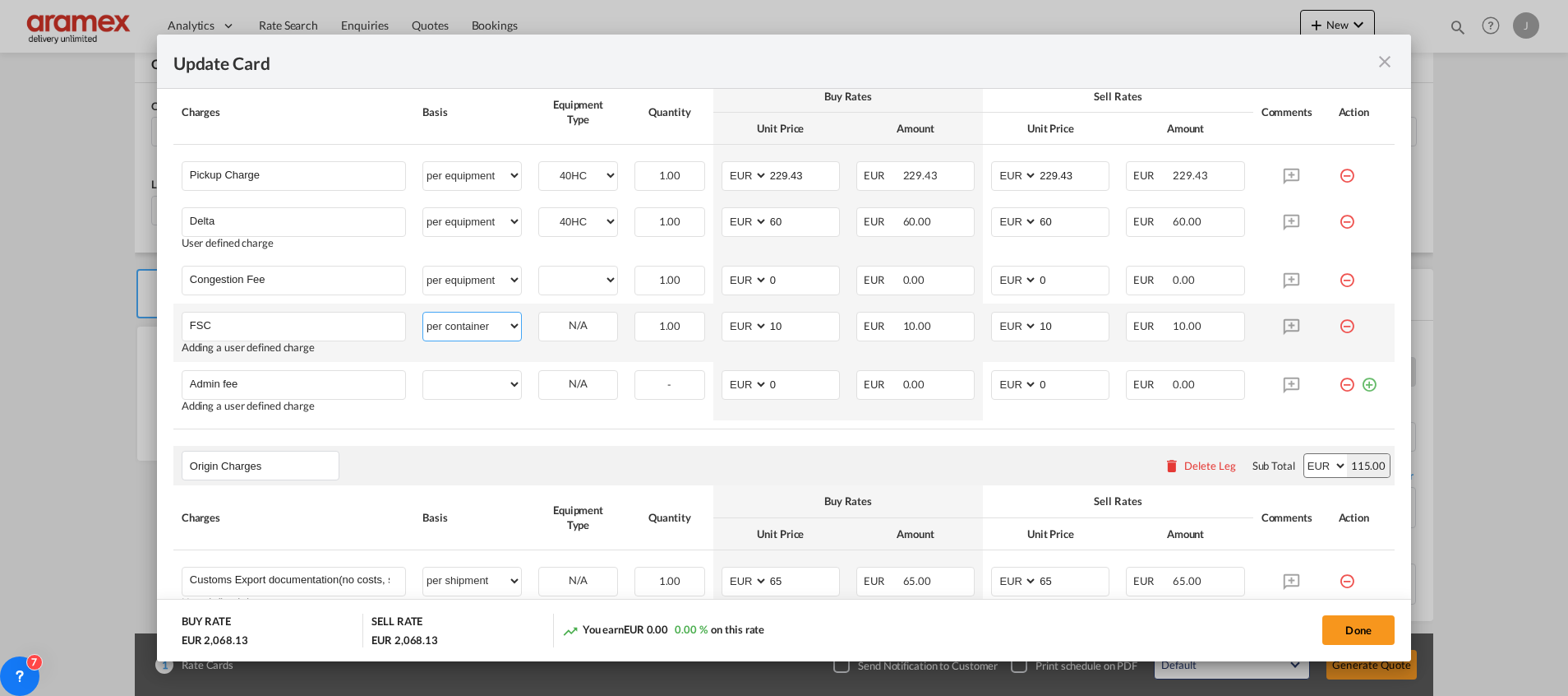
click at [471, 318] on select "per equipment per container per B/L per shipping bill per shipment % on pickup …" at bounding box center [472, 326] width 98 height 27
select select "per equipment"
click at [423, 313] on select "per equipment per container per B/L per shipping bill per shipment % on pickup …" at bounding box center [472, 326] width 98 height 27
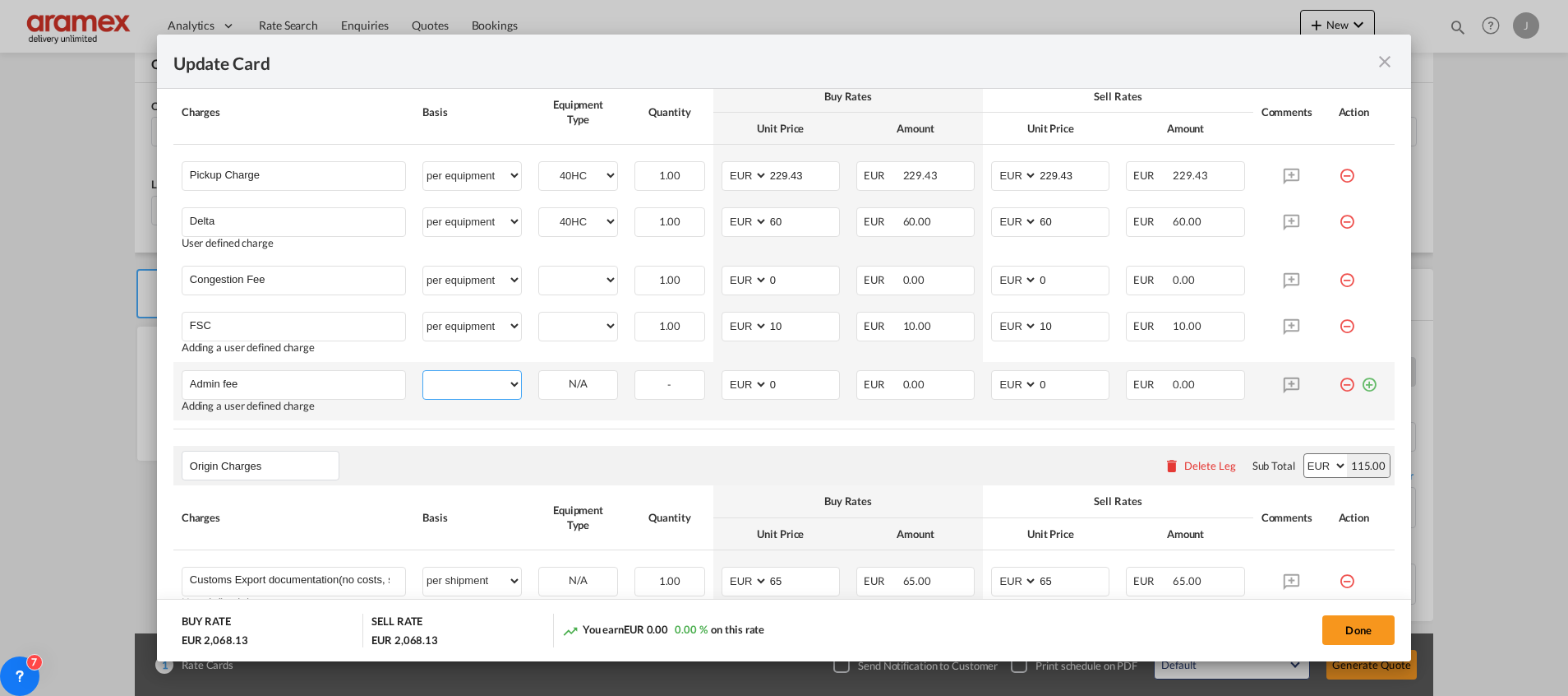
drag, startPoint x: 467, startPoint y: 385, endPoint x: 472, endPoint y: 369, distance: 16.8
click at [467, 385] on select "per equipment per container per B/L per shipping bill per shipment % on pickup …" at bounding box center [472, 384] width 98 height 27
select select "per equipment"
click at [423, 371] on select "per equipment per container per B/L per shipping bill per shipment % on pickup …" at bounding box center [472, 384] width 98 height 27
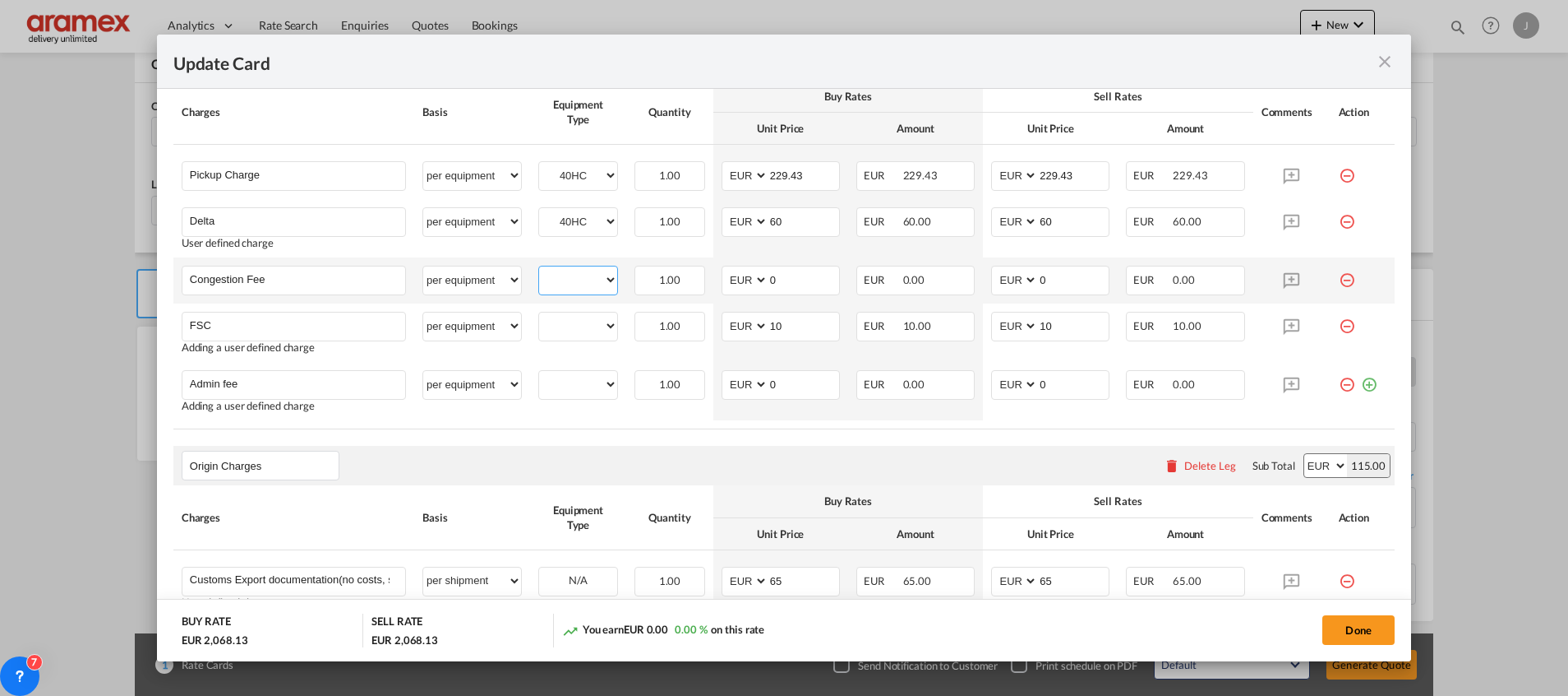
drag, startPoint x: 579, startPoint y: 272, endPoint x: 579, endPoint y: 295, distance: 23.0
click at [579, 273] on select "40HC" at bounding box center [578, 280] width 78 height 22
select select "40HC"
click at [539, 269] on select "40HC" at bounding box center [578, 280] width 78 height 22
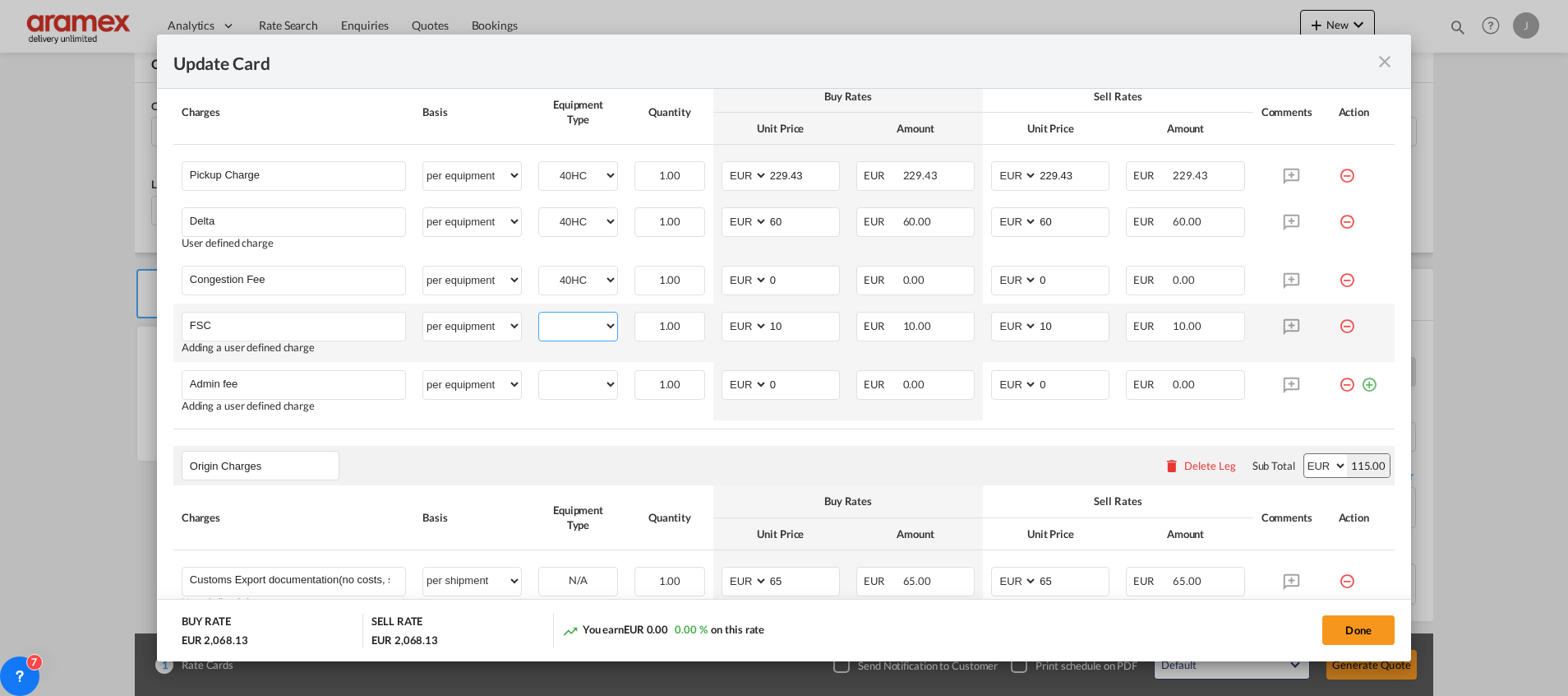
click at [569, 323] on select "40HC" at bounding box center [578, 326] width 78 height 22
select select "40HC"
click at [539, 315] on select "40HC" at bounding box center [578, 326] width 78 height 22
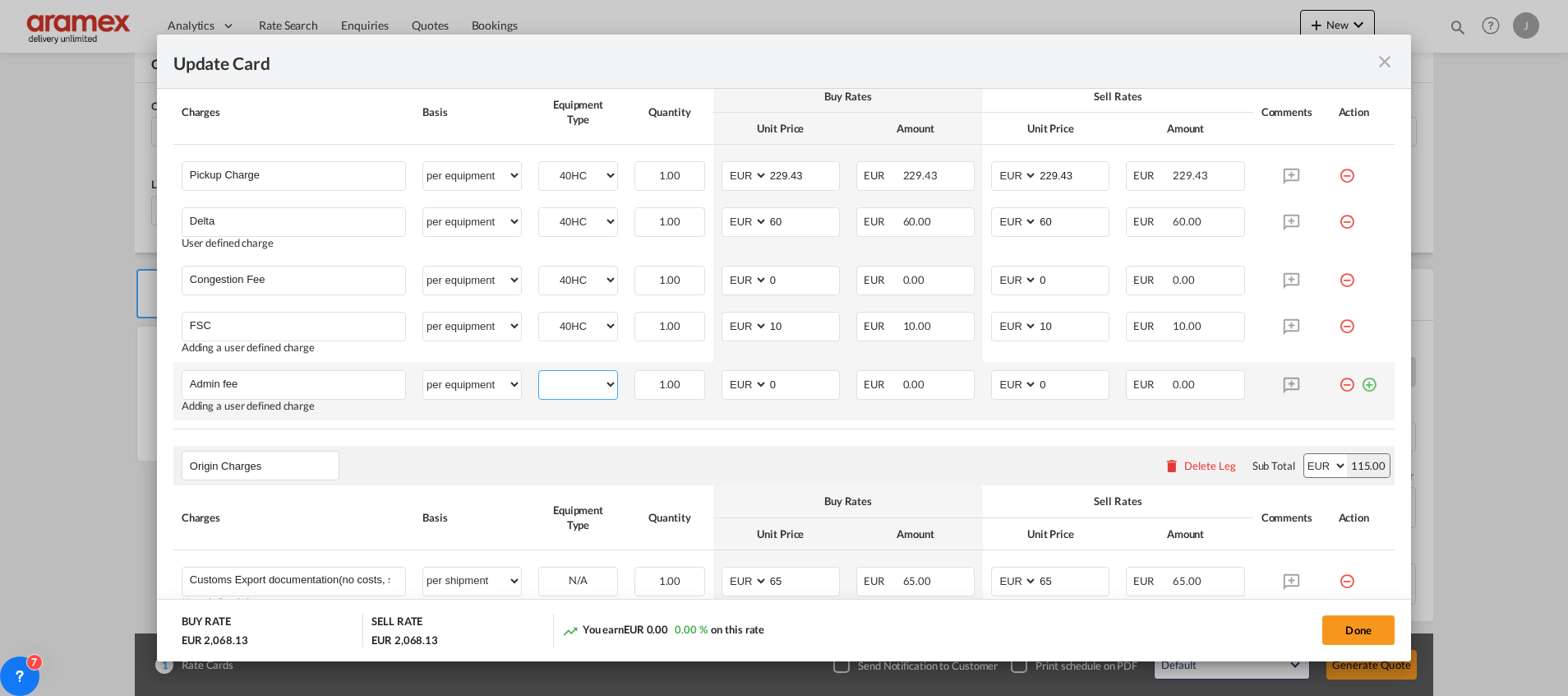
click at [573, 385] on select "40HC" at bounding box center [578, 385] width 78 height 22
select select "40HC"
click at [539, 374] on select "40HC" at bounding box center [578, 385] width 78 height 22
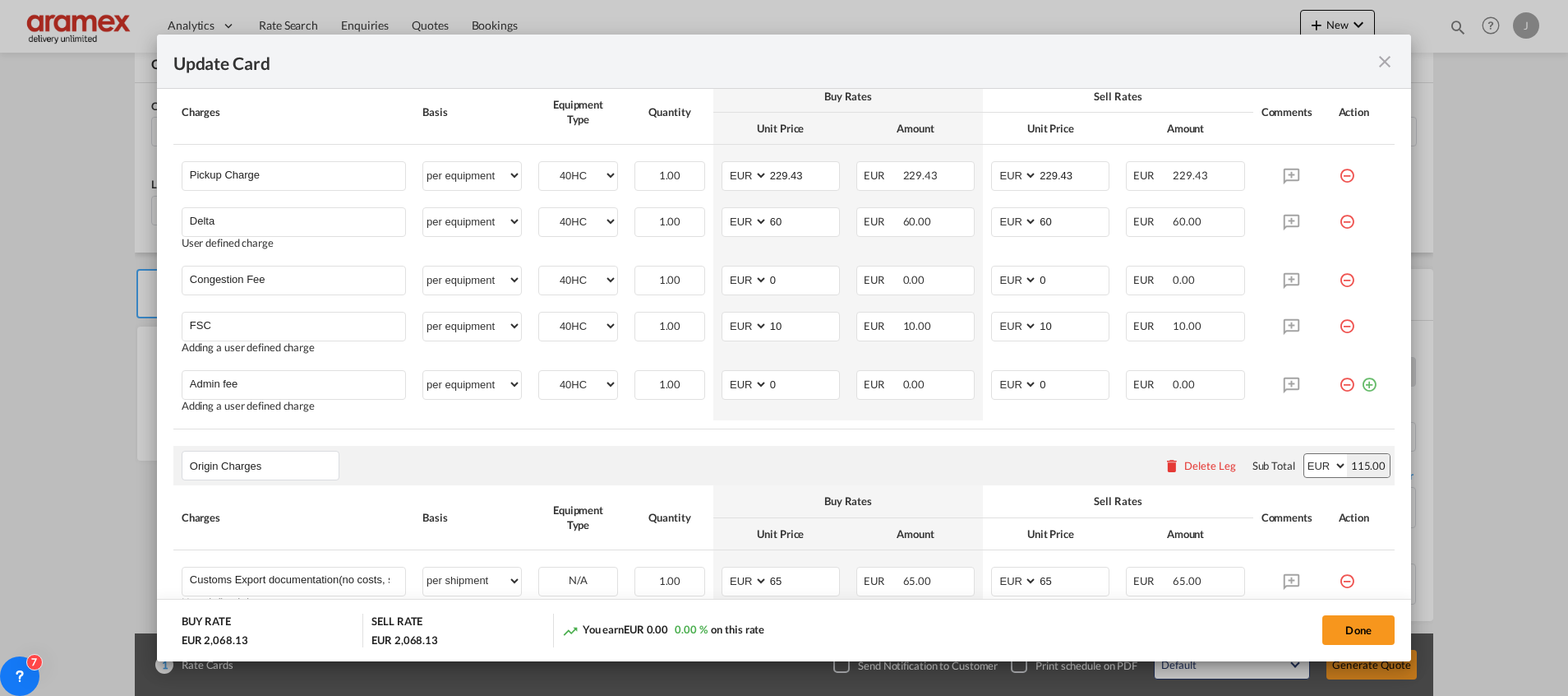
click at [705, 464] on div "Origin Charges Please enter leg name Leg Name Already Exists Delete Leg Sub Tot…" at bounding box center [784, 465] width 1222 height 39
click at [784, 174] on input "229.43" at bounding box center [804, 174] width 70 height 25
click at [784, 175] on input "229.43" at bounding box center [804, 174] width 70 height 25
paste input "7"
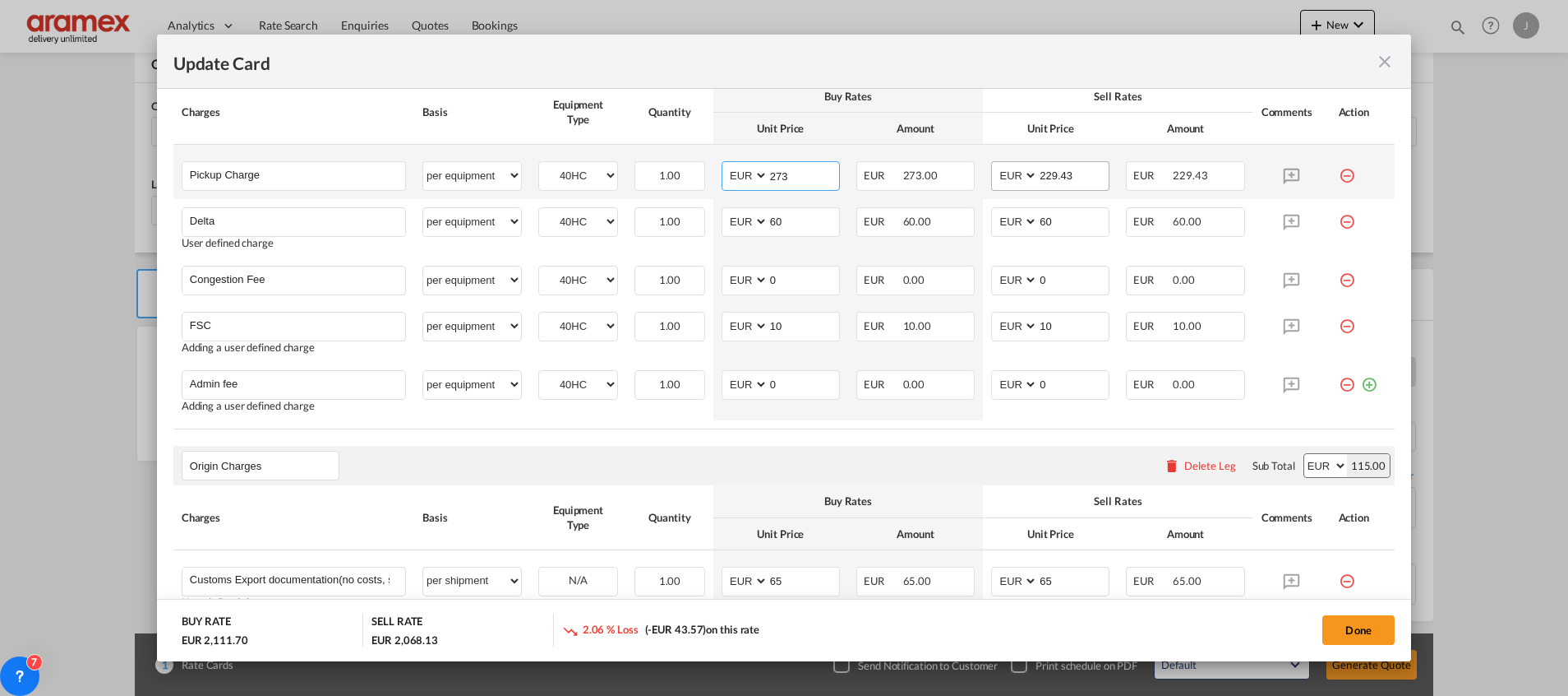
type input "273"
click at [1065, 173] on input "229.43" at bounding box center [1074, 174] width 70 height 25
paste input "7"
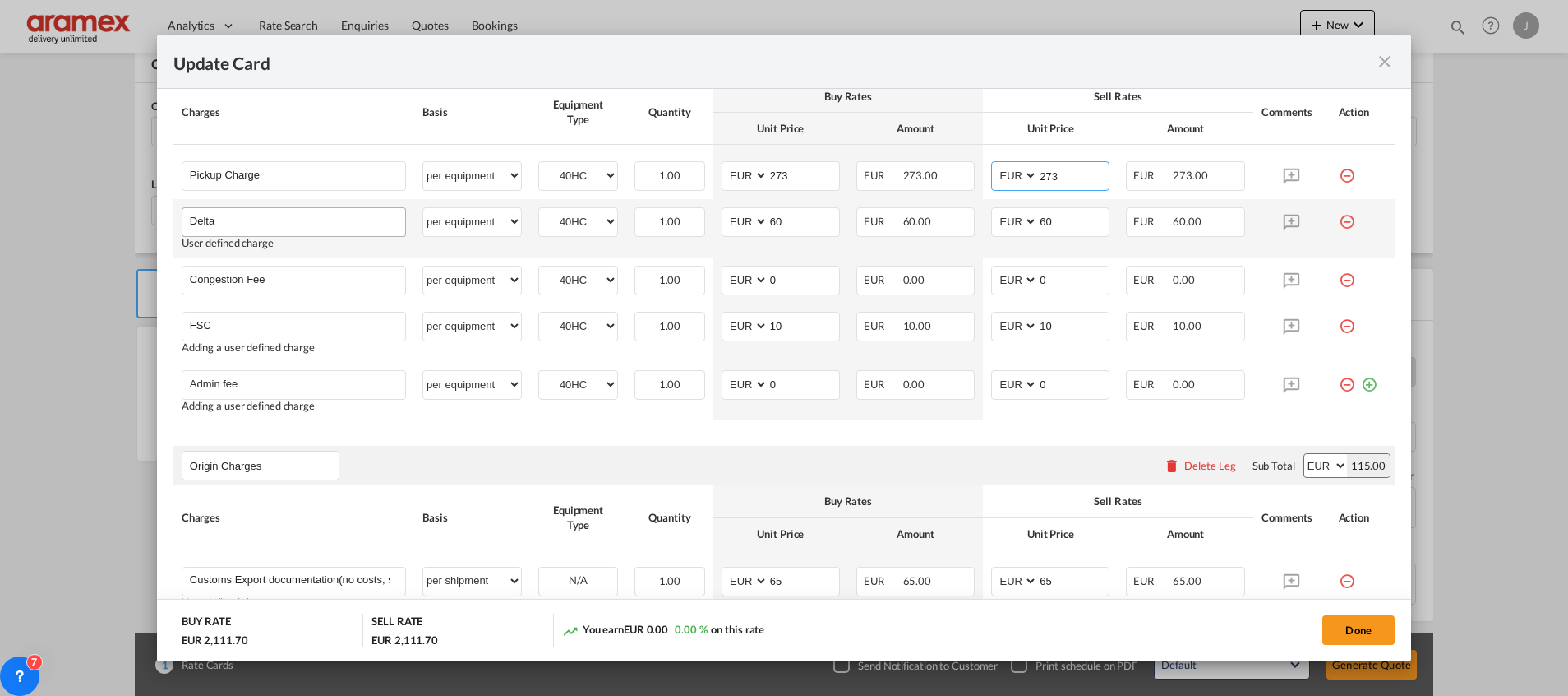
type input "273"
drag, startPoint x: 331, startPoint y: 218, endPoint x: 125, endPoint y: 219, distance: 206.0
click at [125, 219] on div "Update Card Port of [GEOGRAPHIC_DATA] BEANR T/S Liner/Carrier CMA CGM SPOTON AP…" at bounding box center [784, 348] width 1568 height 696
type input "FSC"
click at [448, 231] on select "per equipment per container per B/L per shipping bill per shipment % on pickup …" at bounding box center [472, 221] width 98 height 27
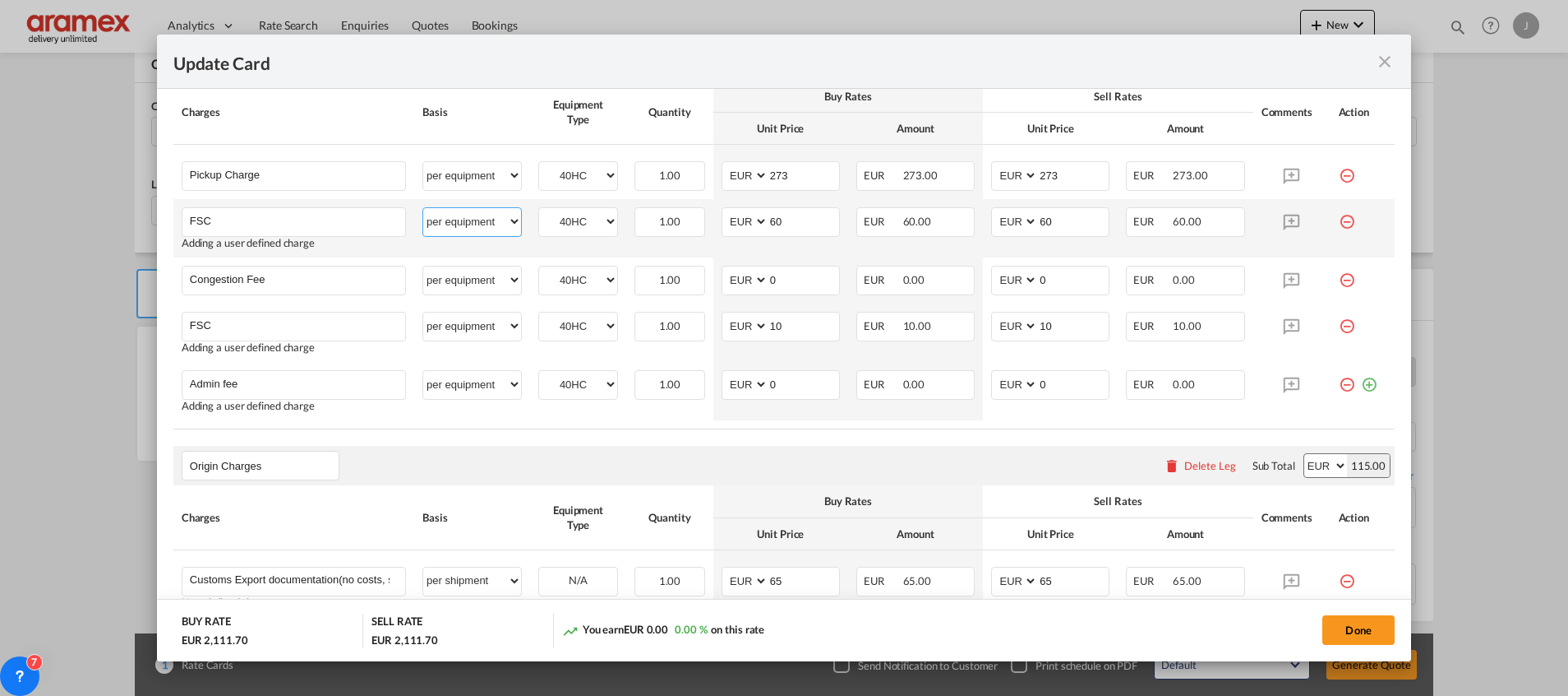
select select "% on pickup"
click at [423, 208] on select "per equipment per container per B/L per shipping bill per shipment % on pickup …" at bounding box center [472, 221] width 98 height 27
drag, startPoint x: 751, startPoint y: 213, endPoint x: 726, endPoint y: 213, distance: 25.0
click at [726, 213] on md-input-container "% 60" at bounding box center [781, 222] width 118 height 30
type input "23"
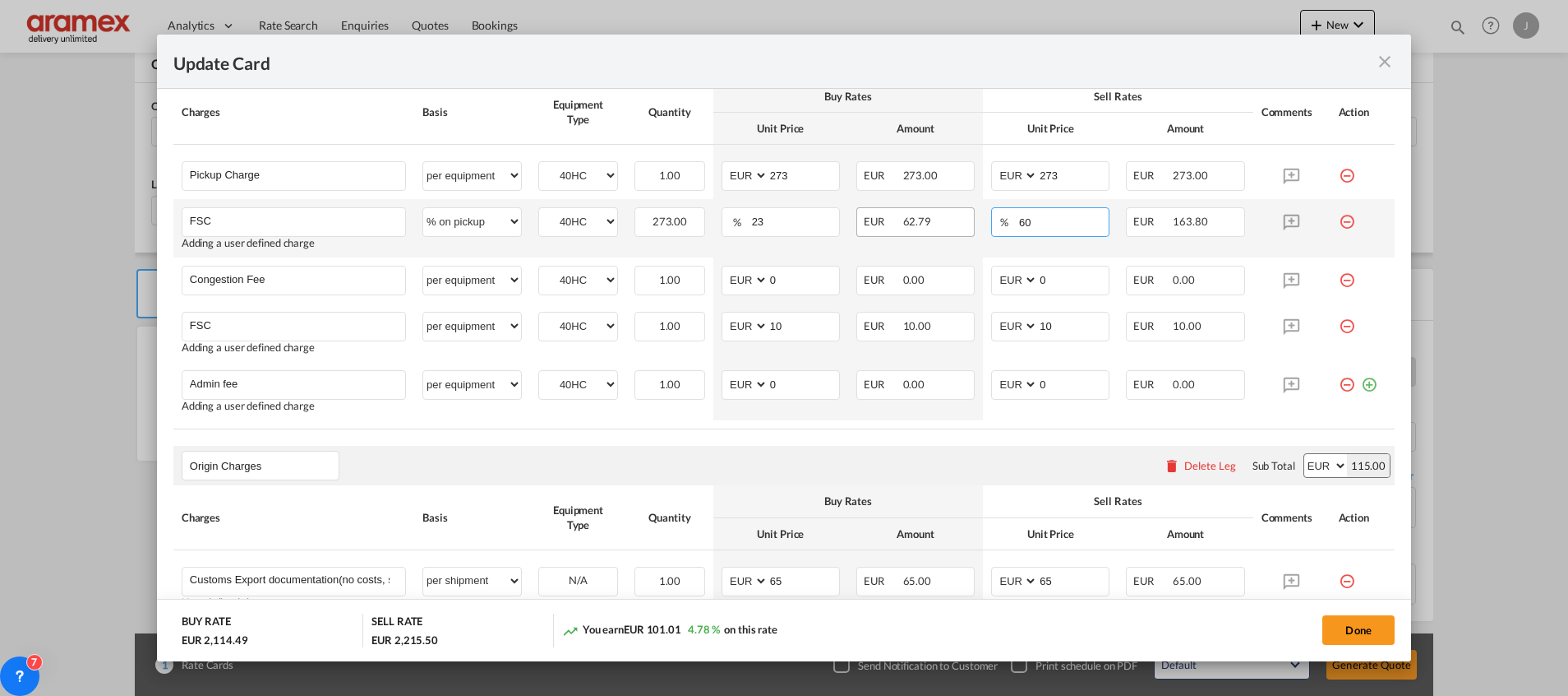
drag, startPoint x: 1005, startPoint y: 219, endPoint x: 907, endPoint y: 219, distance: 98.0
click at [907, 219] on tr "FSC Please Enter User Defined Charges Cannot Be Published Adding a user defined…" at bounding box center [784, 228] width 1222 height 58
type input "23"
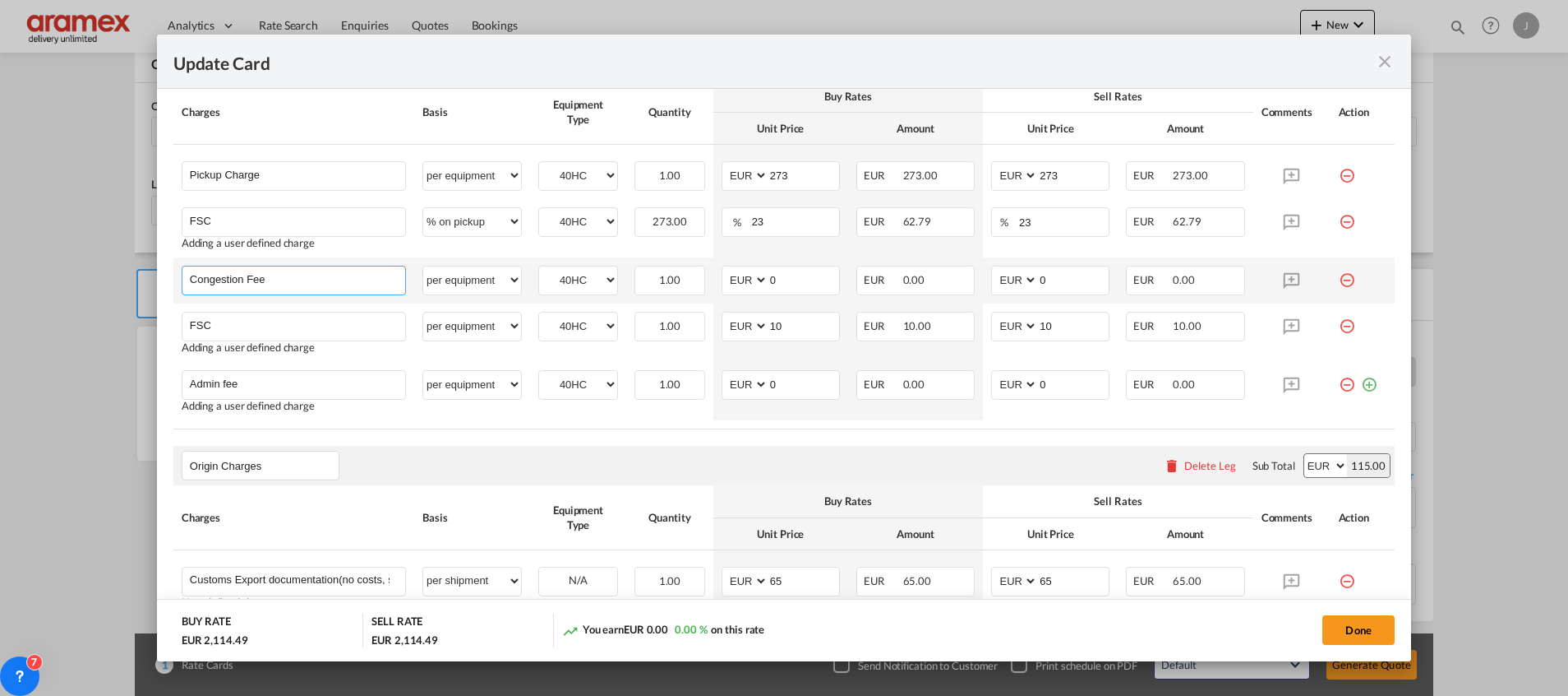
click at [238, 278] on input "Congestion Fee" at bounding box center [297, 279] width 215 height 25
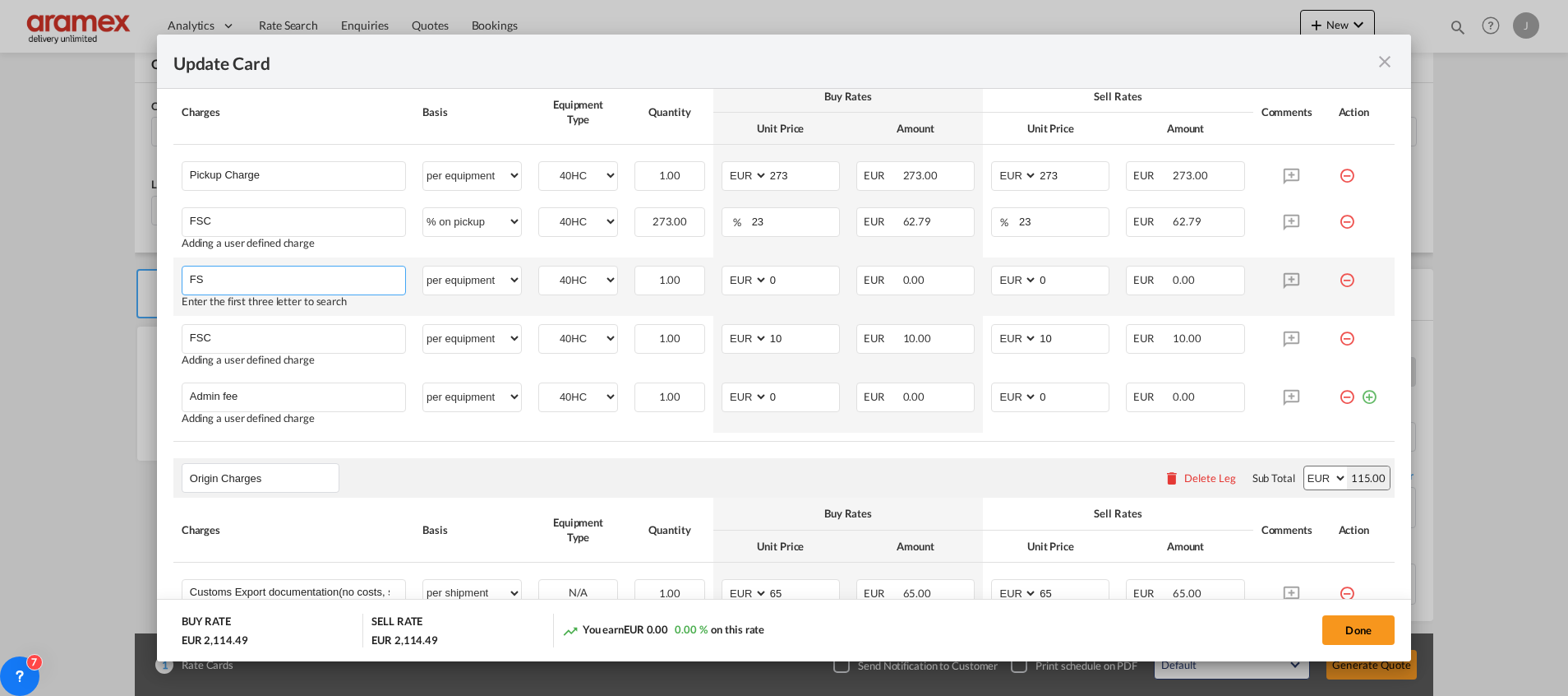
type input "F"
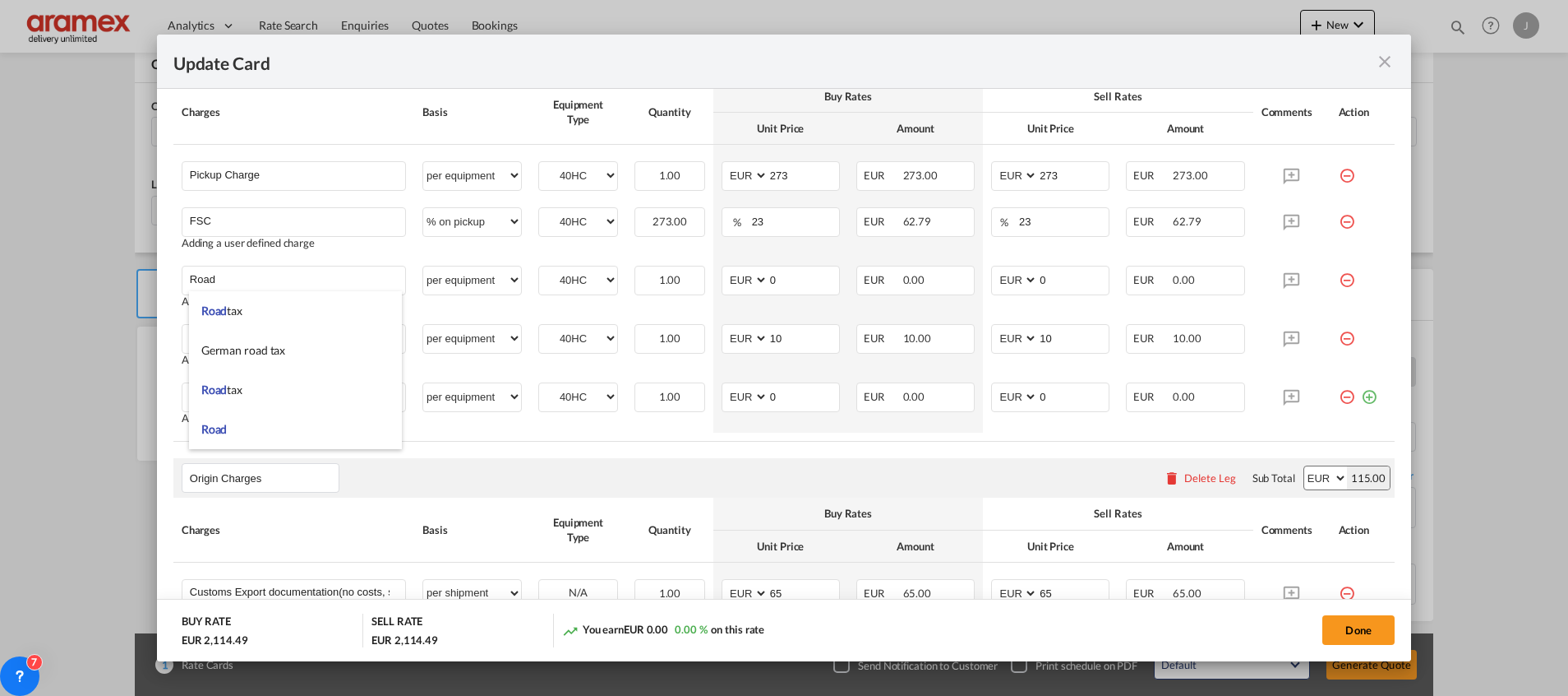
drag, startPoint x: 255, startPoint y: 313, endPoint x: 634, endPoint y: 2, distance: 490.3
click at [256, 313] on li "Road tax" at bounding box center [296, 311] width 212 height 39
type input "Road tax"
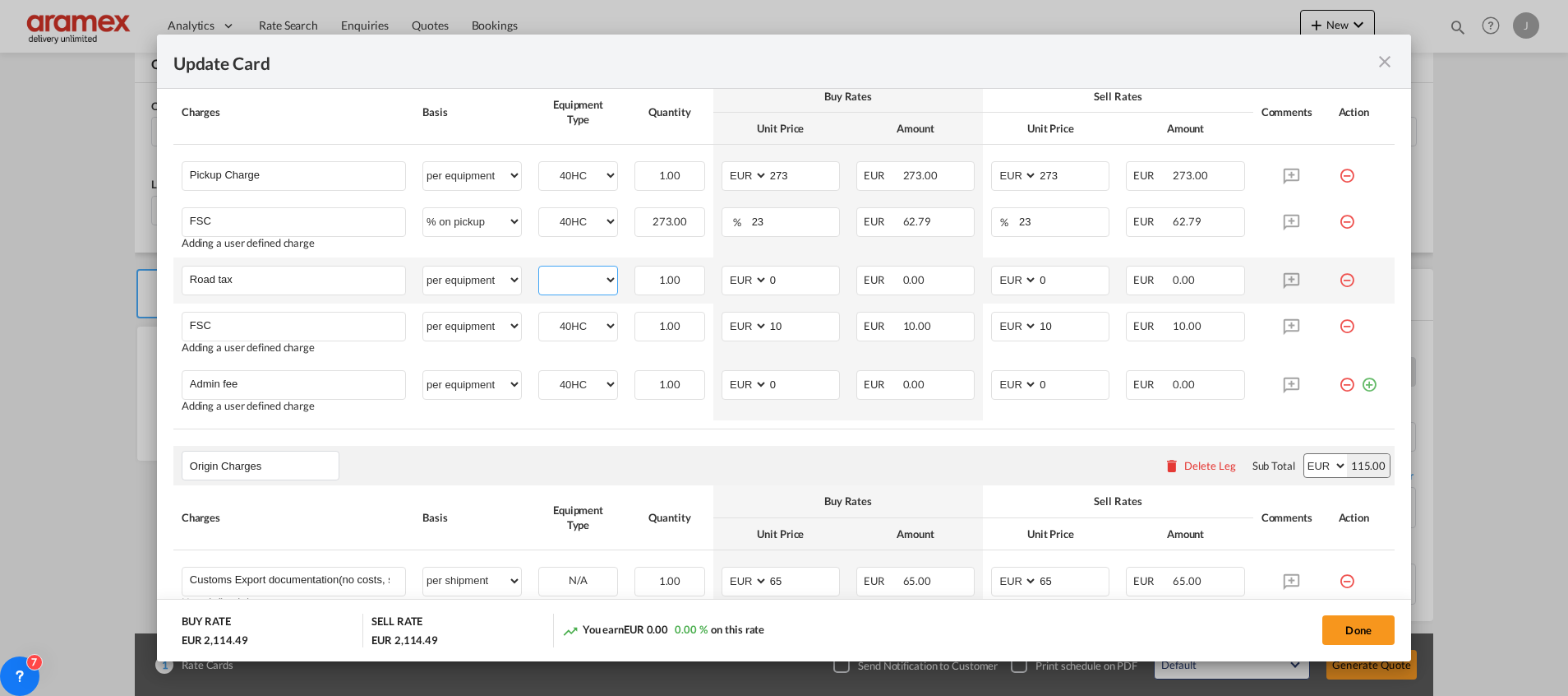
click at [572, 277] on select "40HC" at bounding box center [578, 280] width 78 height 22
select select "40HC"
click at [539, 269] on select "40HC" at bounding box center [578, 280] width 78 height 22
drag, startPoint x: 784, startPoint y: 274, endPoint x: 727, endPoint y: 281, distance: 57.4
click at [735, 281] on md-input-container "AED AFN ALL AMD ANG AOA ARS AUD AWG AZN BAM BBD BDT BGN BHD BIF BMD BND BOB BRL…" at bounding box center [781, 280] width 118 height 30
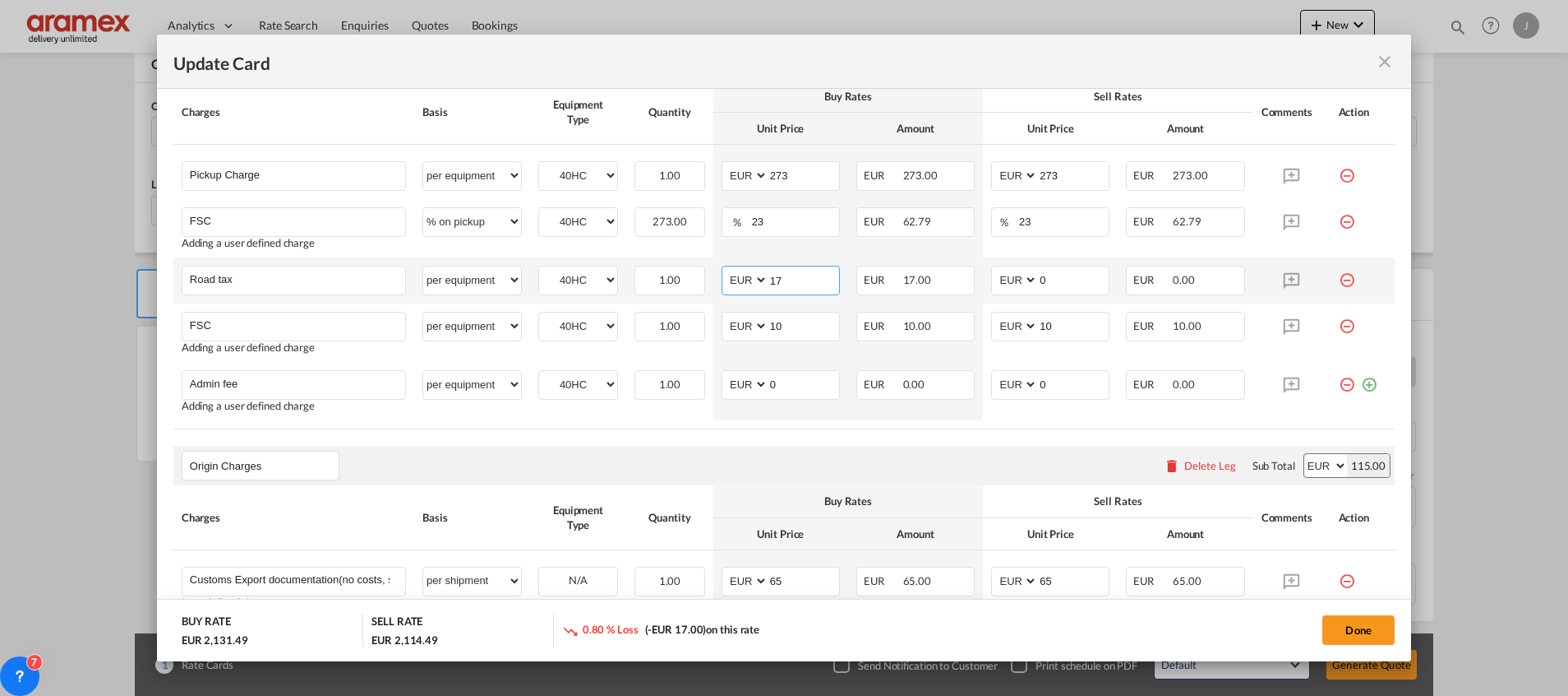
drag, startPoint x: 823, startPoint y: 280, endPoint x: 755, endPoint y: 280, distance: 68.0
click at [755, 280] on md-input-container "AED AFN ALL AMD ANG AOA ARS AUD AWG AZN BAM BBD BDT BGN BHD BIF BMD BND [PERSON…" at bounding box center [781, 280] width 118 height 30
type input "17"
drag, startPoint x: 1080, startPoint y: 279, endPoint x: 947, endPoint y: 280, distance: 133.0
click at [945, 279] on tr "Road tax Please Enter User Defined Charges Cannot Be Published per equipment pe…" at bounding box center [784, 280] width 1222 height 46
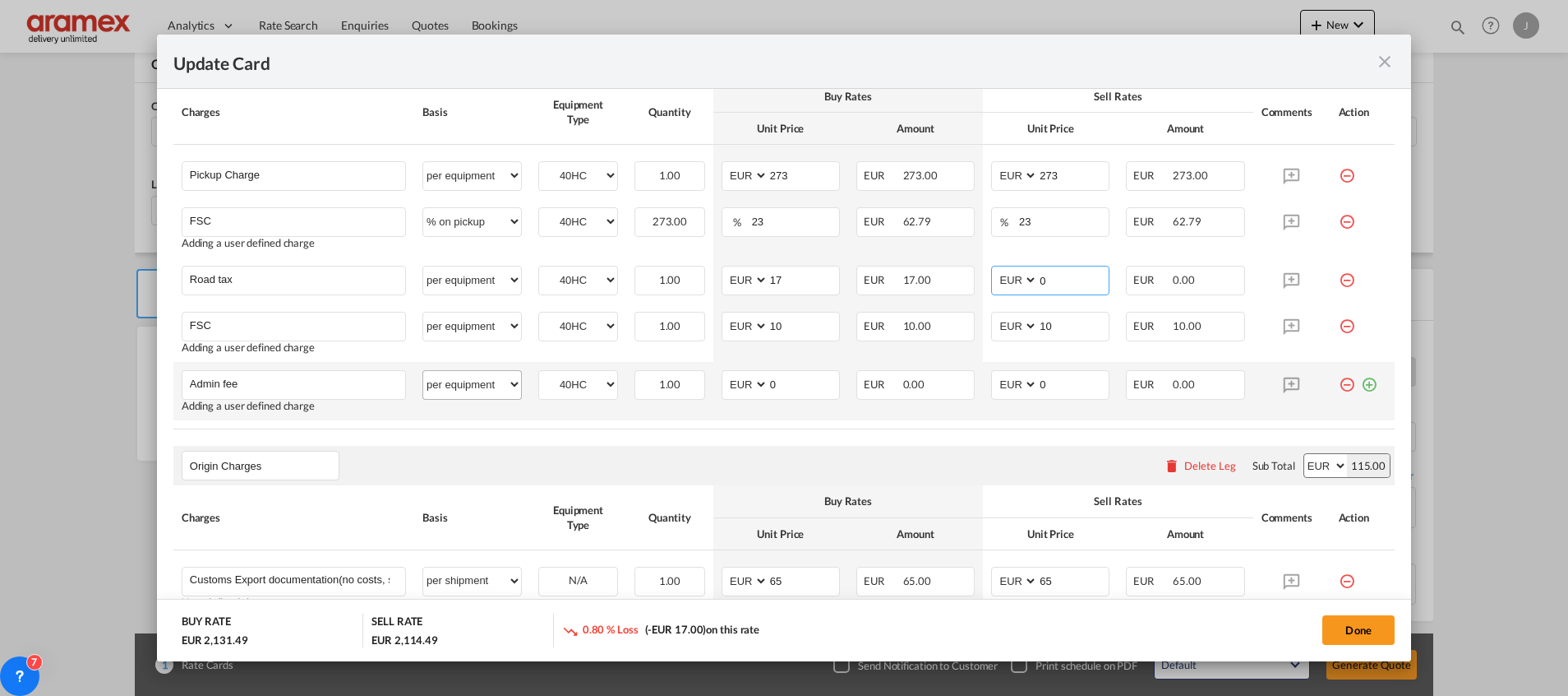
paste input "17"
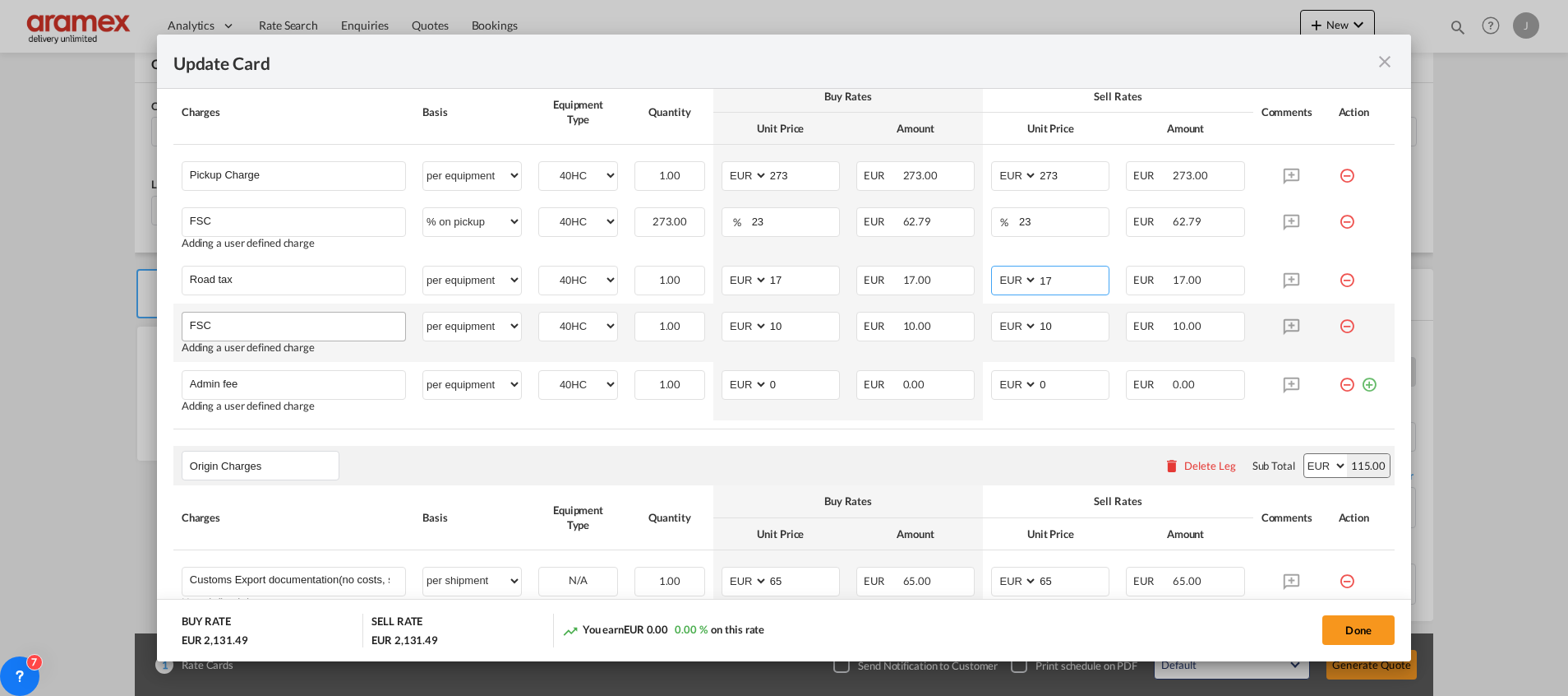
type input "17"
click at [293, 316] on input "FSC" at bounding box center [297, 325] width 215 height 25
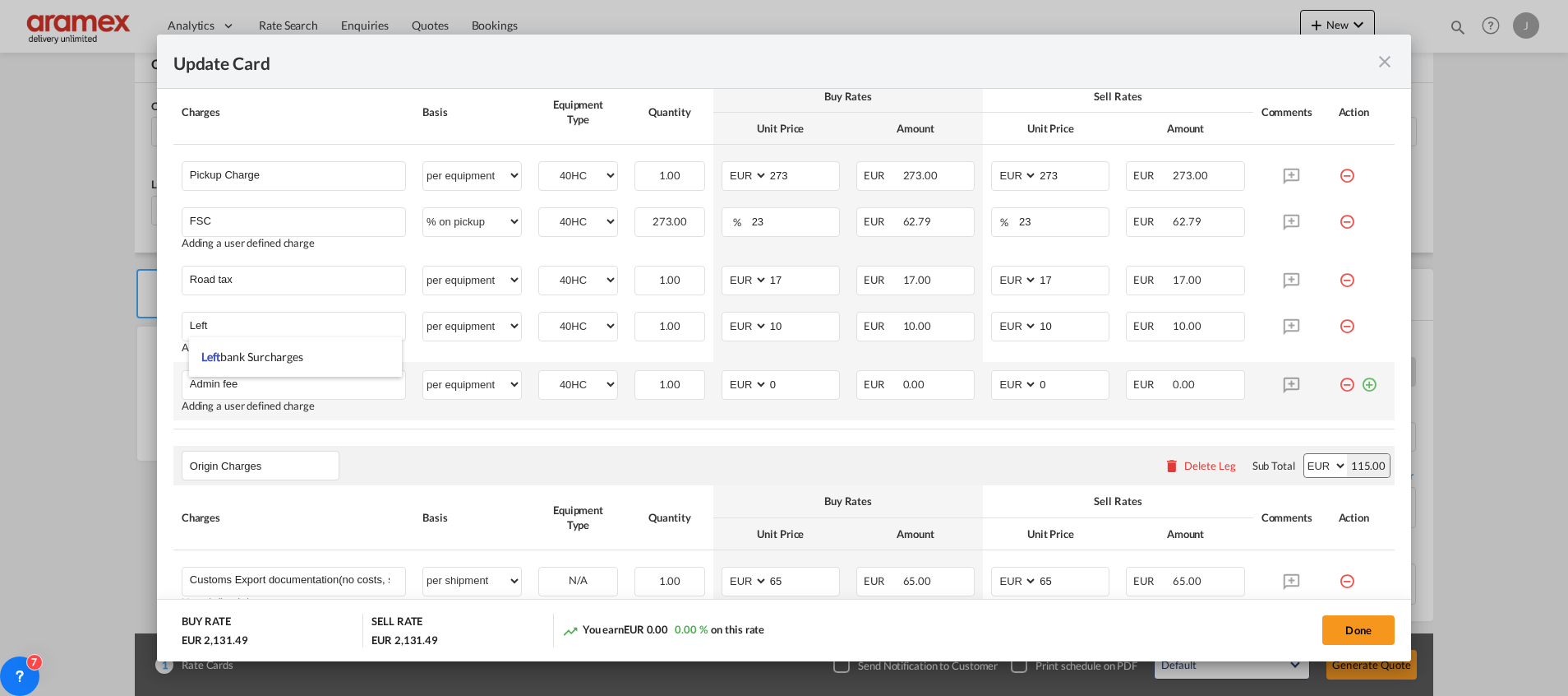
drag, startPoint x: 270, startPoint y: 357, endPoint x: 283, endPoint y: 353, distance: 13.6
click at [272, 357] on span "Left bank Surcharges" at bounding box center [252, 357] width 102 height 14
type input "Leftbank Surcharges"
type input "0"
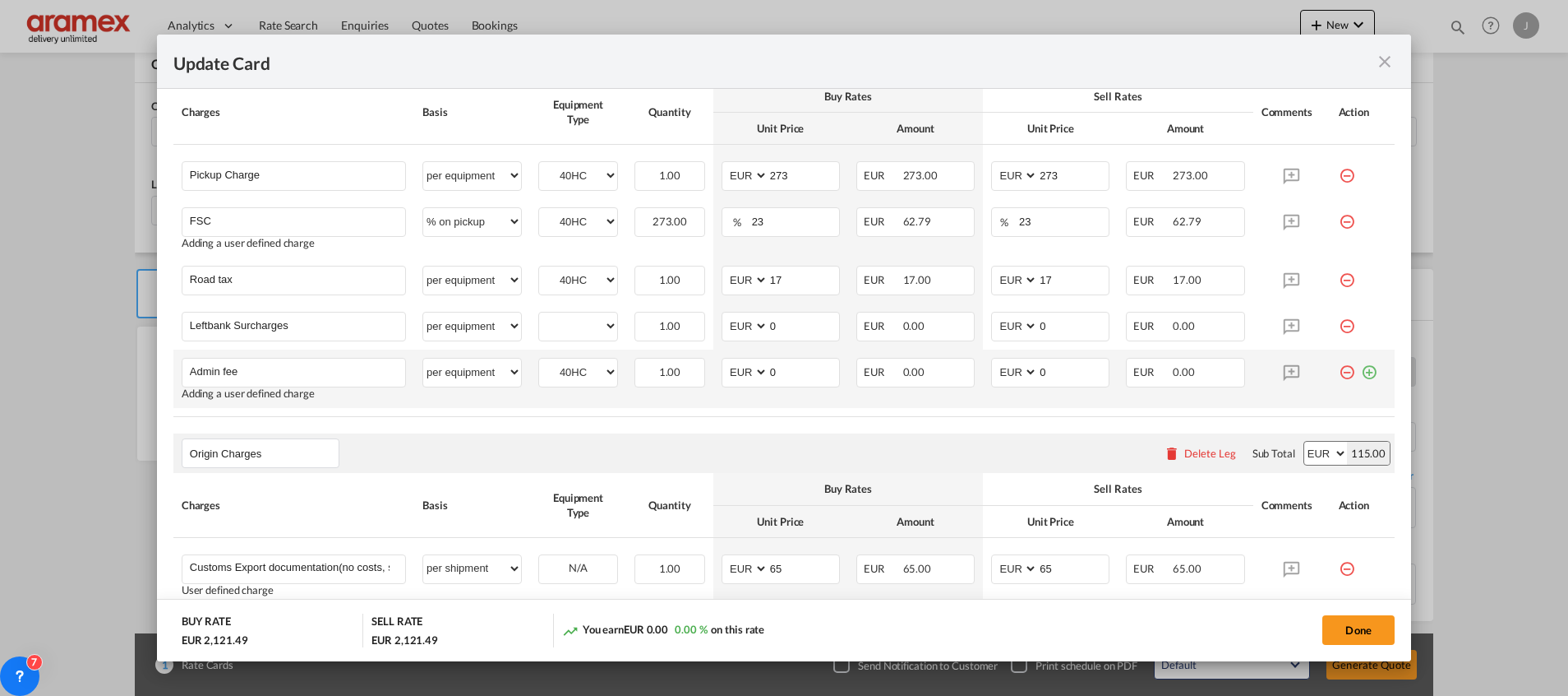
click at [1339, 373] on md-icon "icon-minus-circle-outline red-400-fg" at bounding box center [1347, 365] width 16 height 16
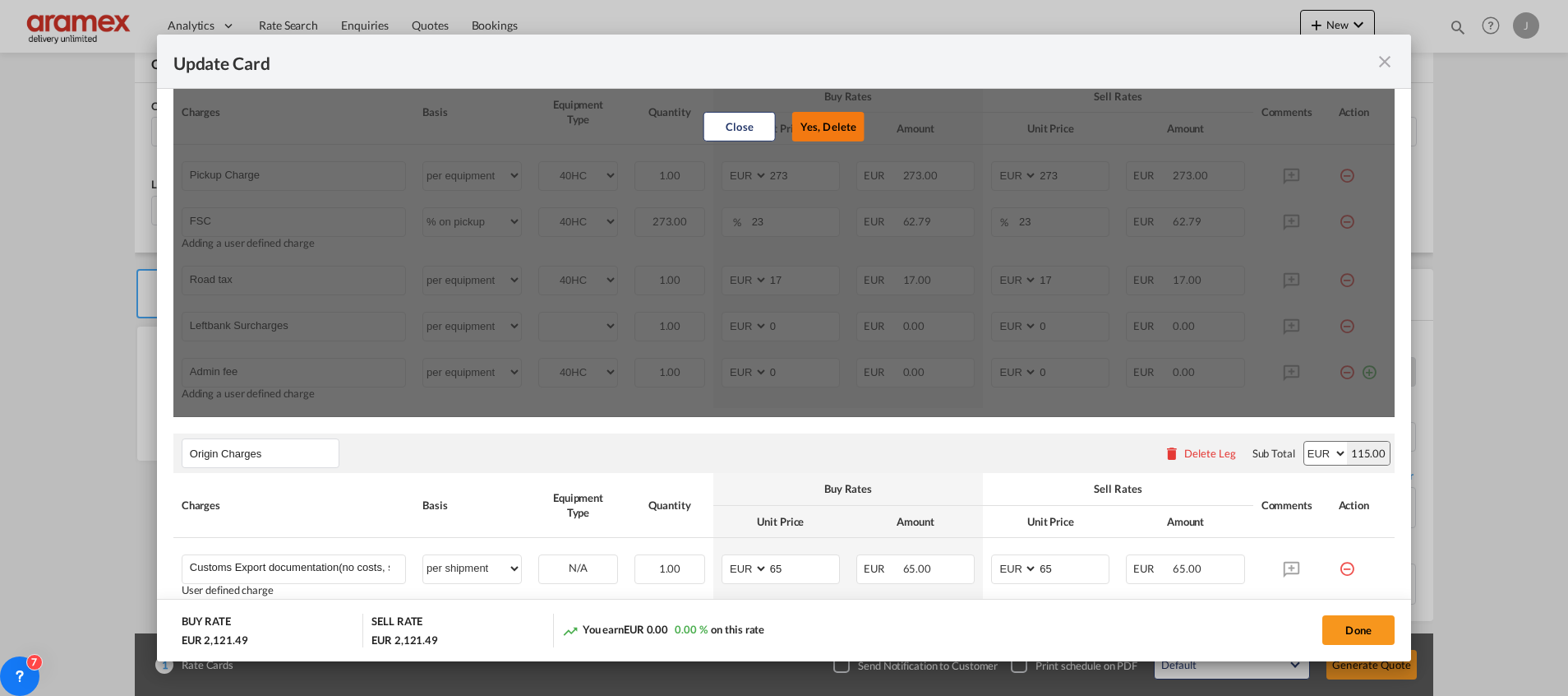
click at [843, 122] on button "Yes, Delete" at bounding box center [829, 126] width 72 height 30
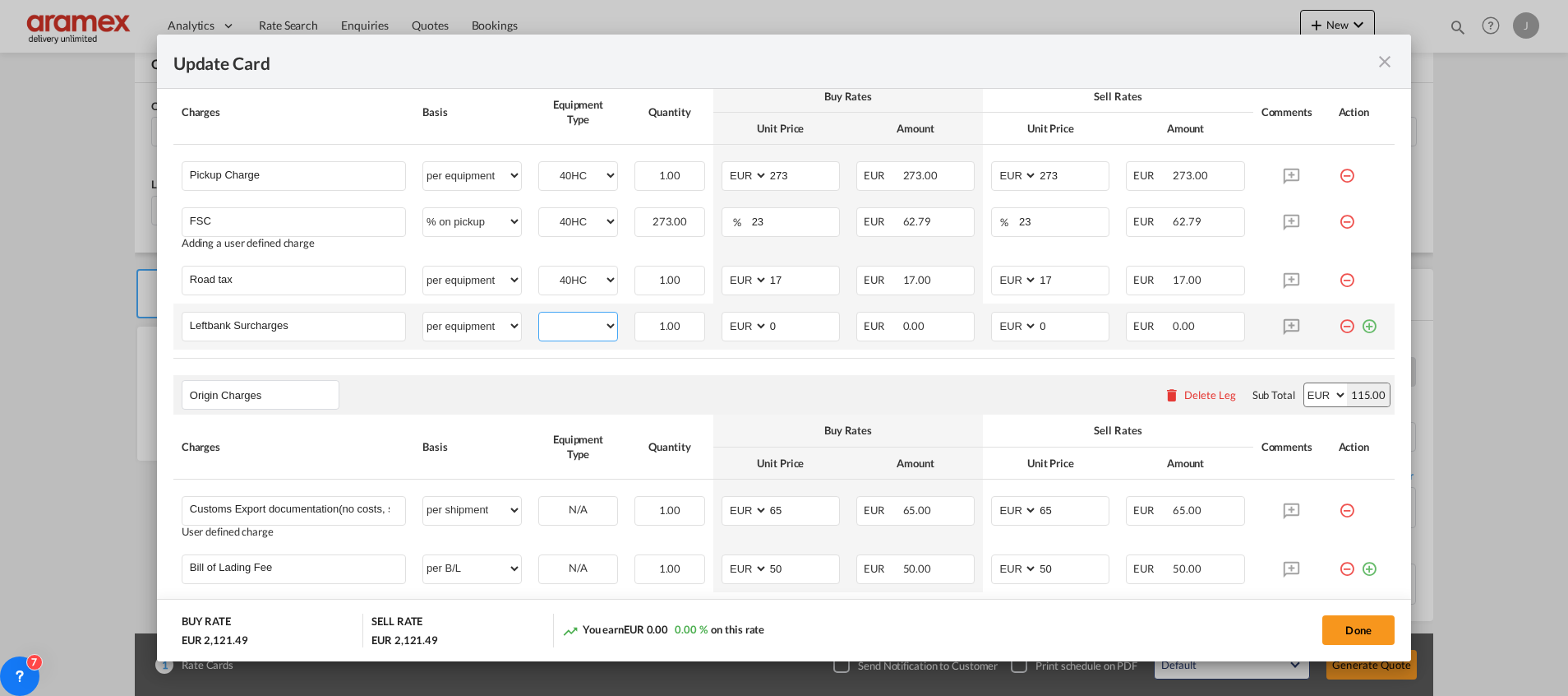
click at [589, 329] on select "40HC" at bounding box center [578, 326] width 78 height 22
select select "40HC"
click at [539, 315] on select "40HC" at bounding box center [578, 326] width 78 height 22
drag, startPoint x: 800, startPoint y: 326, endPoint x: 742, endPoint y: 326, distance: 58.0
click at [742, 326] on md-input-container "AED AFN ALL AMD ANG AOA ARS AUD AWG AZN BAM BBD BDT BGN BHD BIF BMD BND BOB BRL…" at bounding box center [781, 327] width 118 height 30
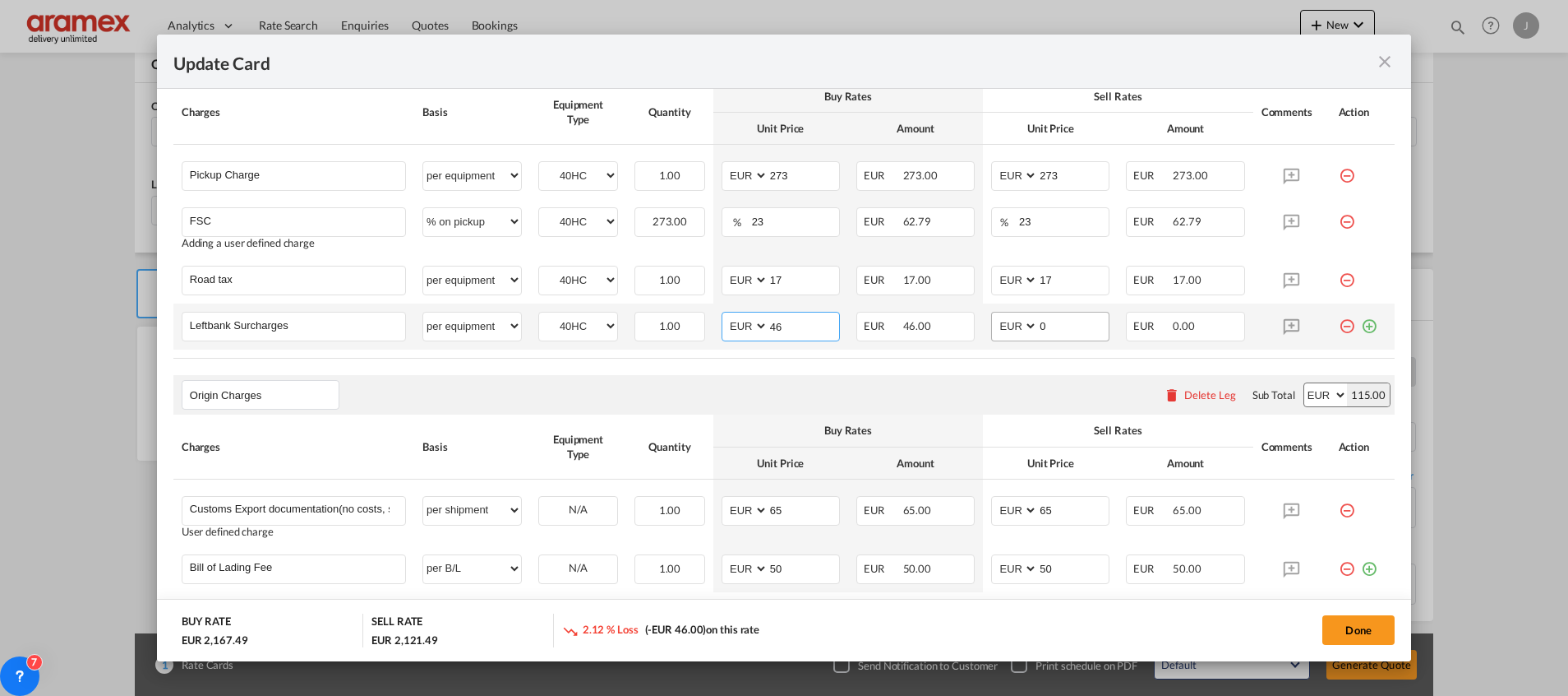
type input "46"
click at [1062, 320] on input "0" at bounding box center [1074, 325] width 70 height 25
drag, startPoint x: 1062, startPoint y: 319, endPoint x: 938, endPoint y: 321, distance: 124.0
click at [938, 321] on tr "Leftbank Surcharges Please Enter User Defined Charges Cannot Be Published per e…" at bounding box center [784, 327] width 1222 height 46
type input "46"
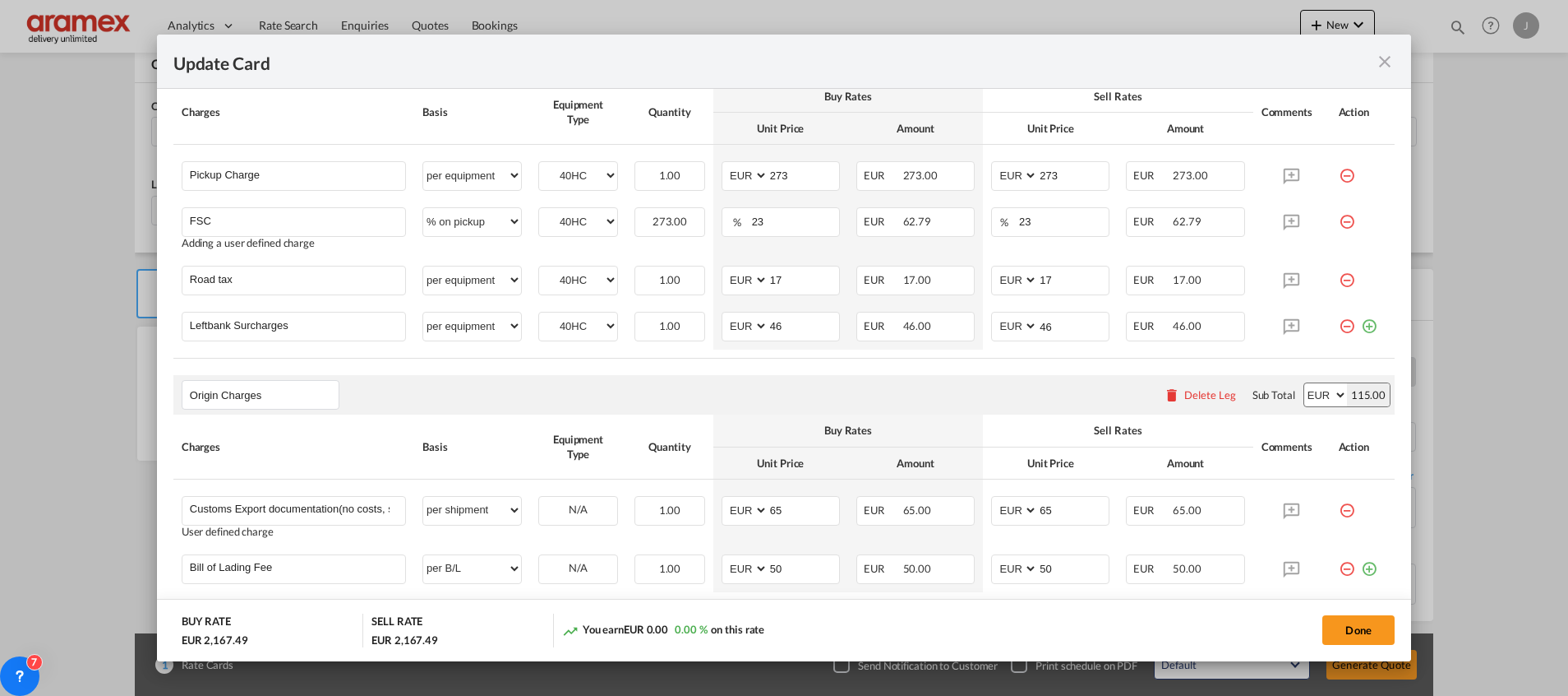
click at [798, 381] on div "Origin Charges Please enter leg name Leg Name Already Exists Delete Leg Sub Tot…" at bounding box center [784, 394] width 1222 height 39
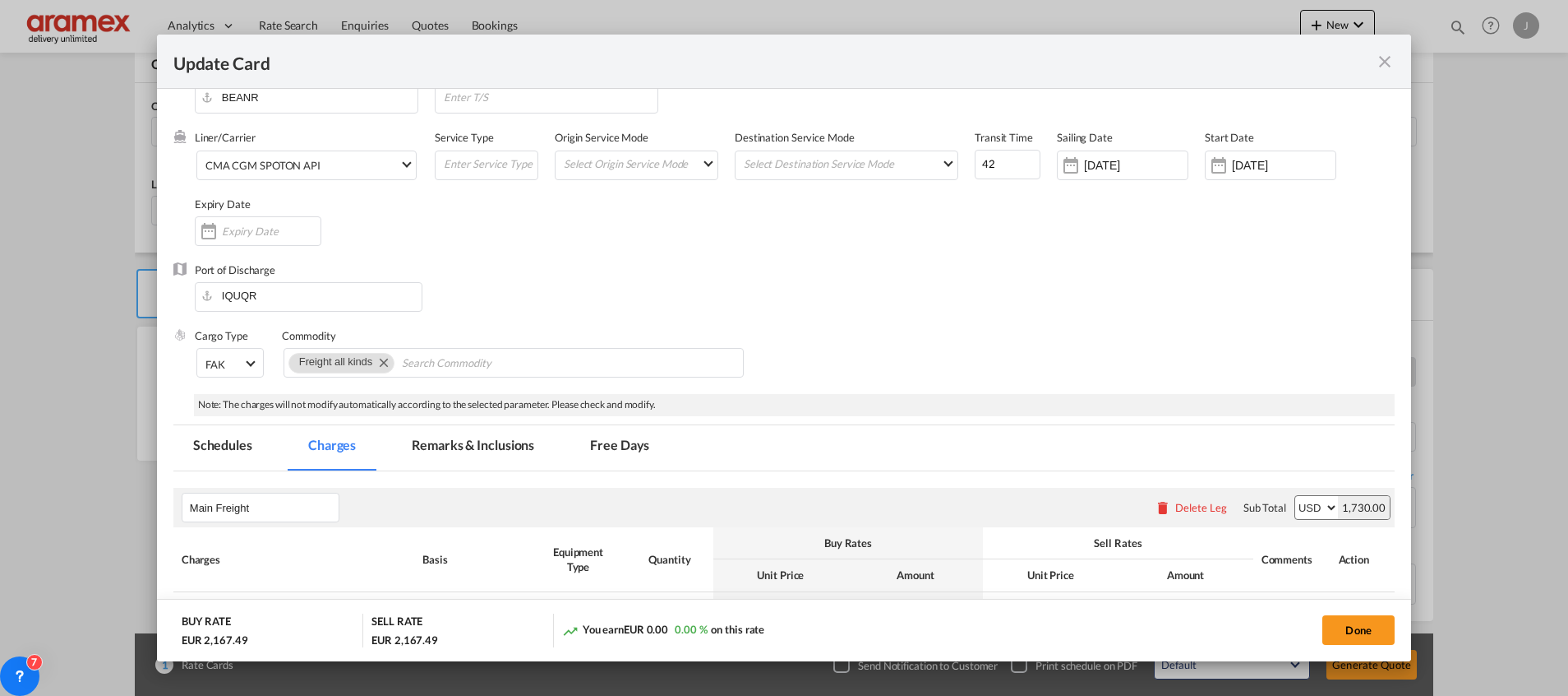
scroll to position [0, 0]
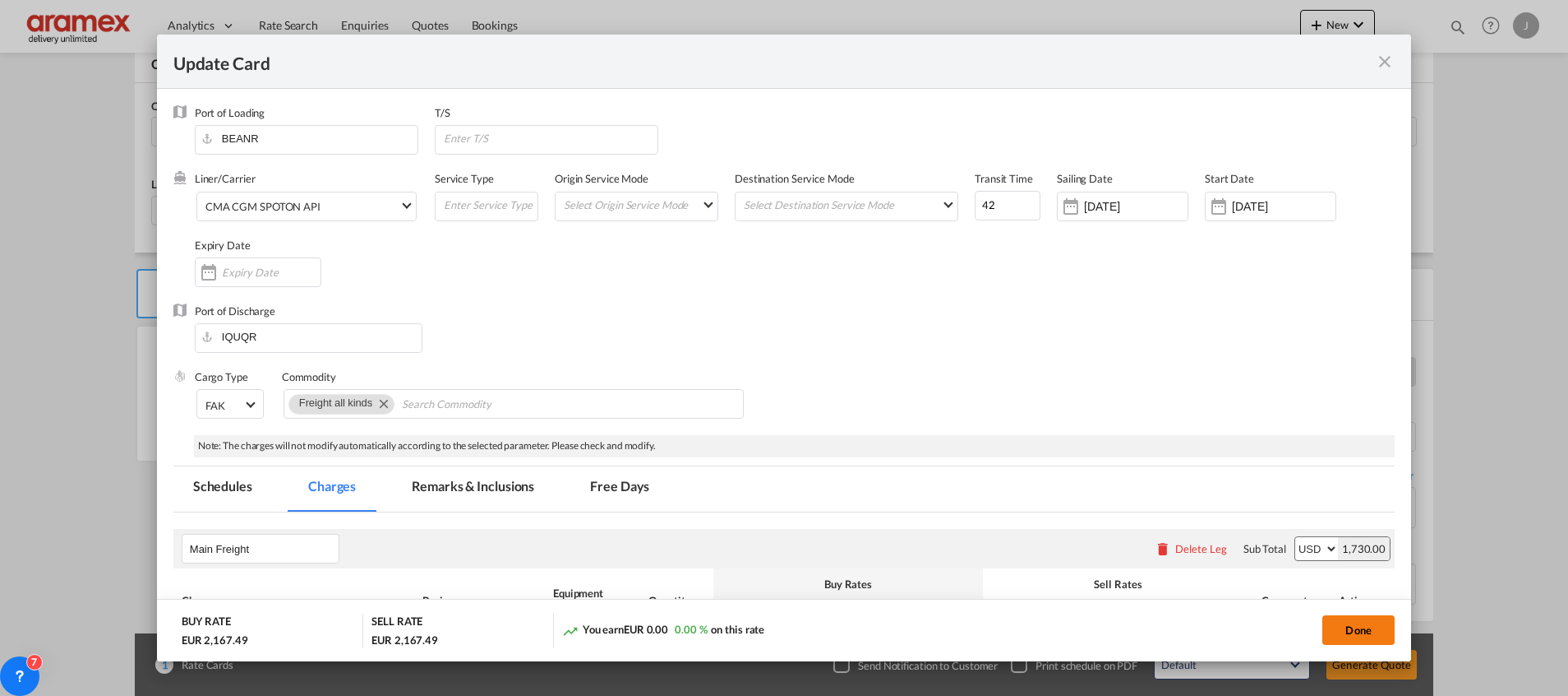
click at [1344, 625] on button "Done" at bounding box center [1358, 630] width 72 height 30
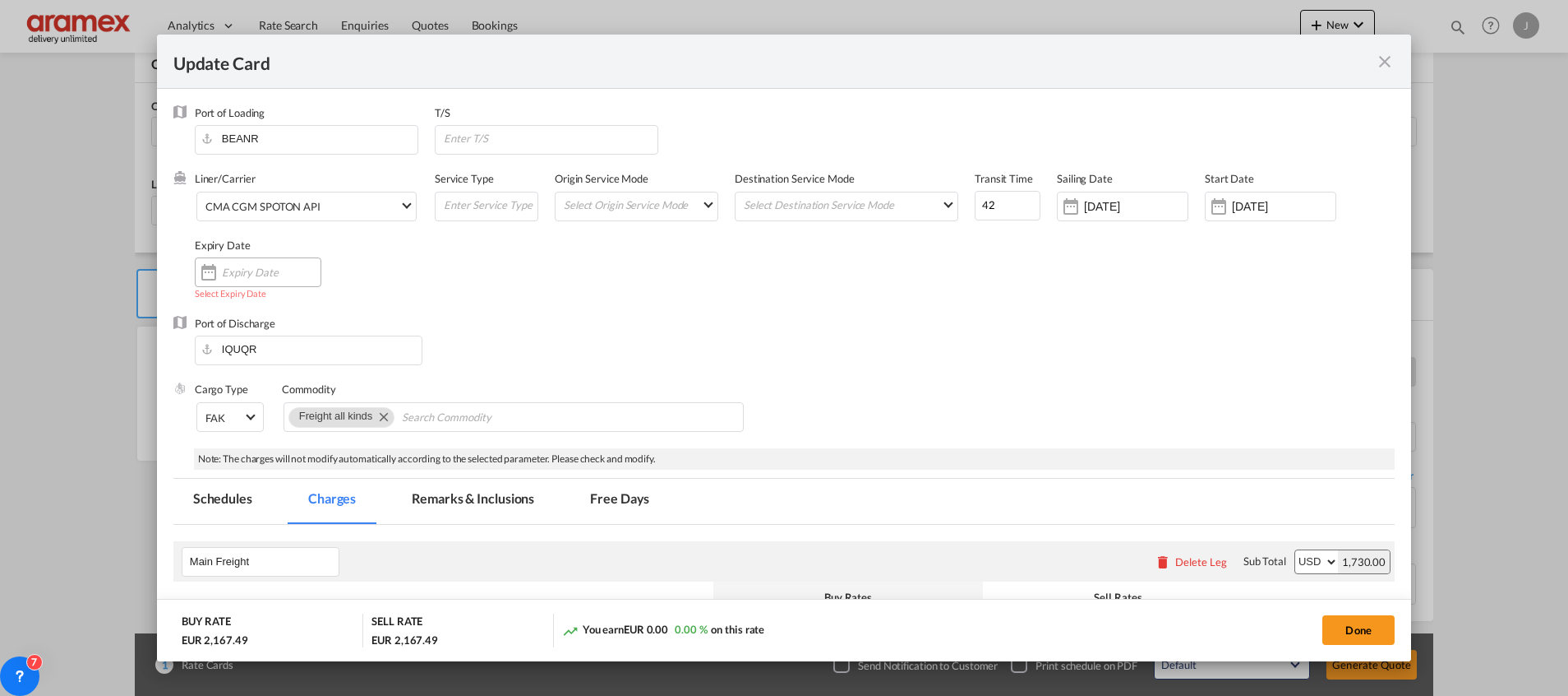
click at [295, 258] on div "Update Card Port ..." at bounding box center [258, 272] width 127 height 30
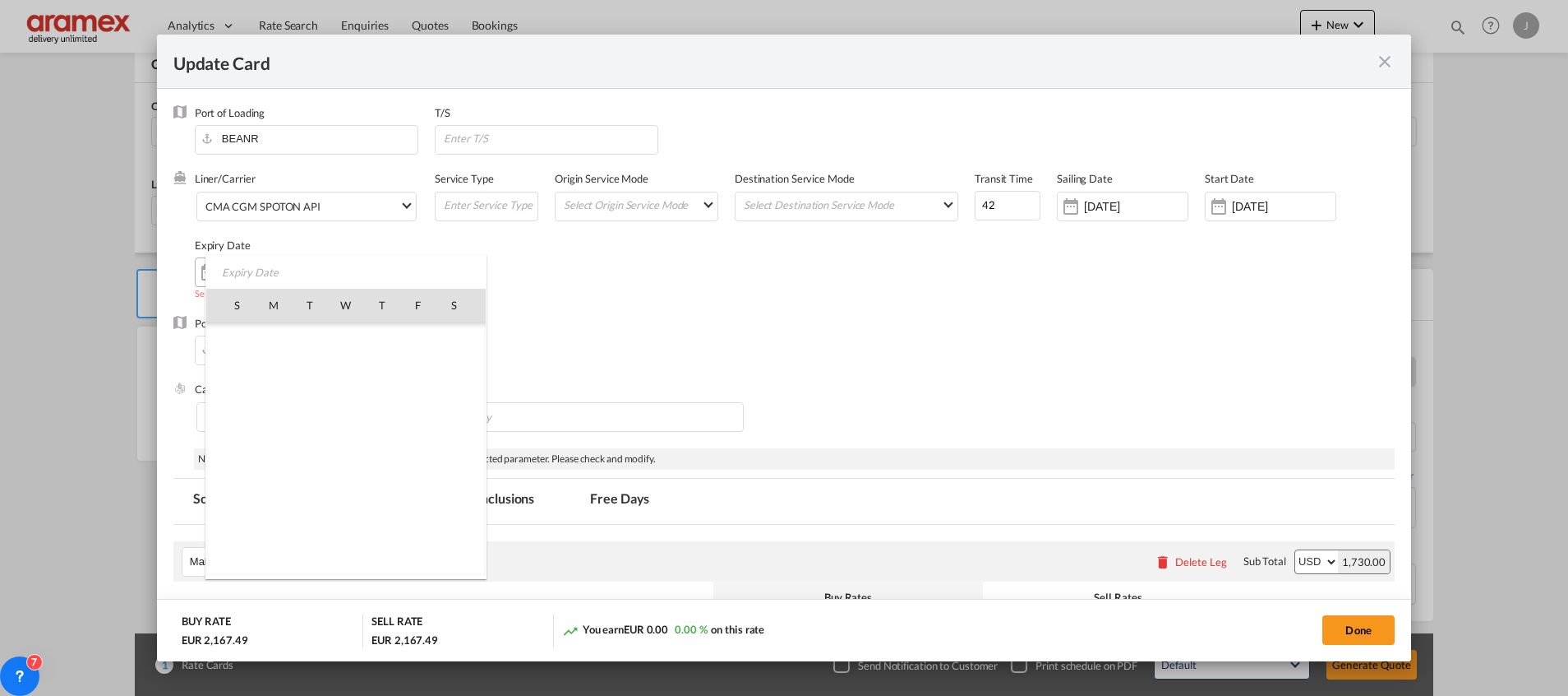
scroll to position [1743, 0]
click at [313, 417] on span "9" at bounding box center [310, 412] width 34 height 34
type input "[DATE]"
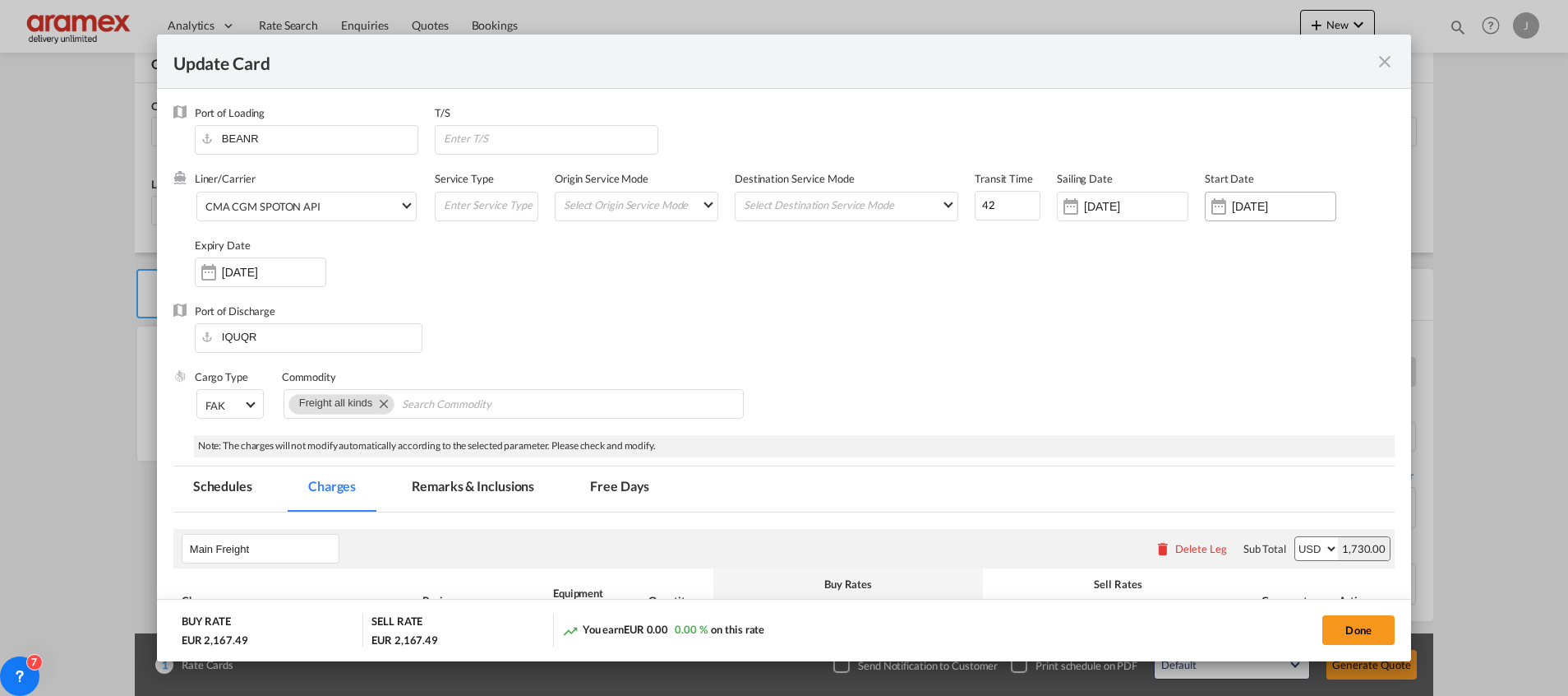
click at [1232, 203] on input "[DATE]" at bounding box center [1284, 206] width 104 height 13
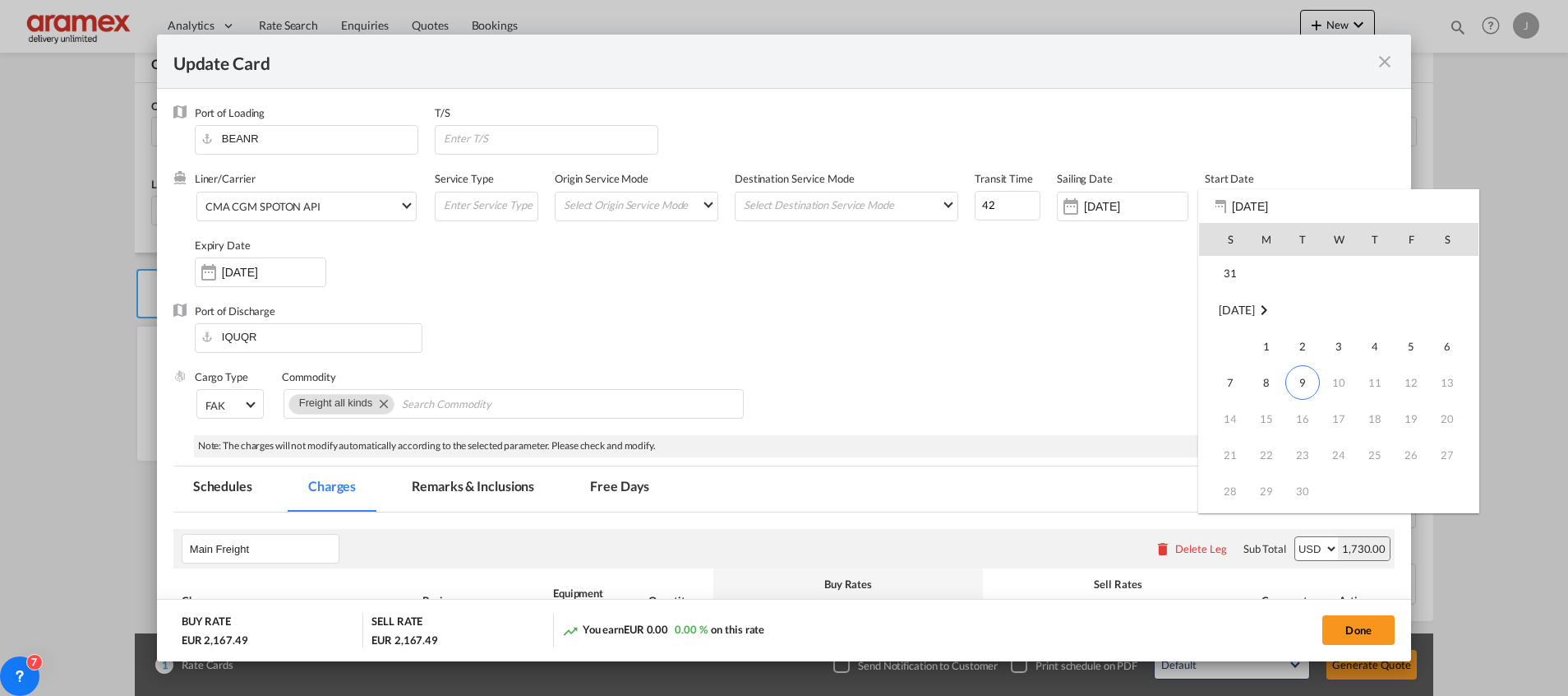
scroll to position [380883, 0]
click at [1304, 340] on span "9" at bounding box center [1302, 345] width 34 height 34
type input "[DATE]"
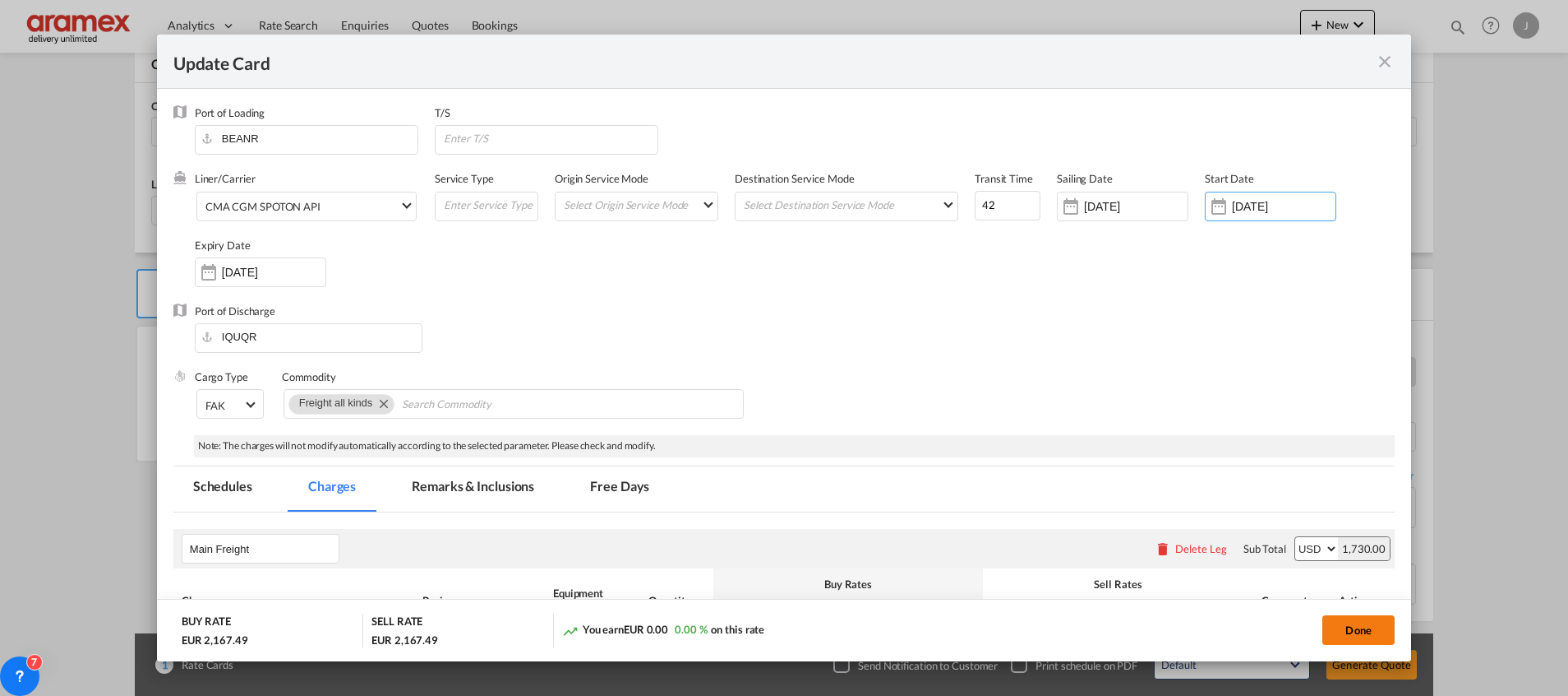
click at [1356, 633] on button "Done" at bounding box center [1358, 630] width 72 height 30
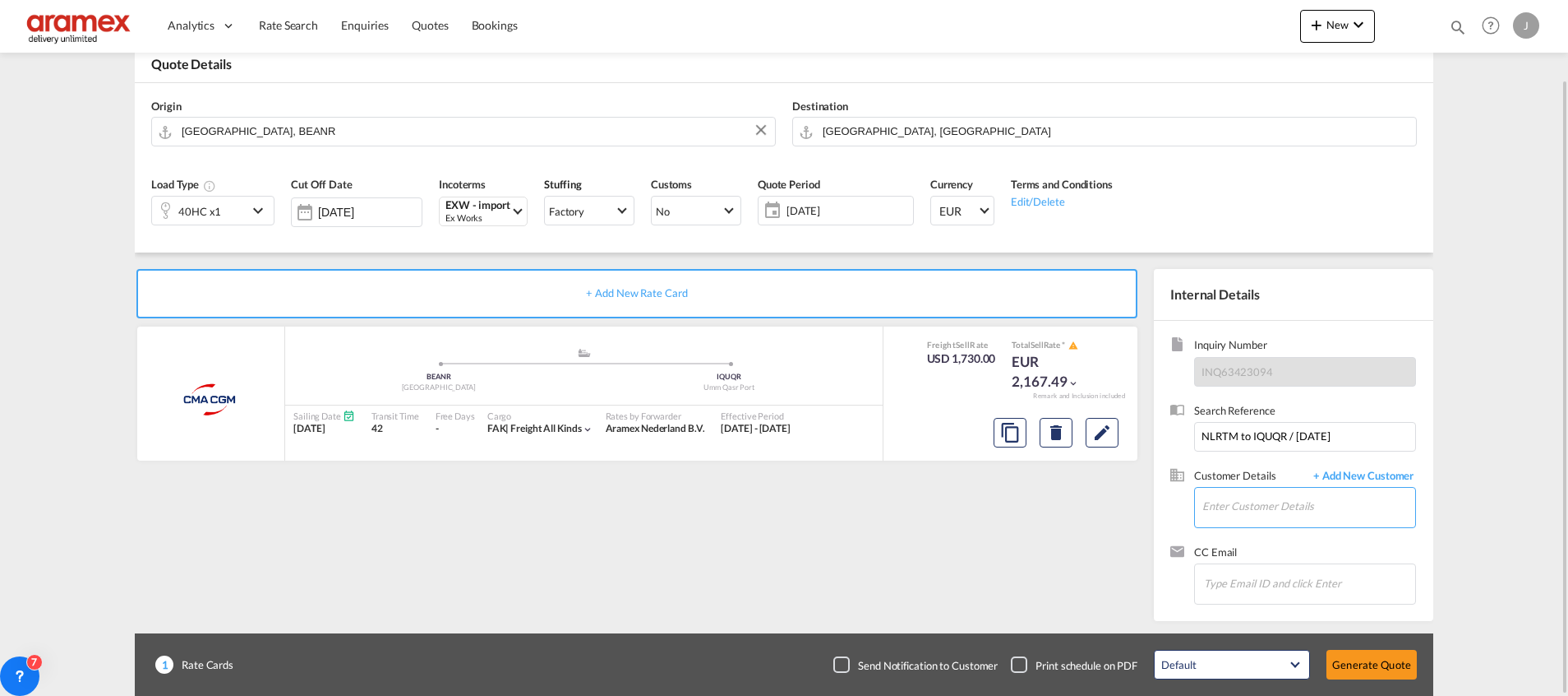
click at [1251, 507] on input "Enter Customer Details" at bounding box center [1308, 506] width 212 height 37
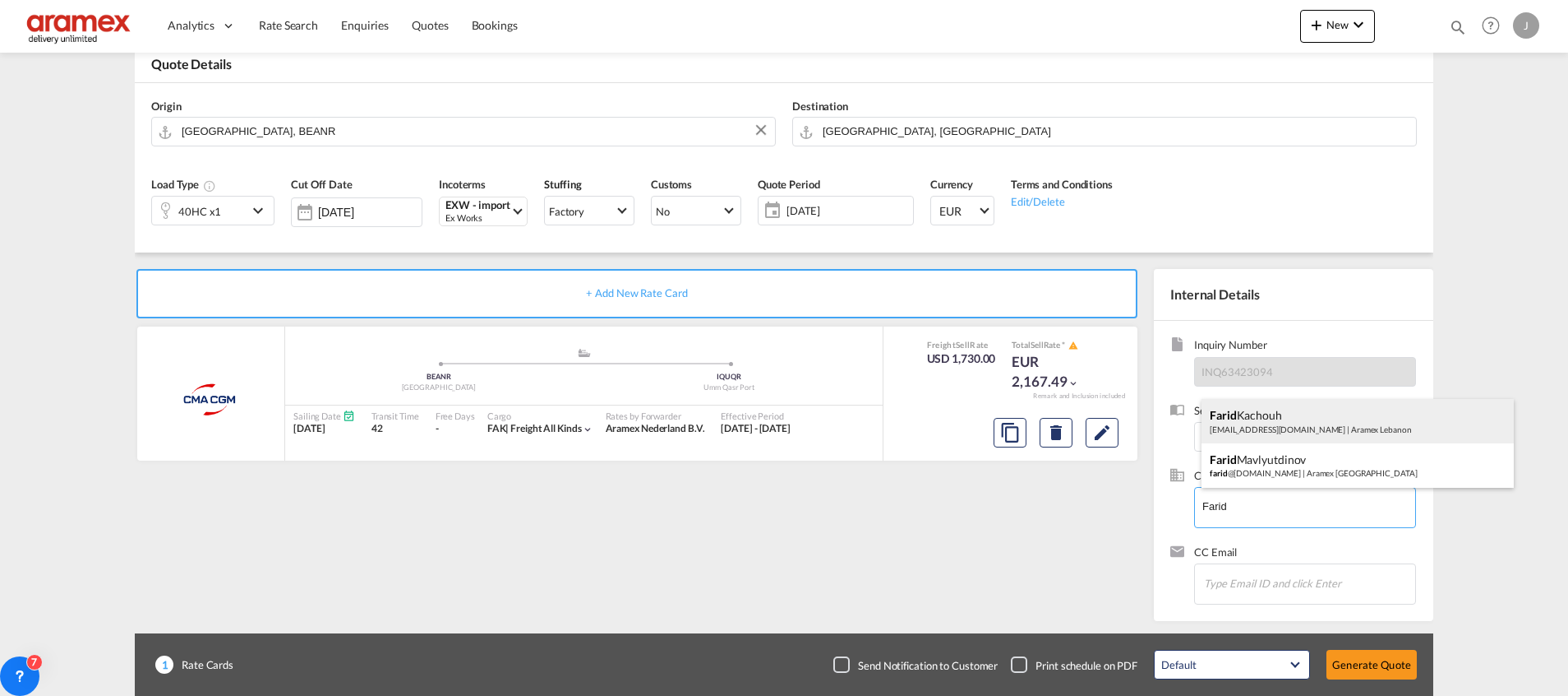
click at [1333, 423] on div "[PERSON_NAME] [EMAIL_ADDRESS][DOMAIN_NAME] | Aramex [GEOGRAPHIC_DATA]" at bounding box center [1357, 421] width 313 height 45
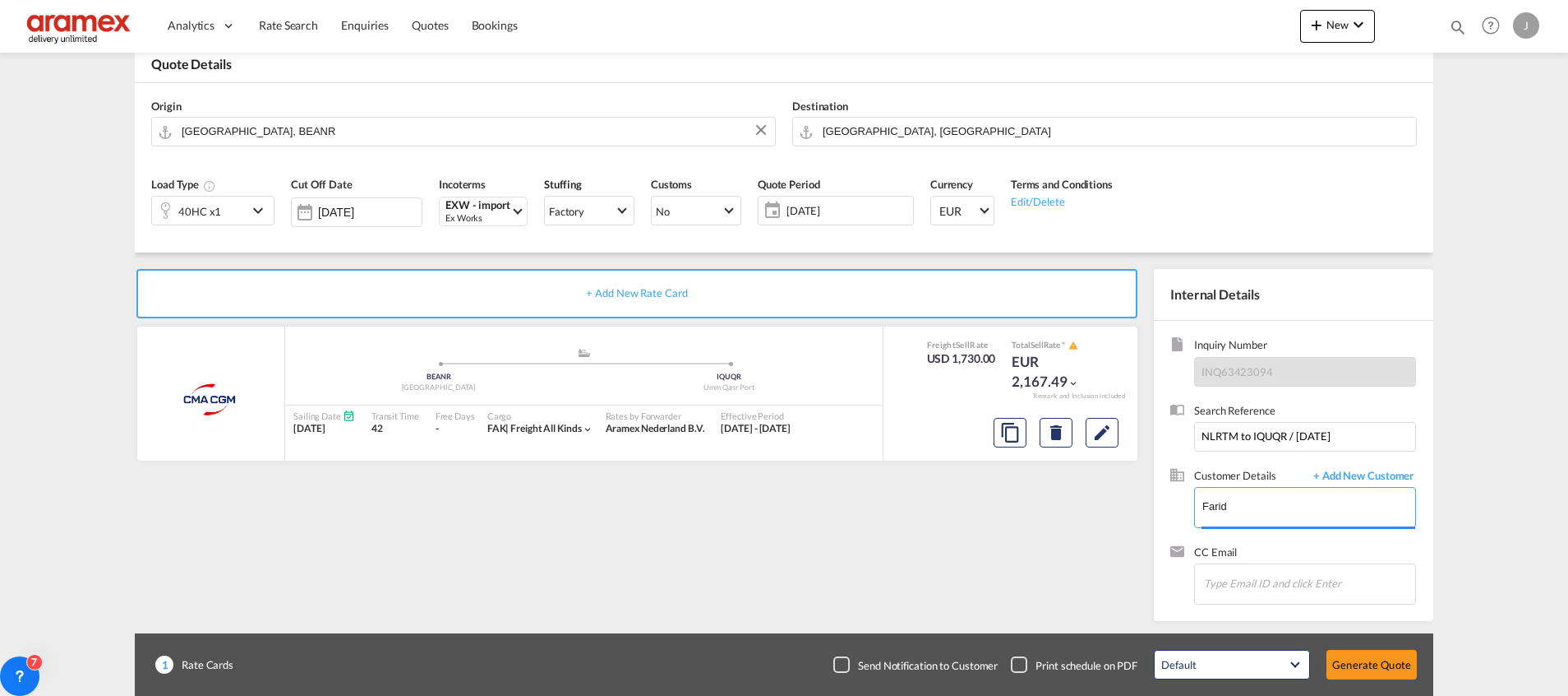
type input "Aramex Lebanon, [PERSON_NAME], [EMAIL_ADDRESS][DOMAIN_NAME]"
click at [1362, 669] on button "Generate Quote" at bounding box center [1372, 664] width 91 height 30
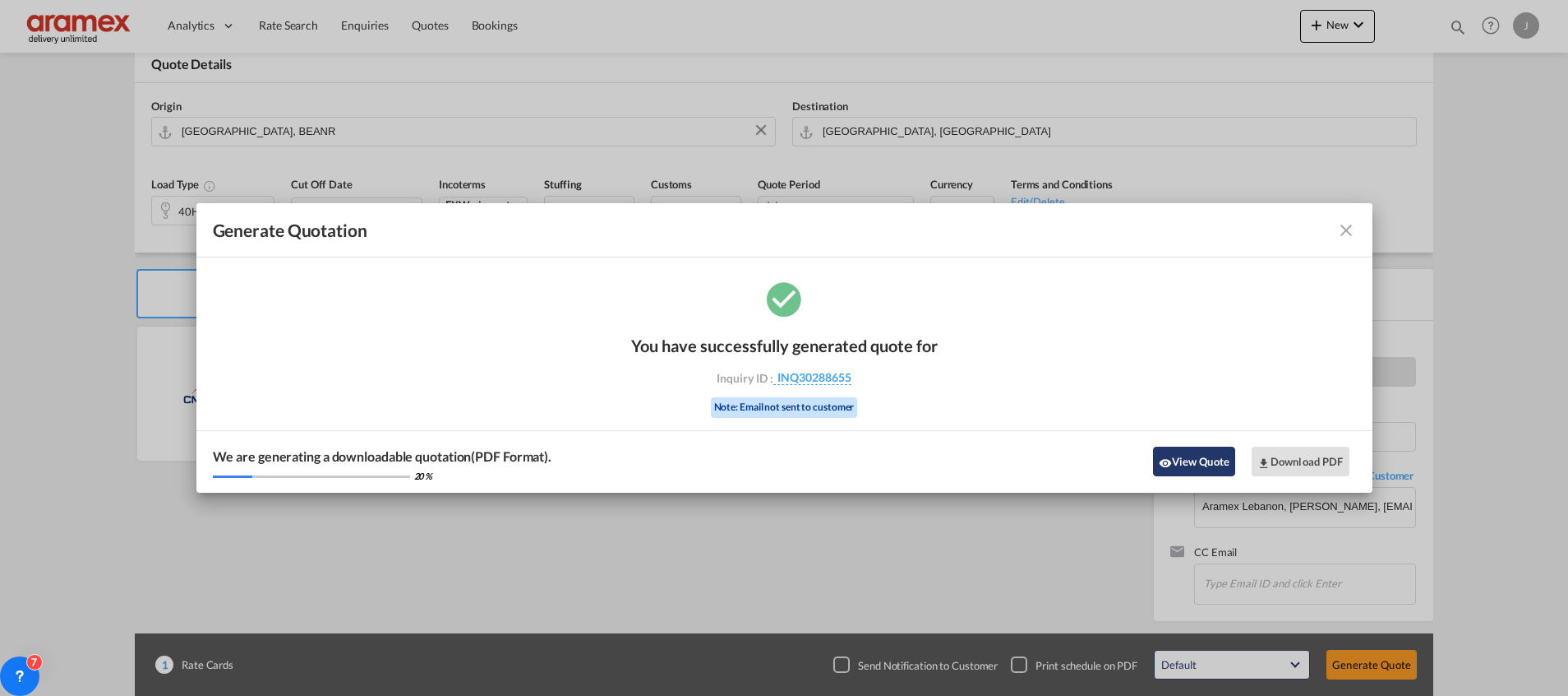
click at [1196, 464] on button "View Quote" at bounding box center [1194, 461] width 82 height 30
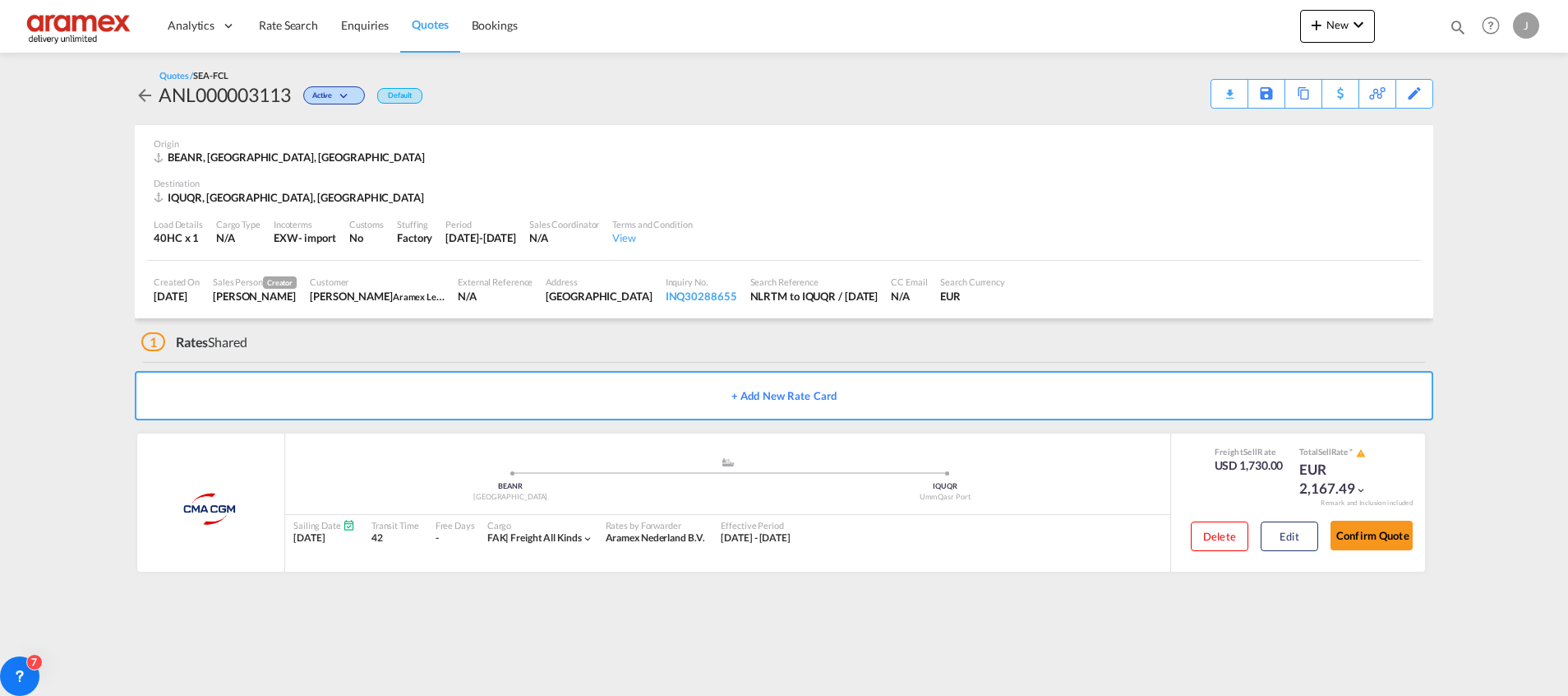
click at [0, 0] on div "Download Quote" at bounding box center [0, 0] width 0 height 0
click at [299, 29] on span "Rate Search" at bounding box center [288, 25] width 59 height 14
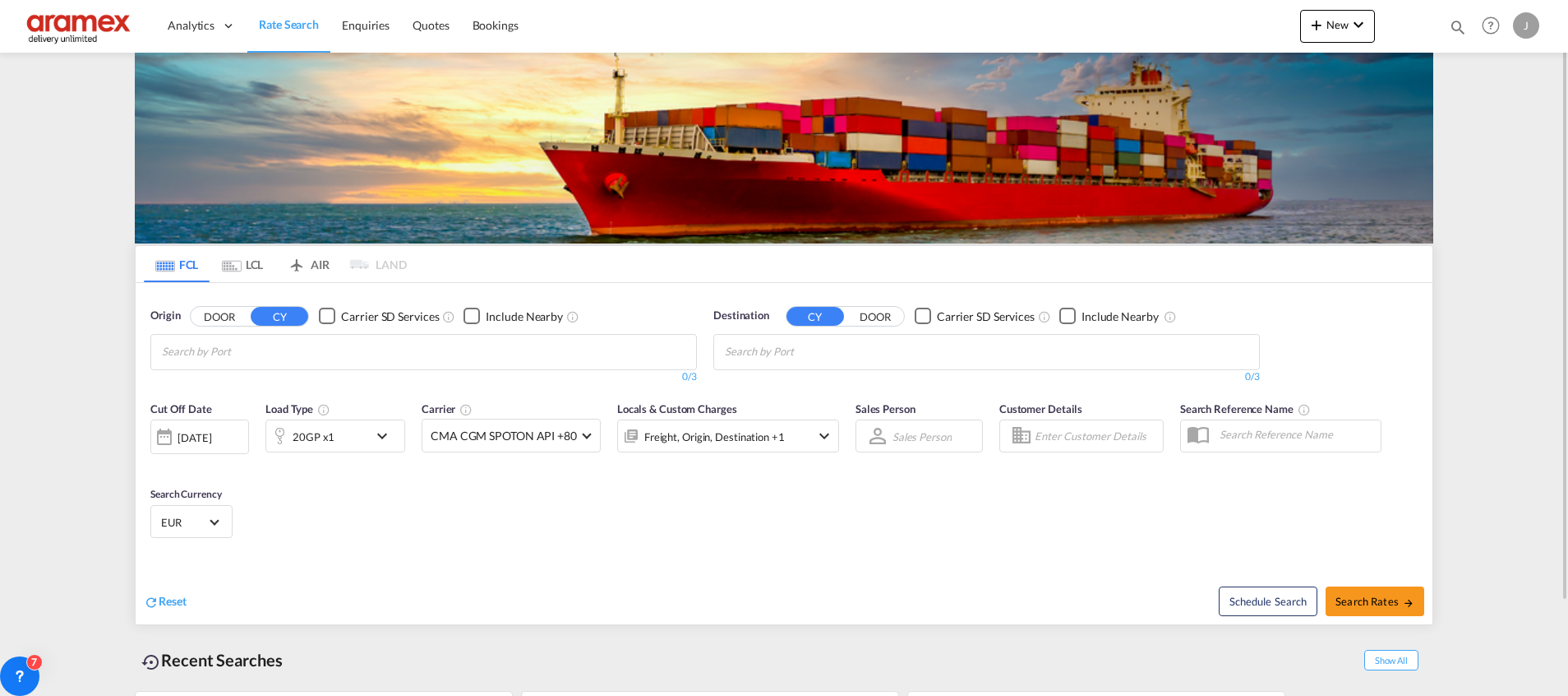
click at [254, 266] on md-tab-item "LCL" at bounding box center [242, 264] width 66 height 36
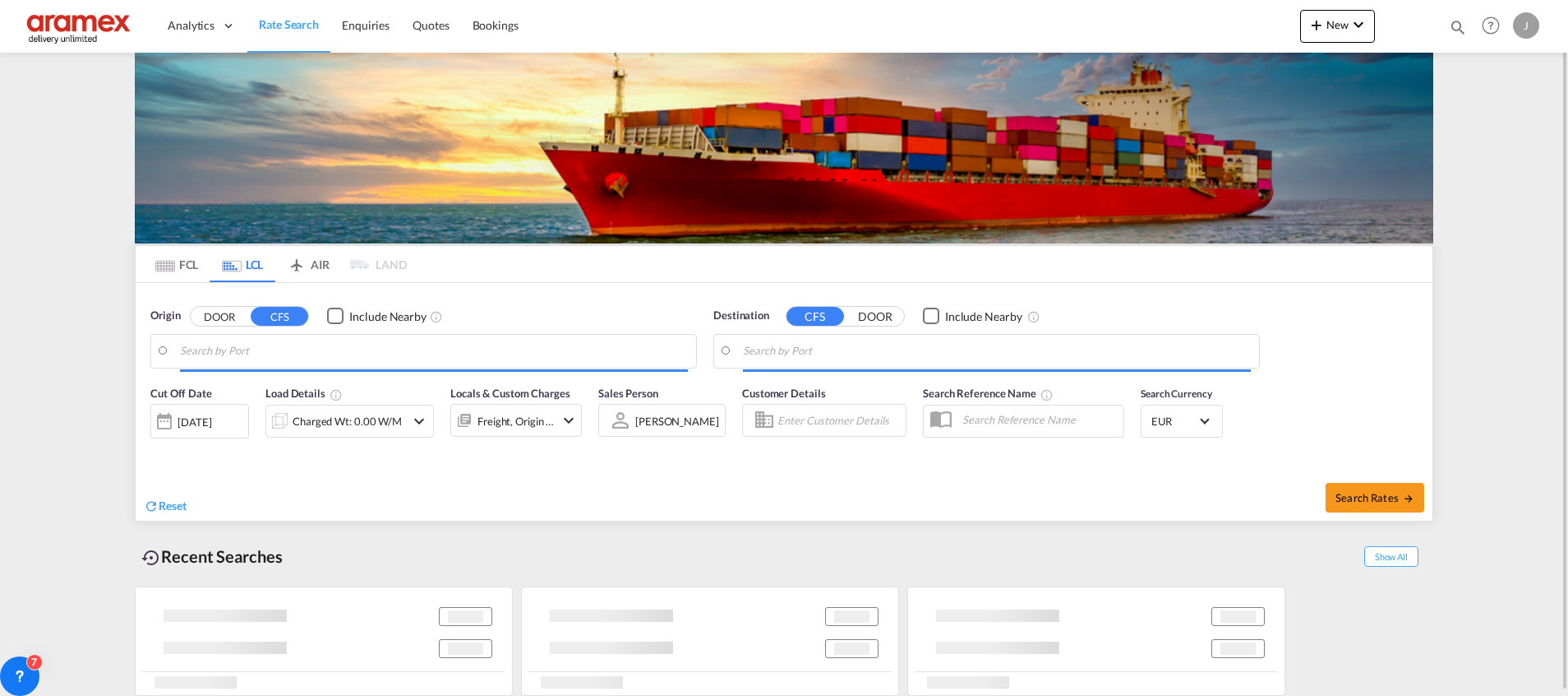
type input "[GEOGRAPHIC_DATA], NLRTM"
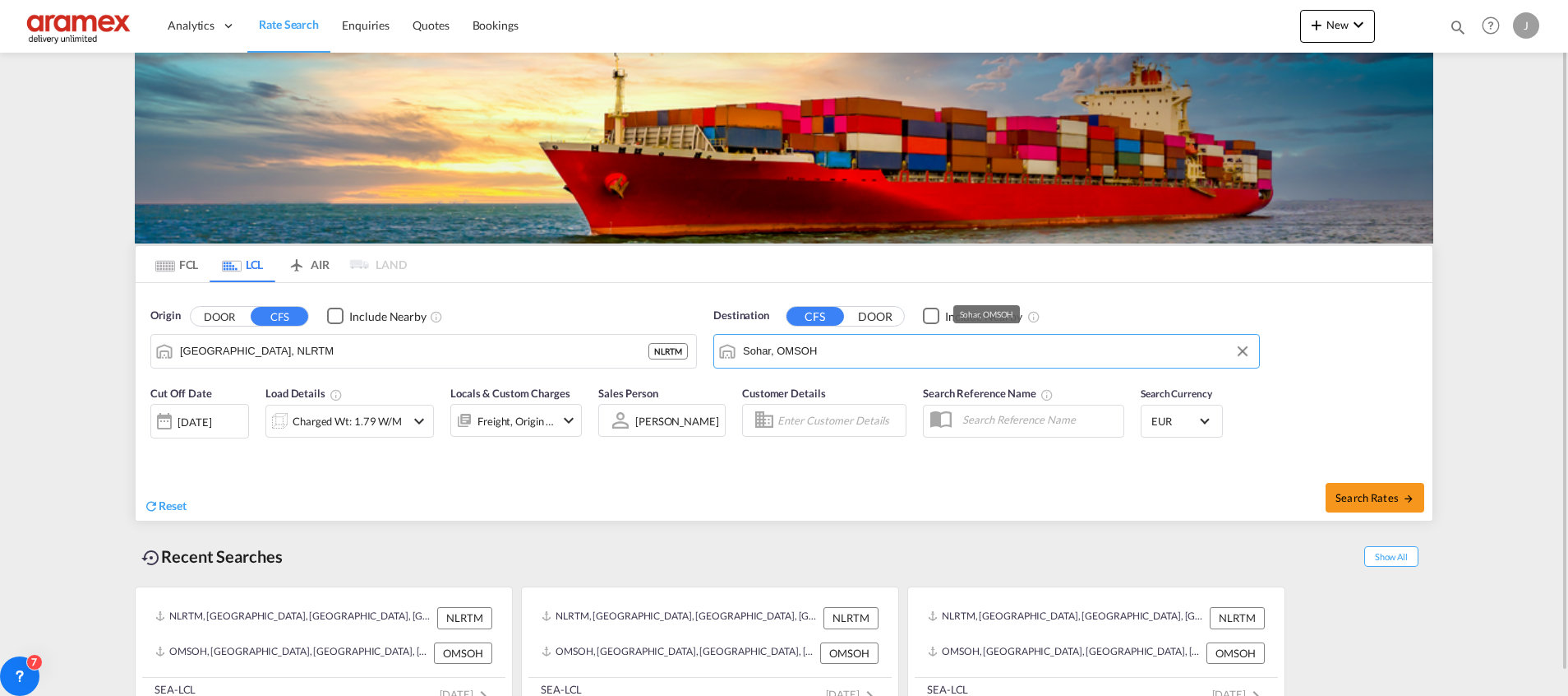
click at [852, 357] on input "Sohar, OMSOH" at bounding box center [996, 351] width 508 height 25
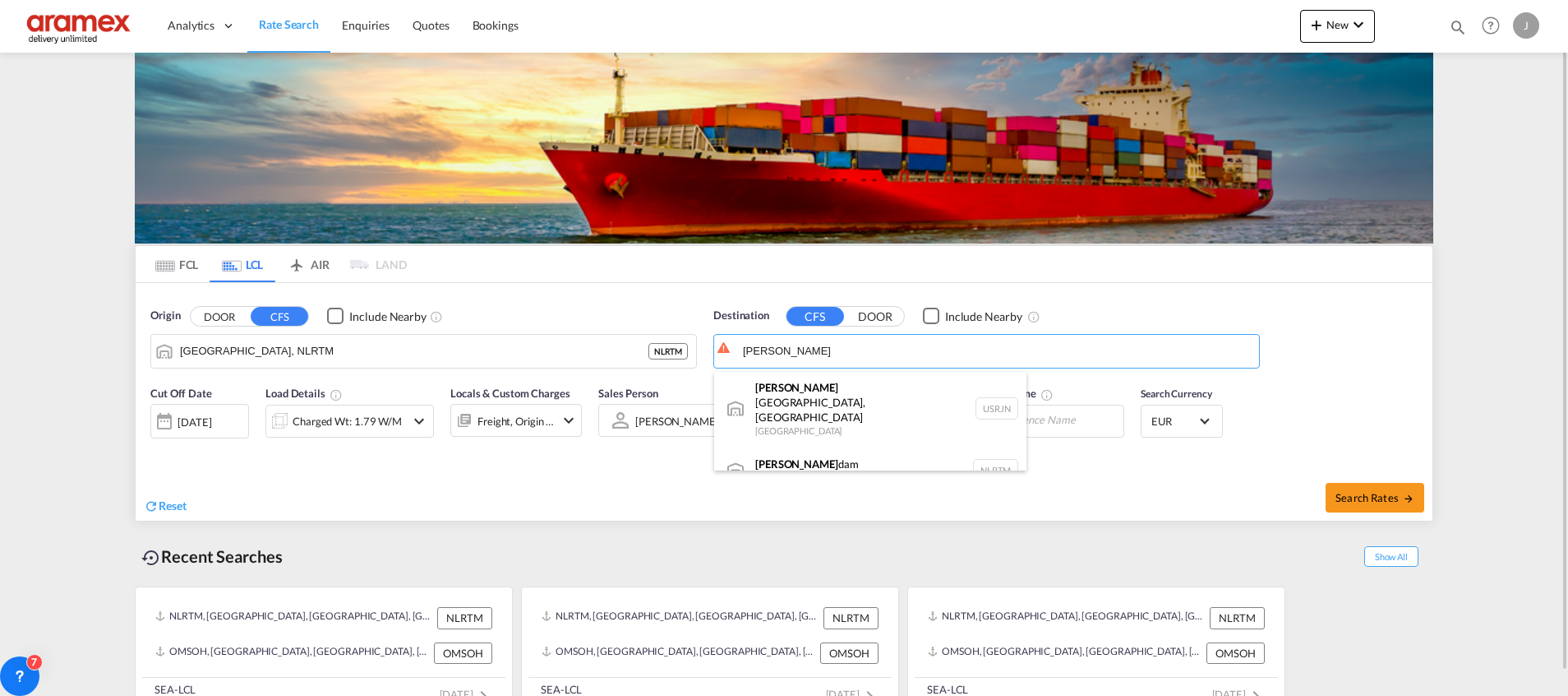
click at [806, 446] on div "[PERSON_NAME] dam [GEOGRAPHIC_DATA] NLRTM" at bounding box center [871, 471] width 313 height 50
type input "[GEOGRAPHIC_DATA], NLRTM"
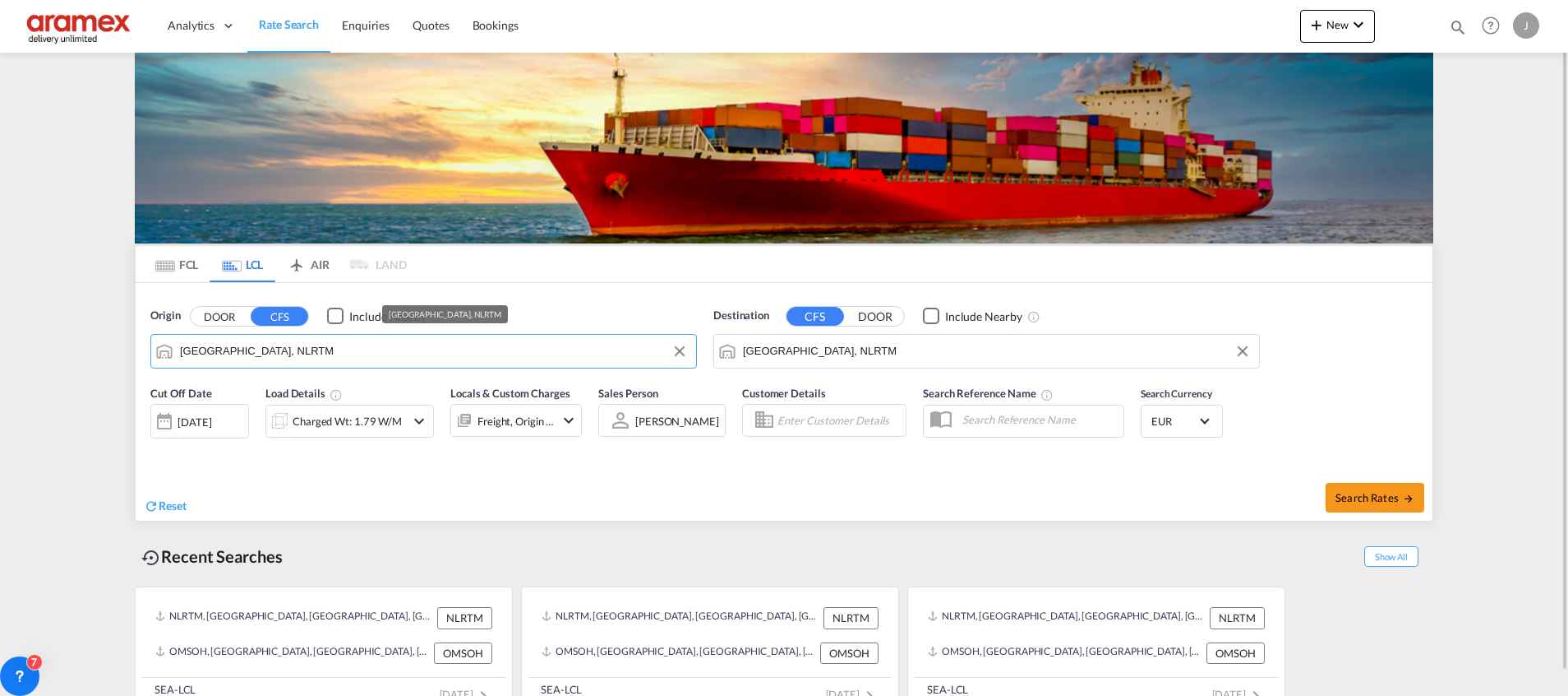
click at [293, 356] on input "[GEOGRAPHIC_DATA], NLRTM" at bounding box center [434, 351] width 508 height 25
paste input "[GEOGRAPHIC_DATA]"
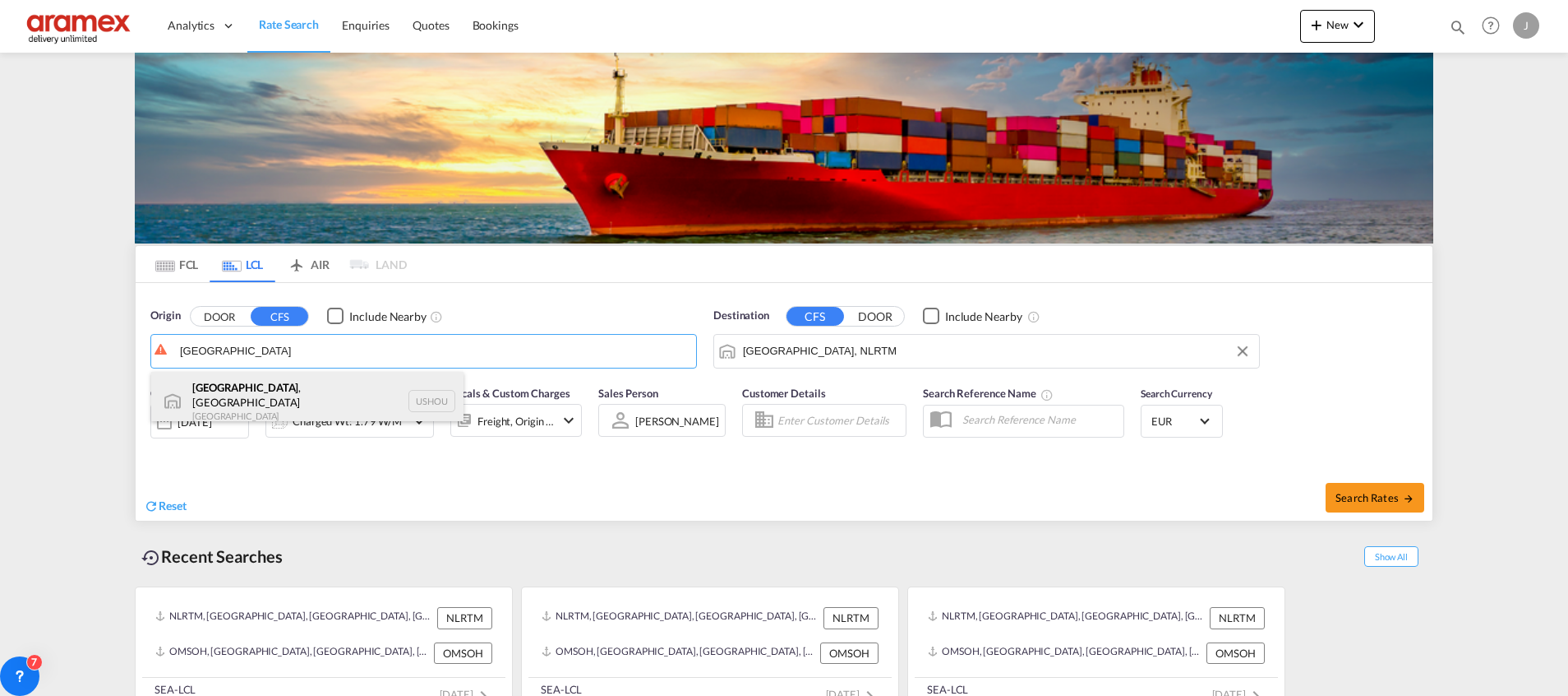
click at [271, 397] on div "[GEOGRAPHIC_DATA] , [GEOGRAPHIC_DATA] [GEOGRAPHIC_DATA] USHOU" at bounding box center [308, 401] width 313 height 59
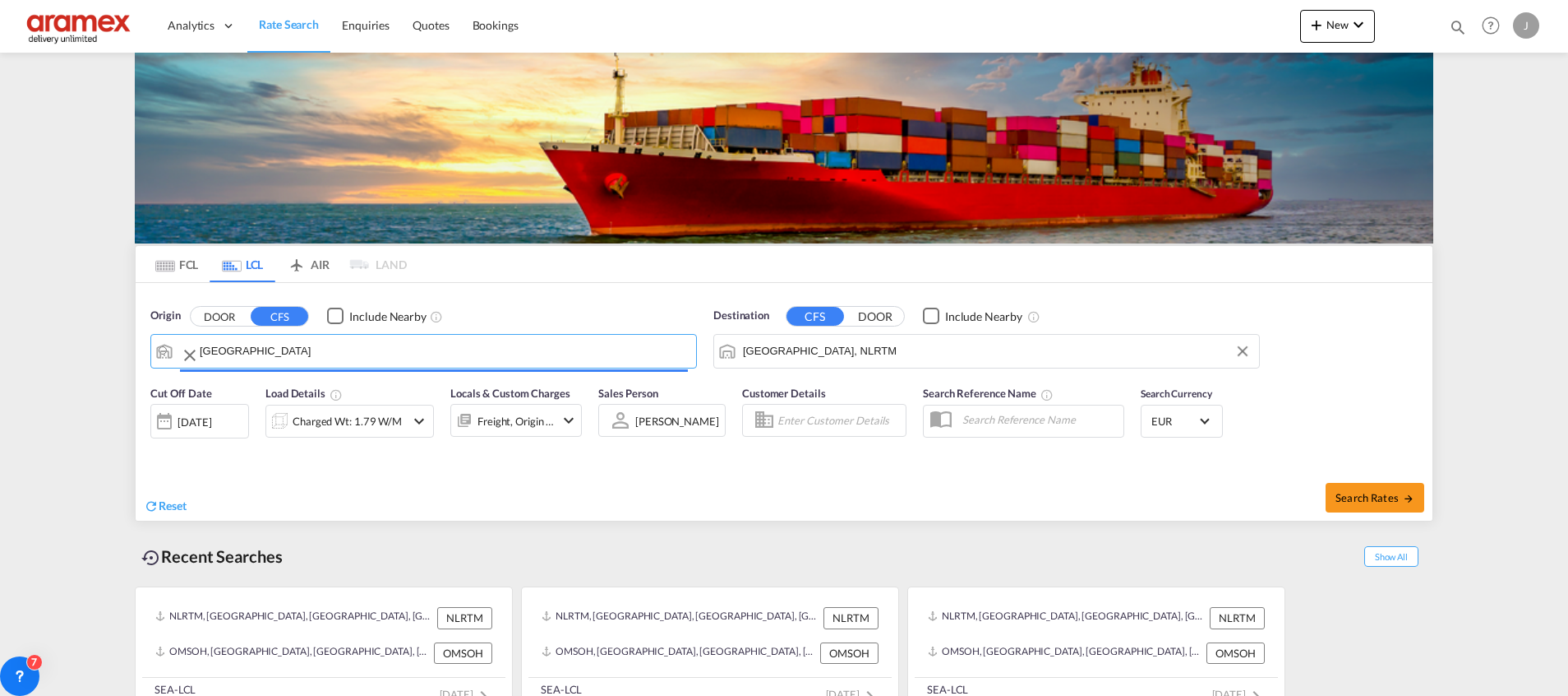
type input "[GEOGRAPHIC_DATA], [GEOGRAPHIC_DATA], USHOU"
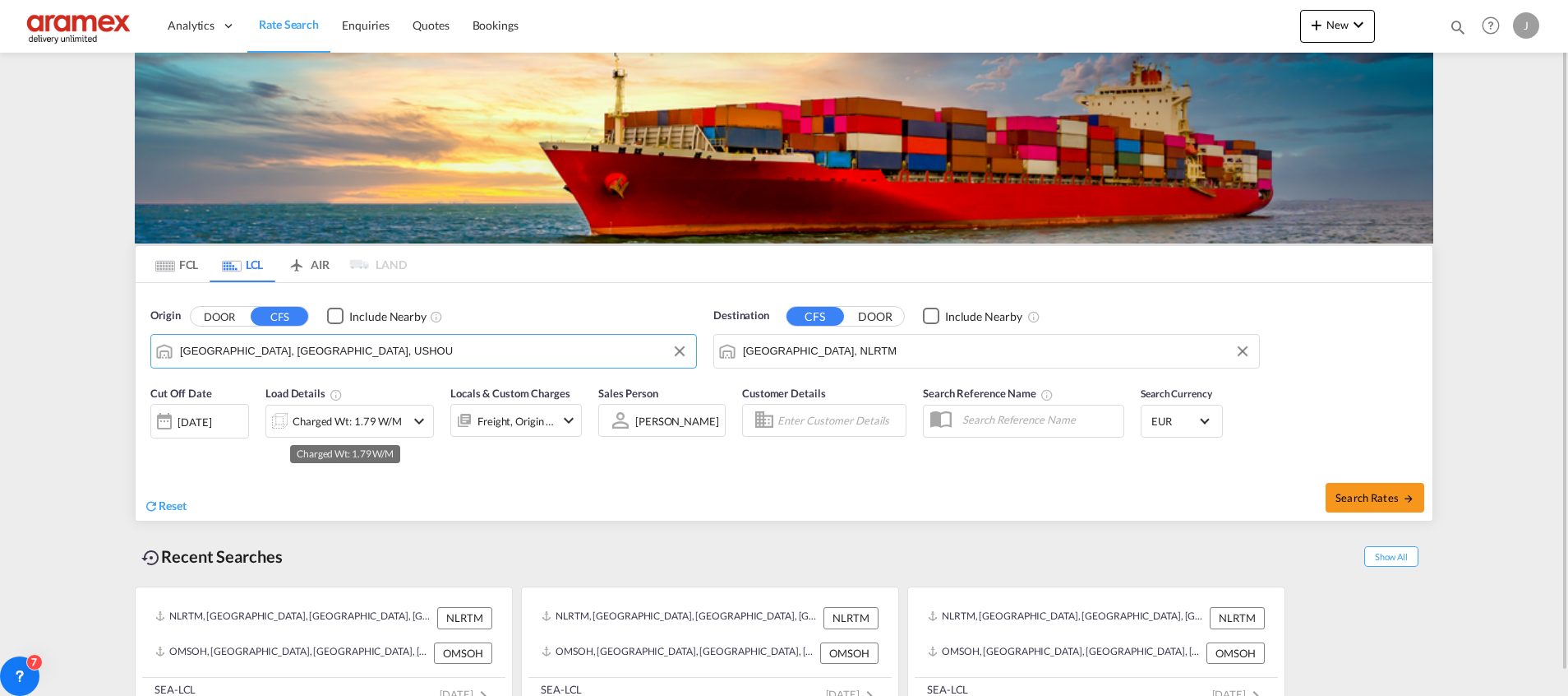
click at [344, 421] on div "Charged Wt: 1.79 W/M" at bounding box center [348, 421] width 110 height 23
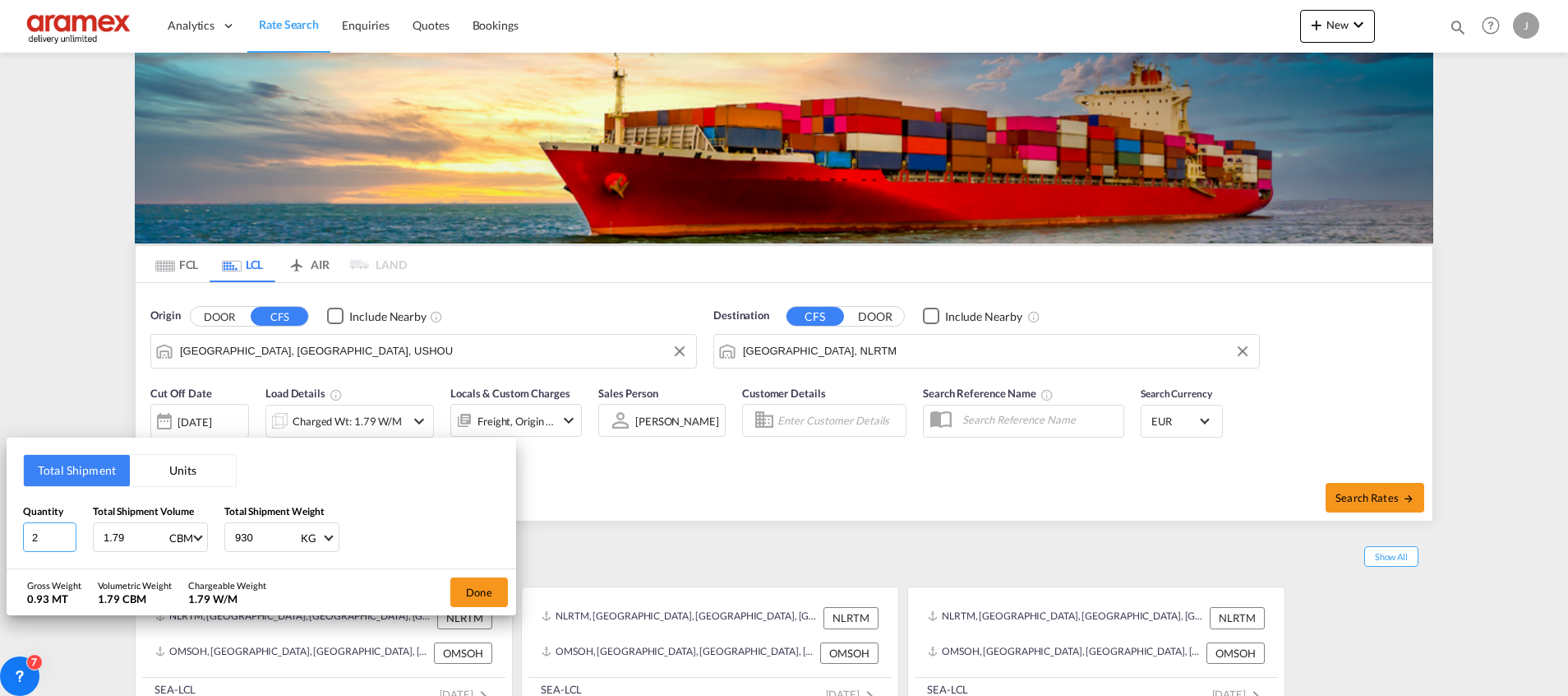
drag, startPoint x: 57, startPoint y: 537, endPoint x: -5, endPoint y: 536, distance: 62.0
click at [0, 536] on html "Analytics Dashboard Rate Search Enquiries Quotes Bookings Analytics" at bounding box center [784, 348] width 1568 height 696
type input "1"
drag, startPoint x: 124, startPoint y: 539, endPoint x: 57, endPoint y: 543, distance: 67.1
click at [57, 543] on div "Quantity 1 Total Shipment Volume 1.79 CBM CBM CFT Total Shipment Weight 930 KG …" at bounding box center [261, 528] width 476 height 50
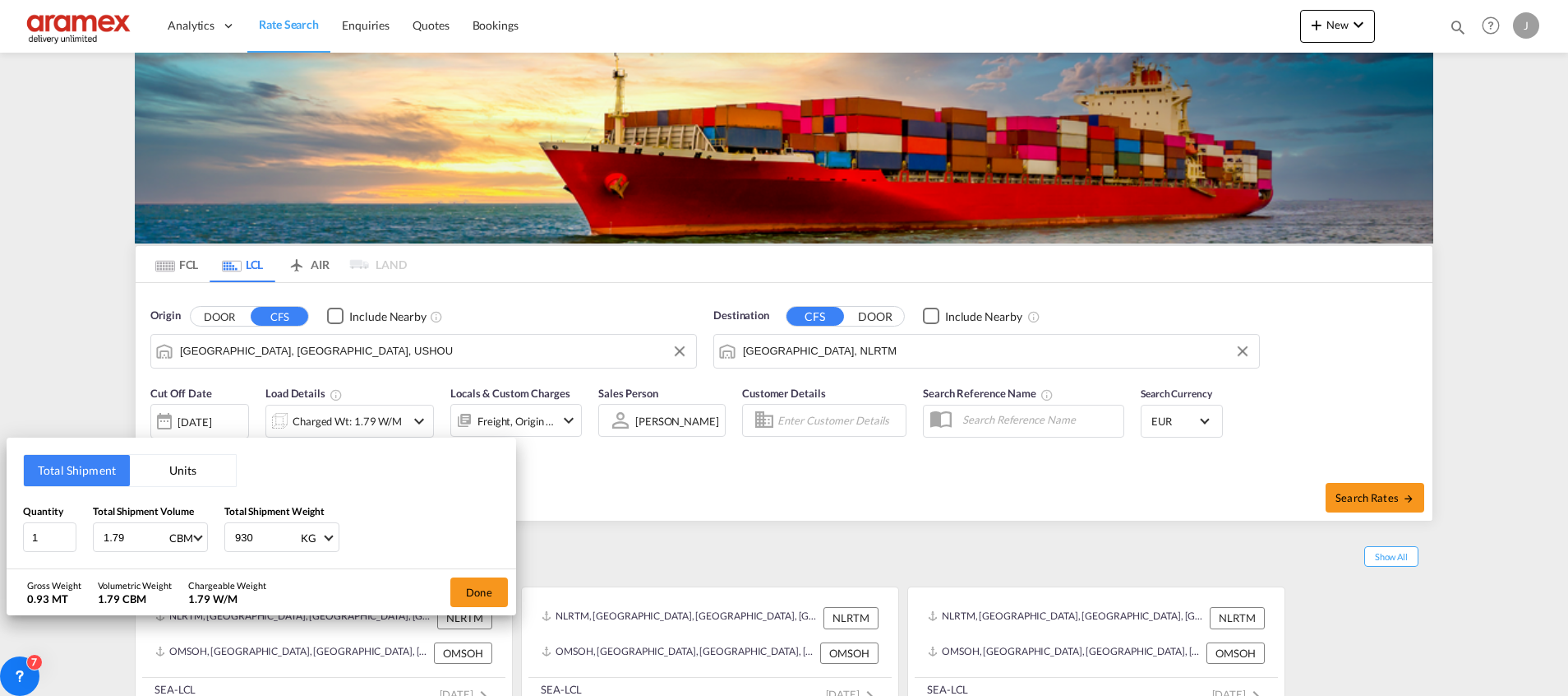
click at [964, 471] on div "Total Shipment Units Quantity 1 Total Shipment Volume 1.79 CBM CBM CFT Total Sh…" at bounding box center [784, 348] width 1568 height 696
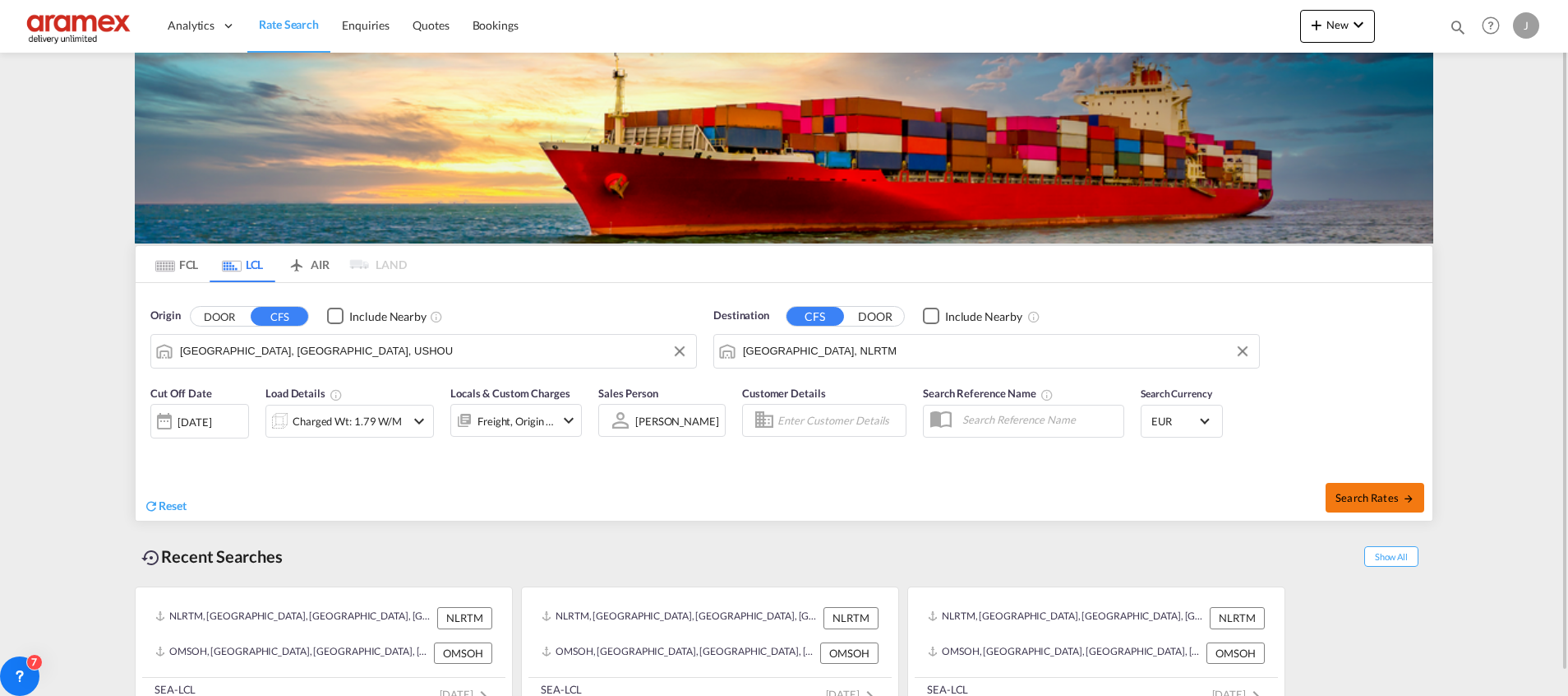
click at [1373, 500] on span "Search Rates" at bounding box center [1375, 497] width 79 height 13
type input "USHOU to NLRTM / [DATE]"
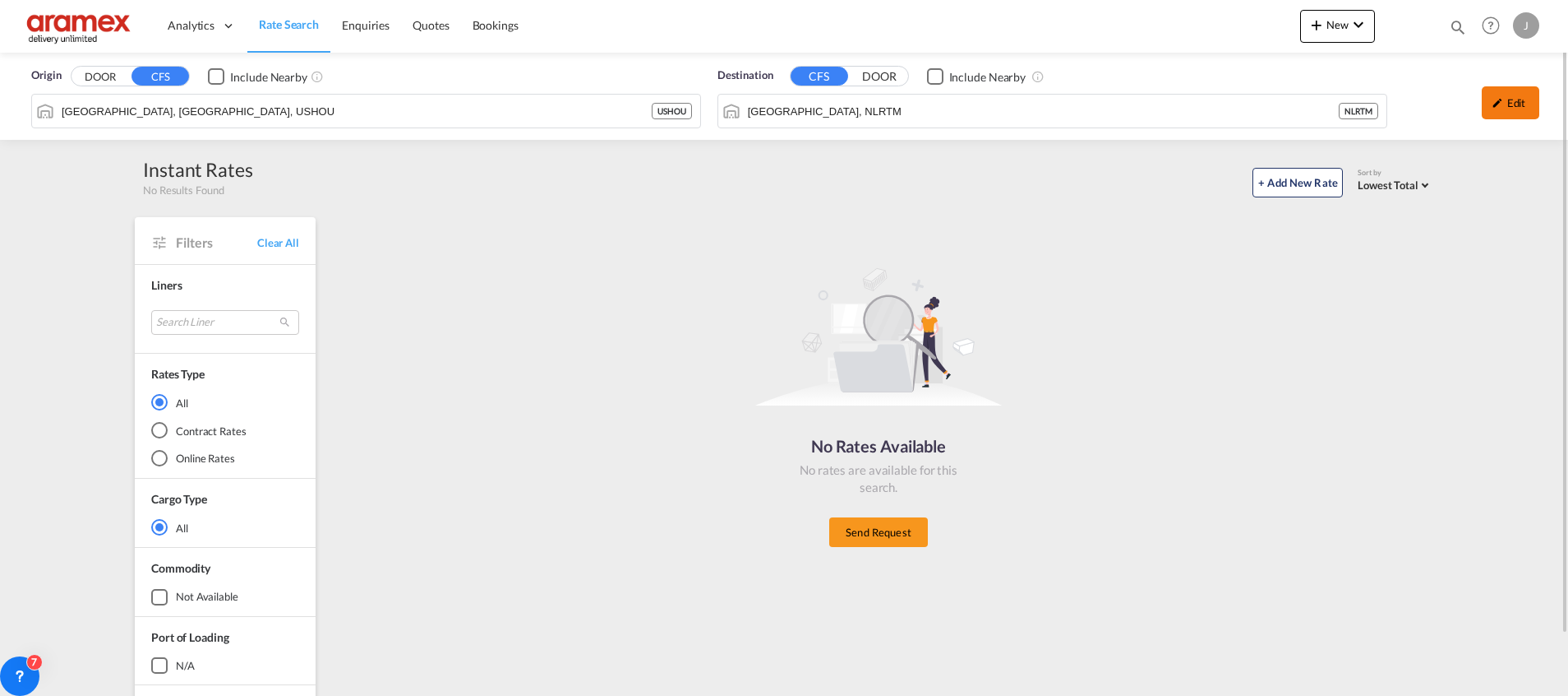
click at [1507, 104] on div "Edit" at bounding box center [1511, 103] width 57 height 33
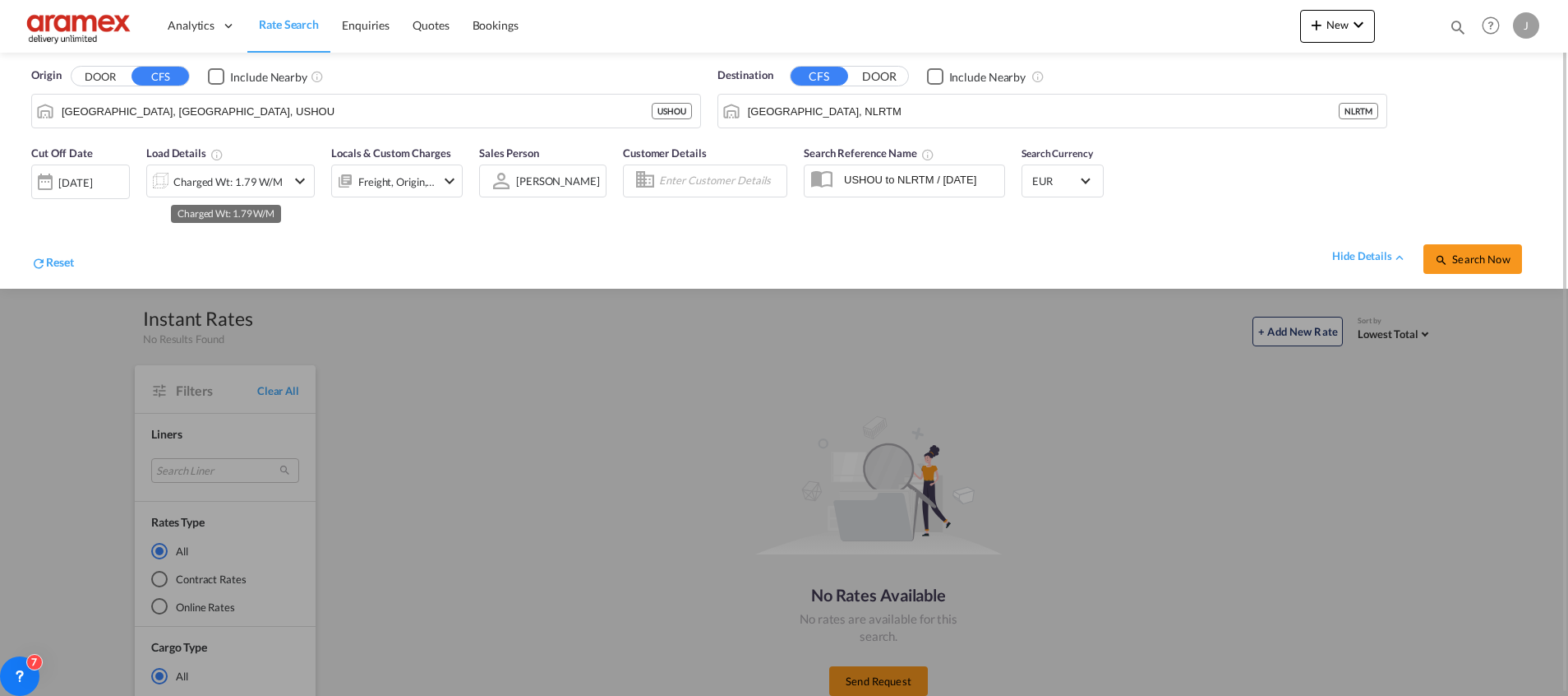
click at [228, 183] on div "Charged Wt: 1.79 W/M" at bounding box center [228, 182] width 110 height 23
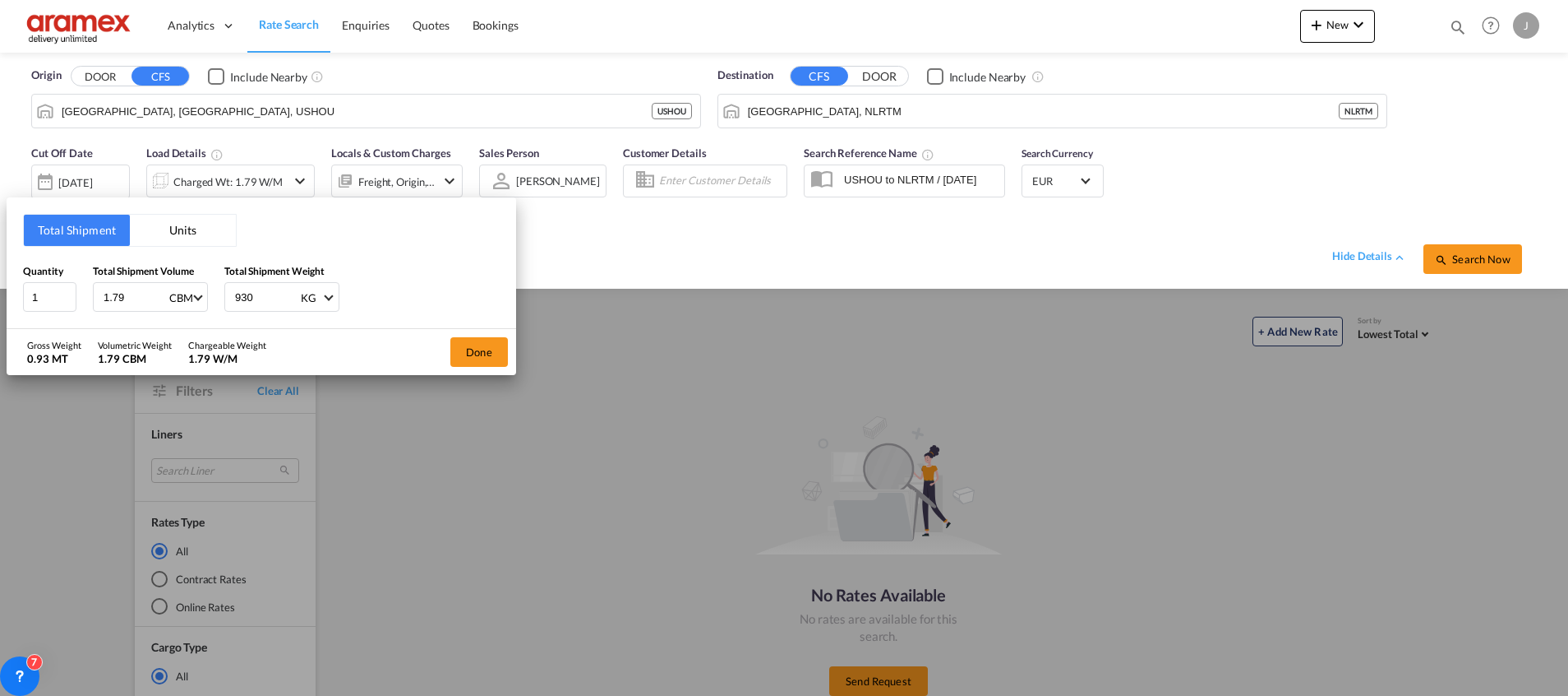
click at [99, 183] on div "Total Shipment Units Quantity 1 Total Shipment Volume 1.79 CBM CBM CFT Total Sh…" at bounding box center [784, 348] width 1568 height 696
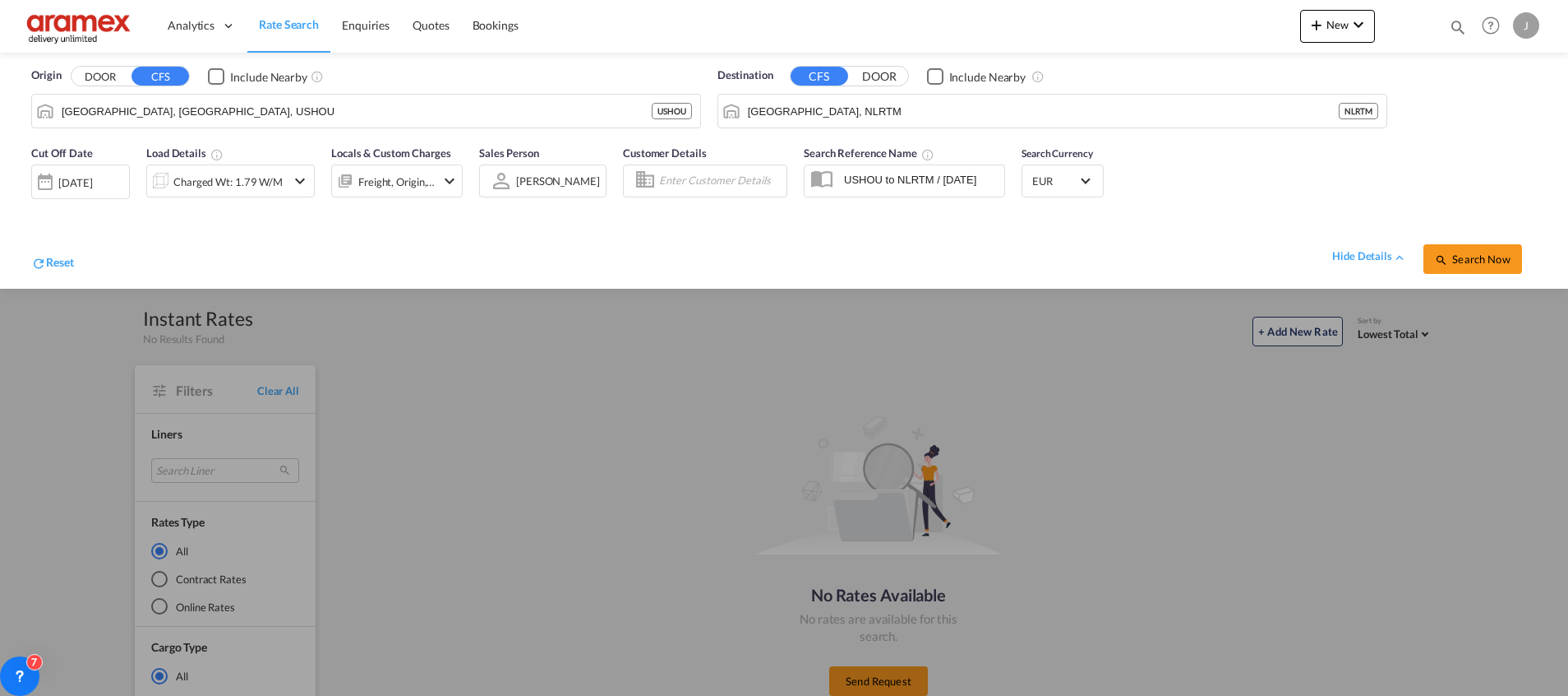
click at [92, 183] on div "[DATE]" at bounding box center [75, 182] width 33 height 15
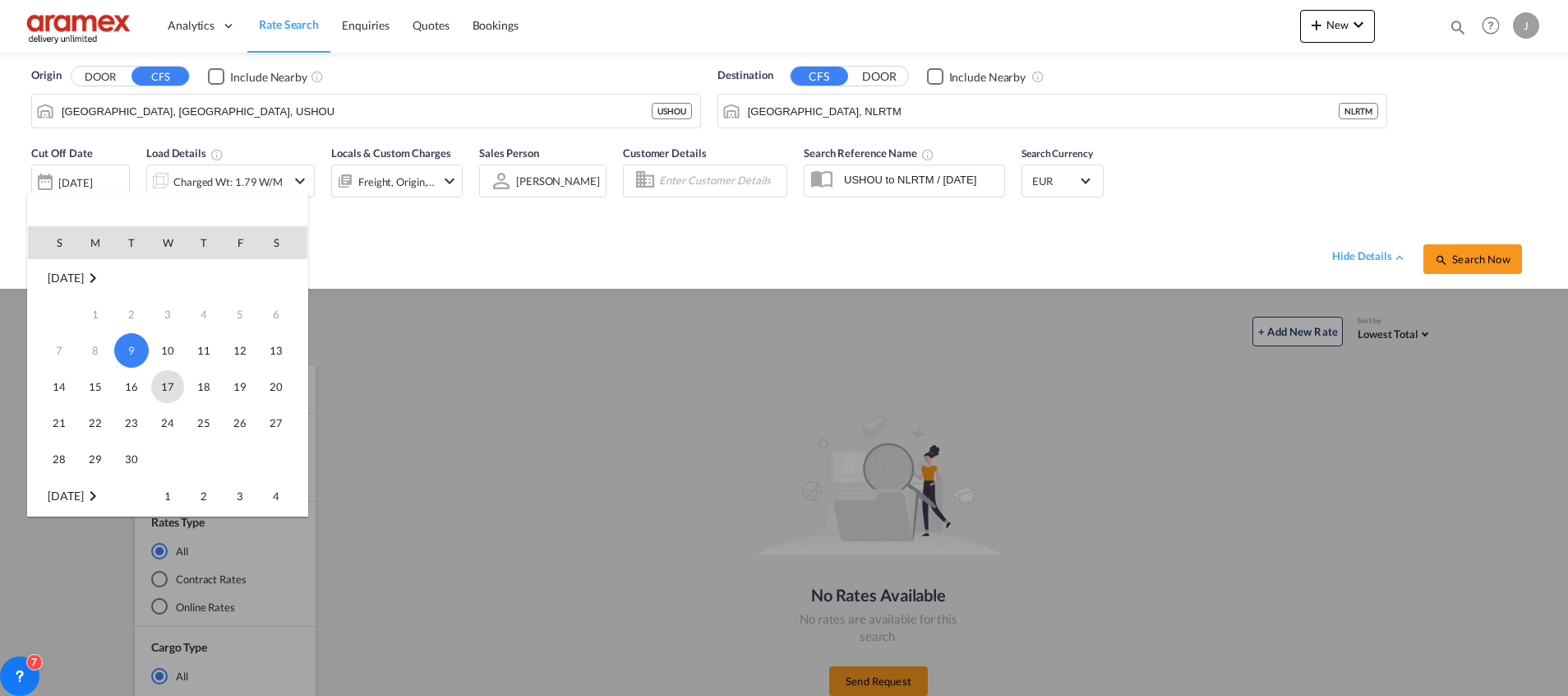
click at [166, 381] on span "17" at bounding box center [168, 387] width 33 height 33
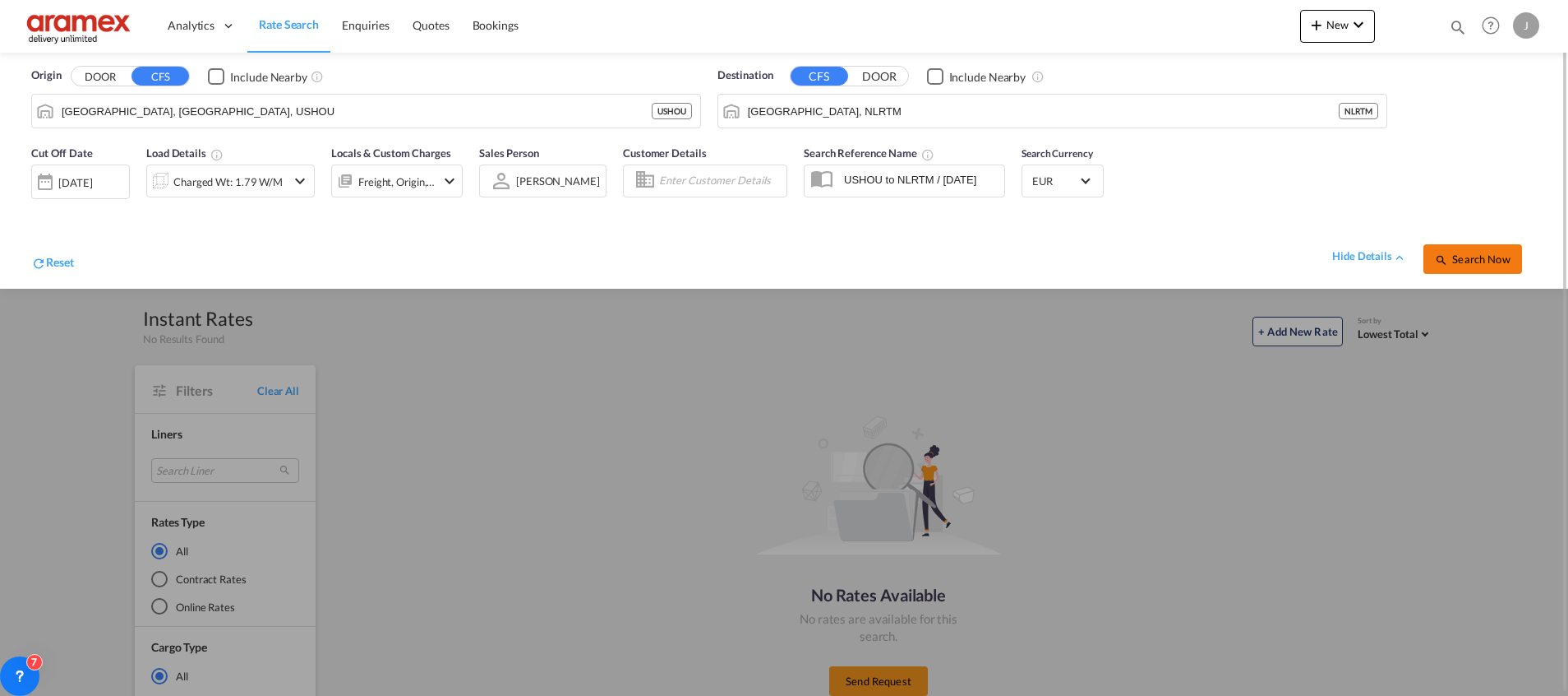
click at [1469, 255] on span "Search Now" at bounding box center [1472, 259] width 75 height 13
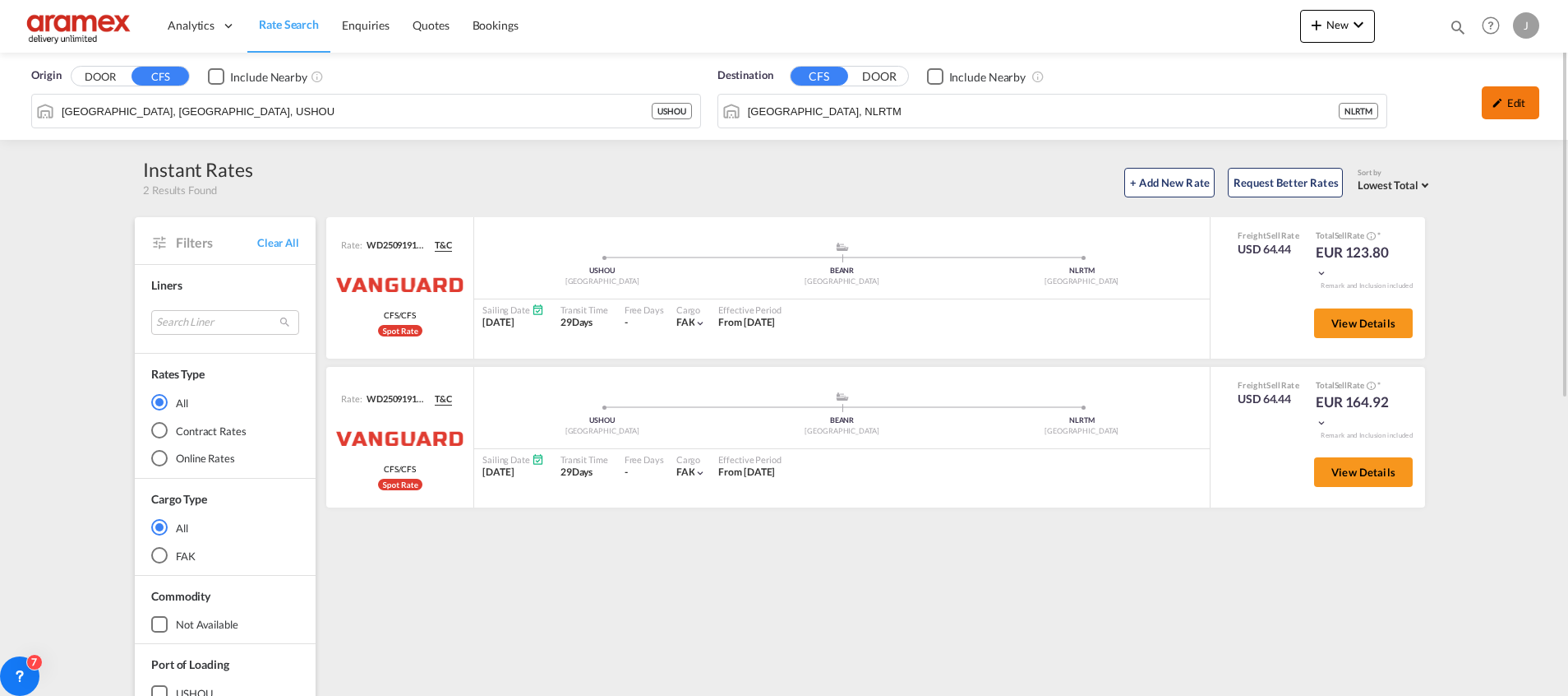
click at [1510, 107] on div "Edit" at bounding box center [1511, 103] width 57 height 33
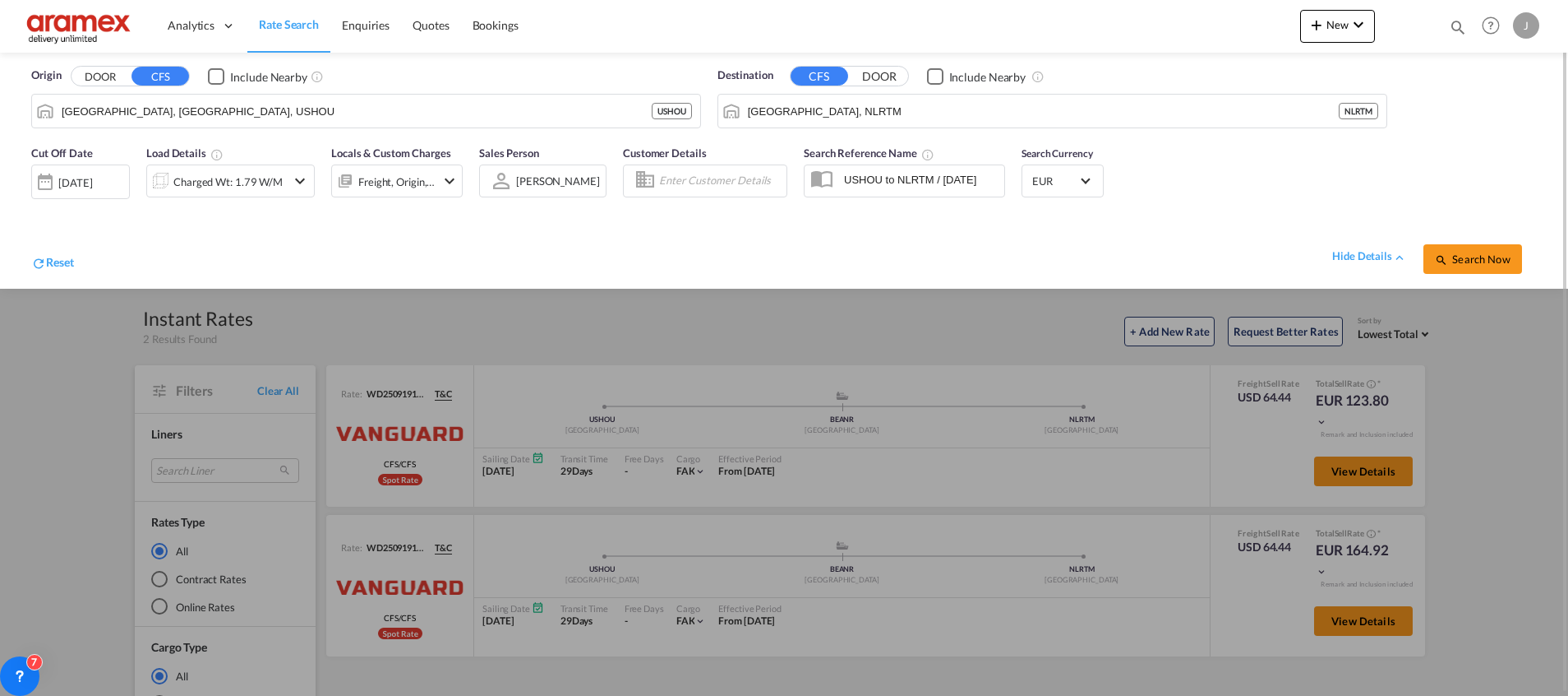
click at [88, 184] on div "[DATE]" at bounding box center [75, 182] width 33 height 15
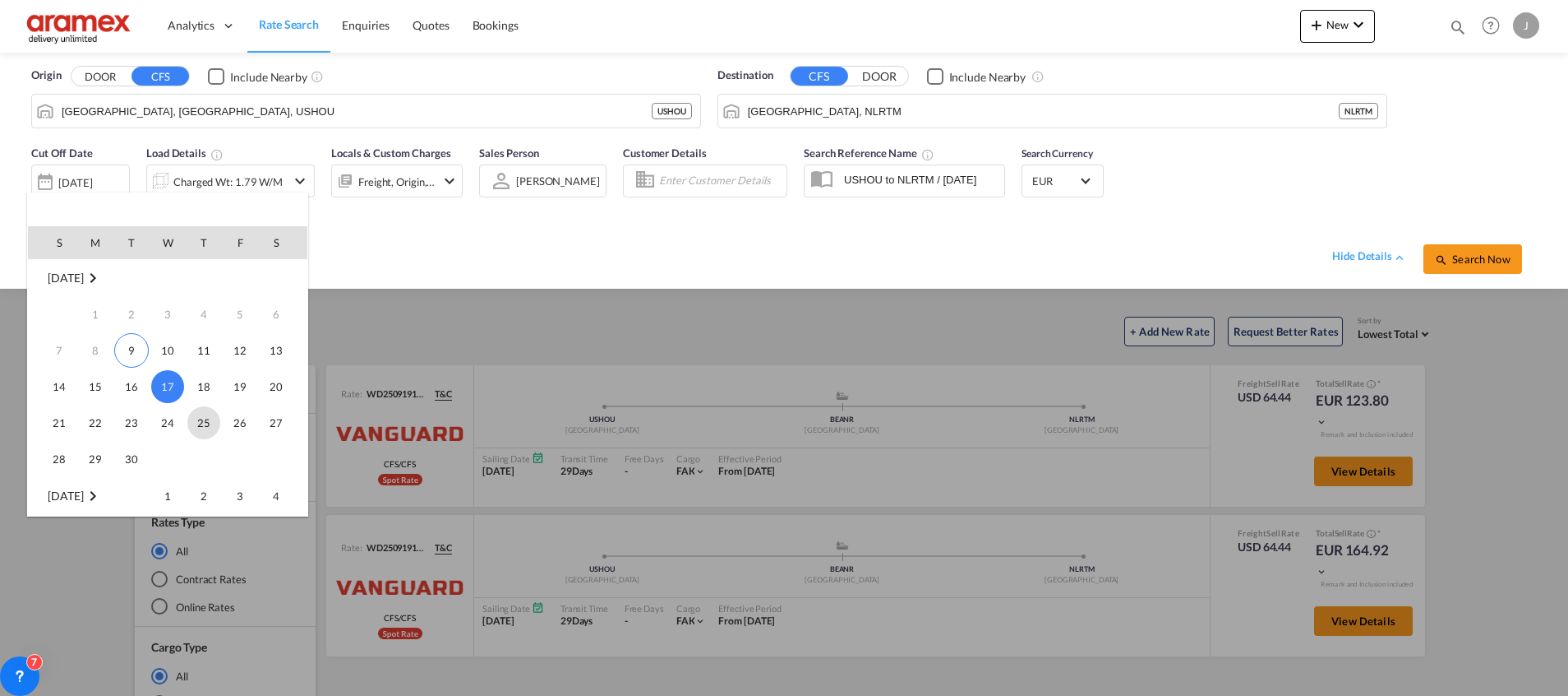
click at [202, 420] on span "25" at bounding box center [204, 423] width 33 height 33
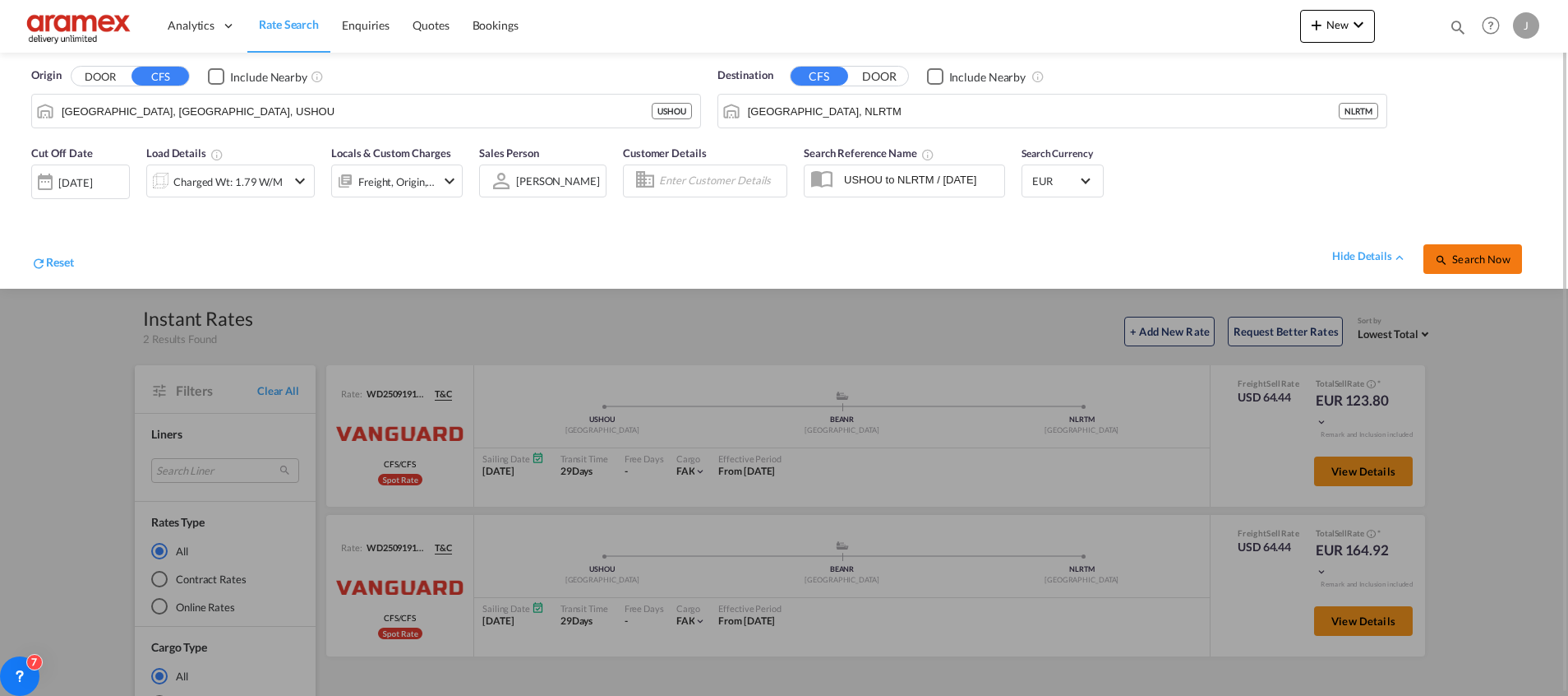
click at [1494, 268] on button "Search Now" at bounding box center [1472, 259] width 99 height 30
